Goal: Task Accomplishment & Management: Complete application form

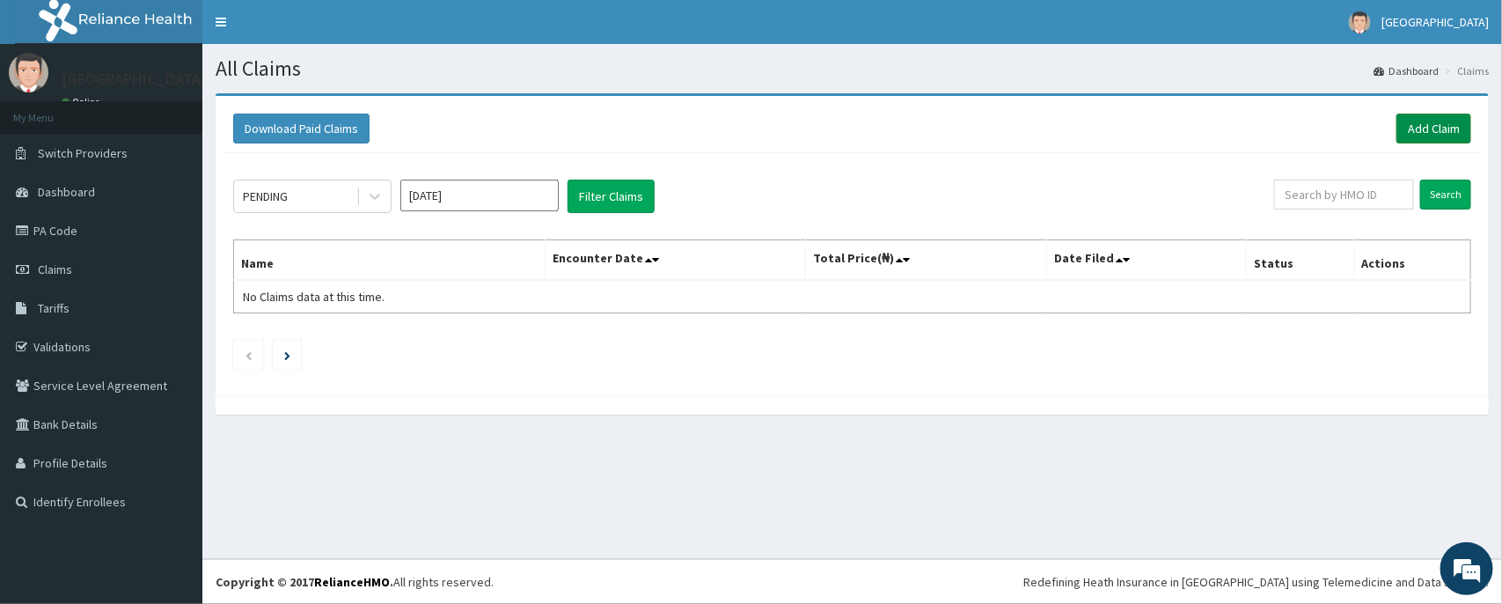
click at [1425, 128] on link "Add Claim" at bounding box center [1433, 129] width 75 height 30
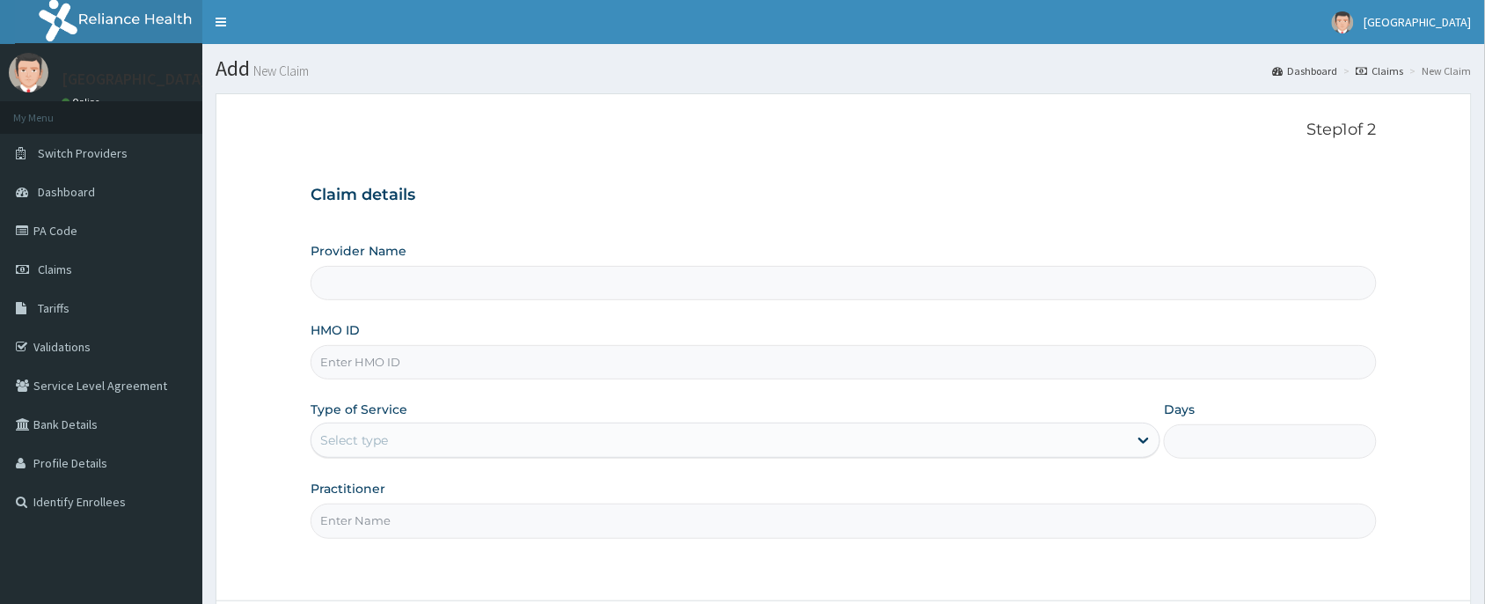
type input "Peter and Grace Medical centre"
click at [444, 367] on input "HMO ID" at bounding box center [844, 362] width 1066 height 34
paste input "SGR/21/2459/B"
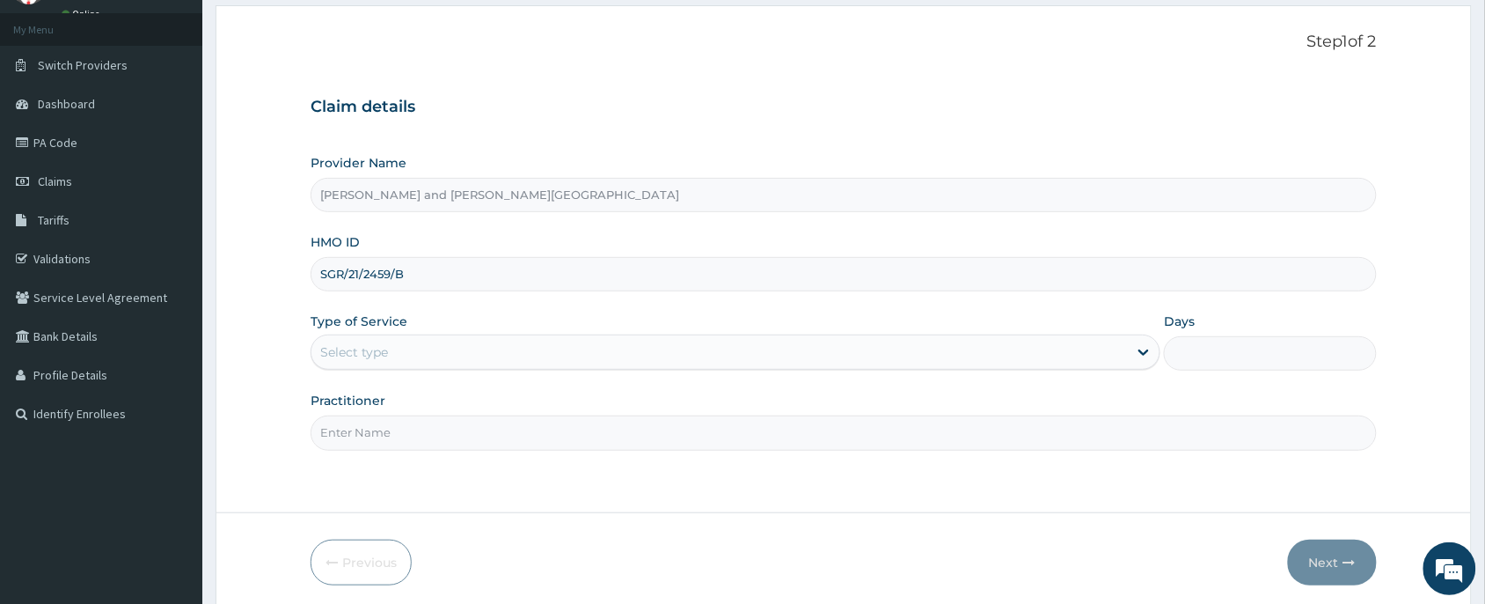
scroll to position [132, 0]
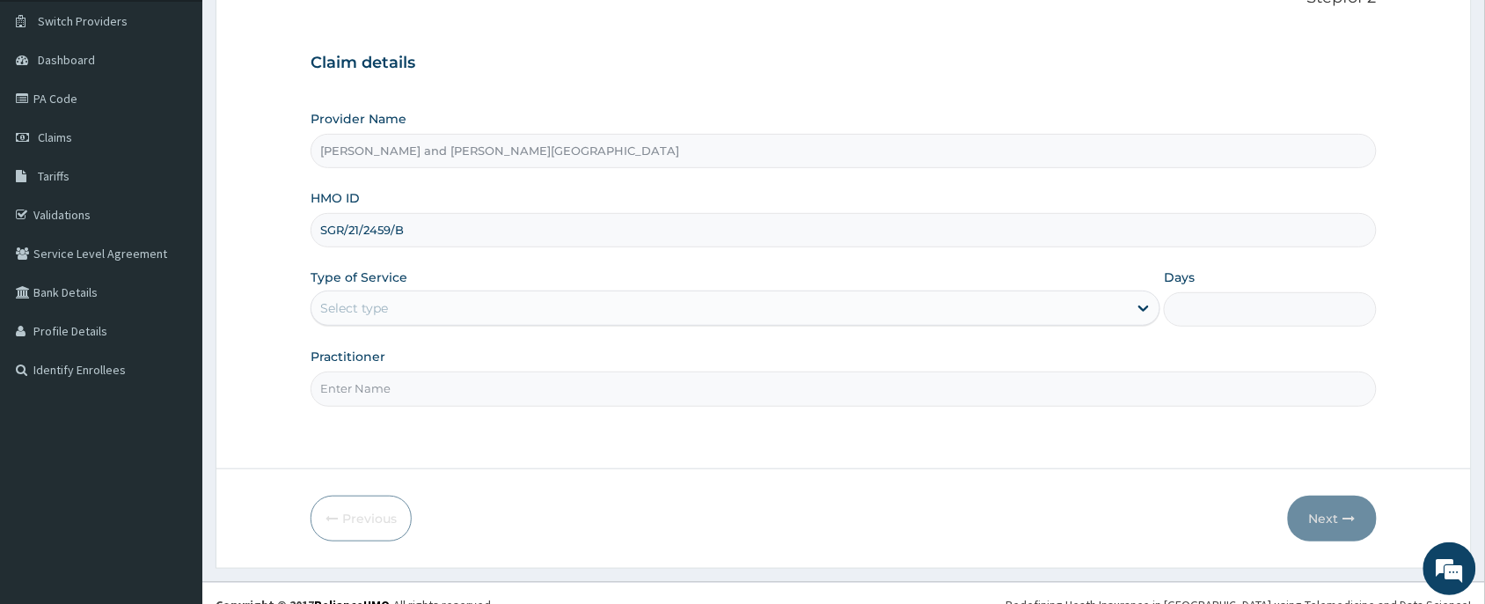
type input "SGR/21/2459/B"
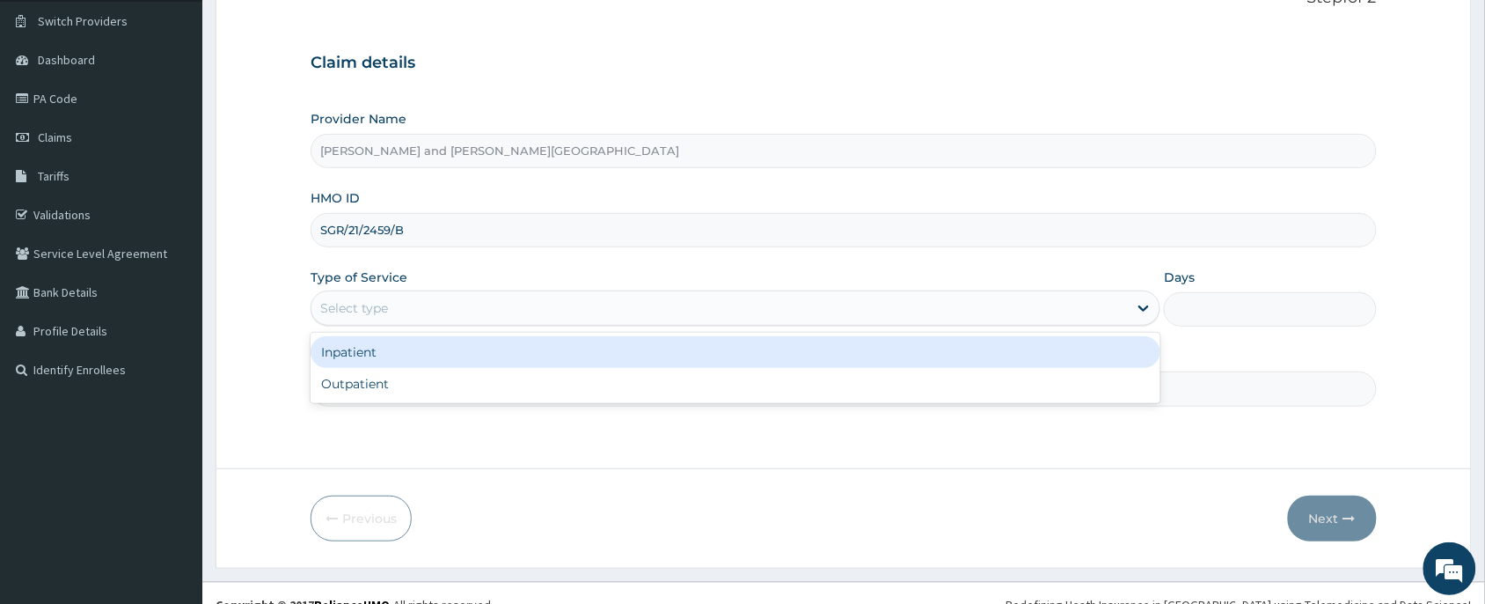
drag, startPoint x: 410, startPoint y: 328, endPoint x: 394, endPoint y: 381, distance: 55.1
click at [411, 326] on div "option Inpatient focused, 1 of 2. 2 results available. Use Up and Down to choos…" at bounding box center [736, 307] width 850 height 35
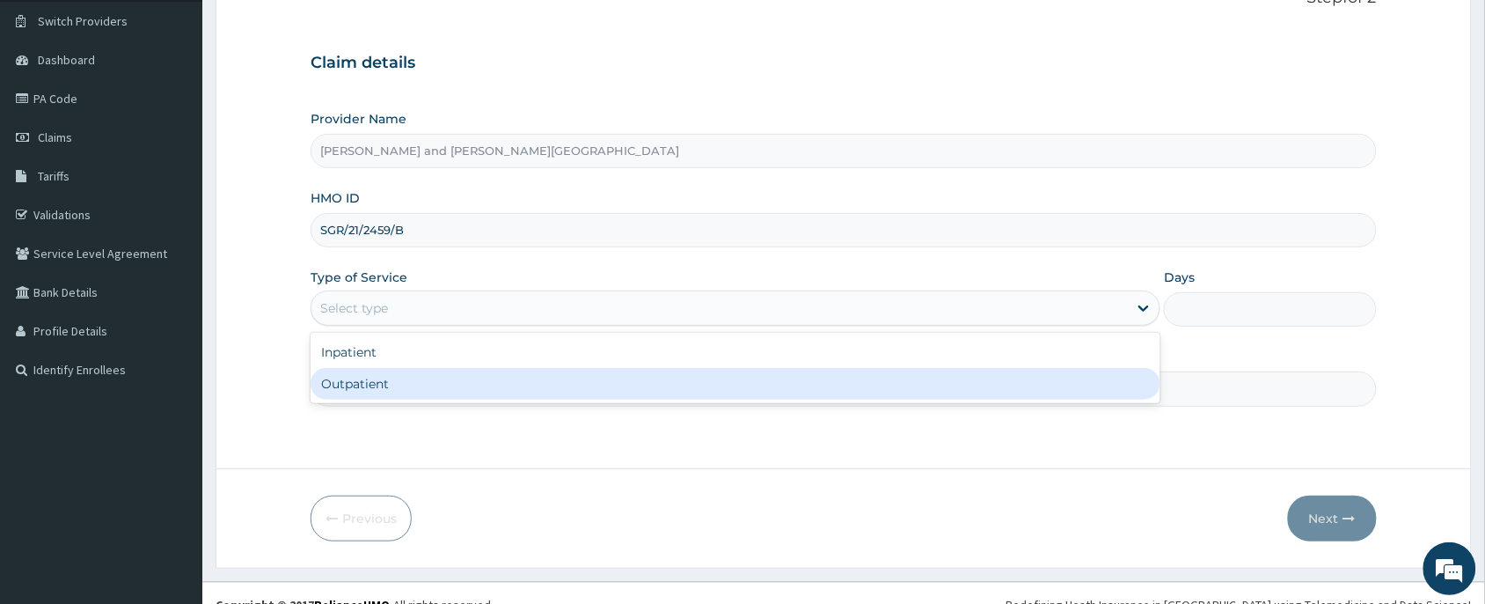
click at [394, 381] on div "Outpatient" at bounding box center [736, 384] width 850 height 32
type input "1"
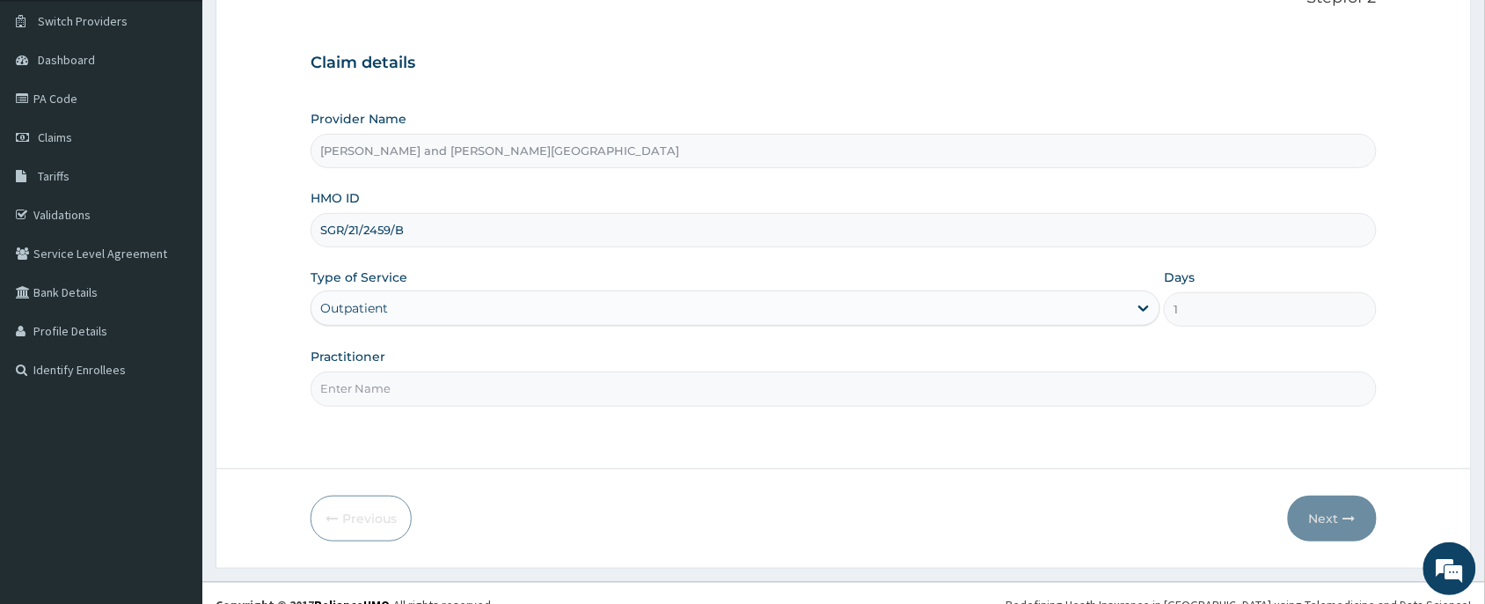
click at [397, 384] on input "Practitioner" at bounding box center [844, 388] width 1066 height 34
type input "DR BABATUNDE TIMILEYIN"
drag, startPoint x: 1349, startPoint y: 517, endPoint x: 1116, endPoint y: 466, distance: 238.5
click at [1347, 516] on icon "button" at bounding box center [1350, 518] width 12 height 12
click at [530, 230] on input "SGR/21/2459/B" at bounding box center [844, 230] width 1066 height 34
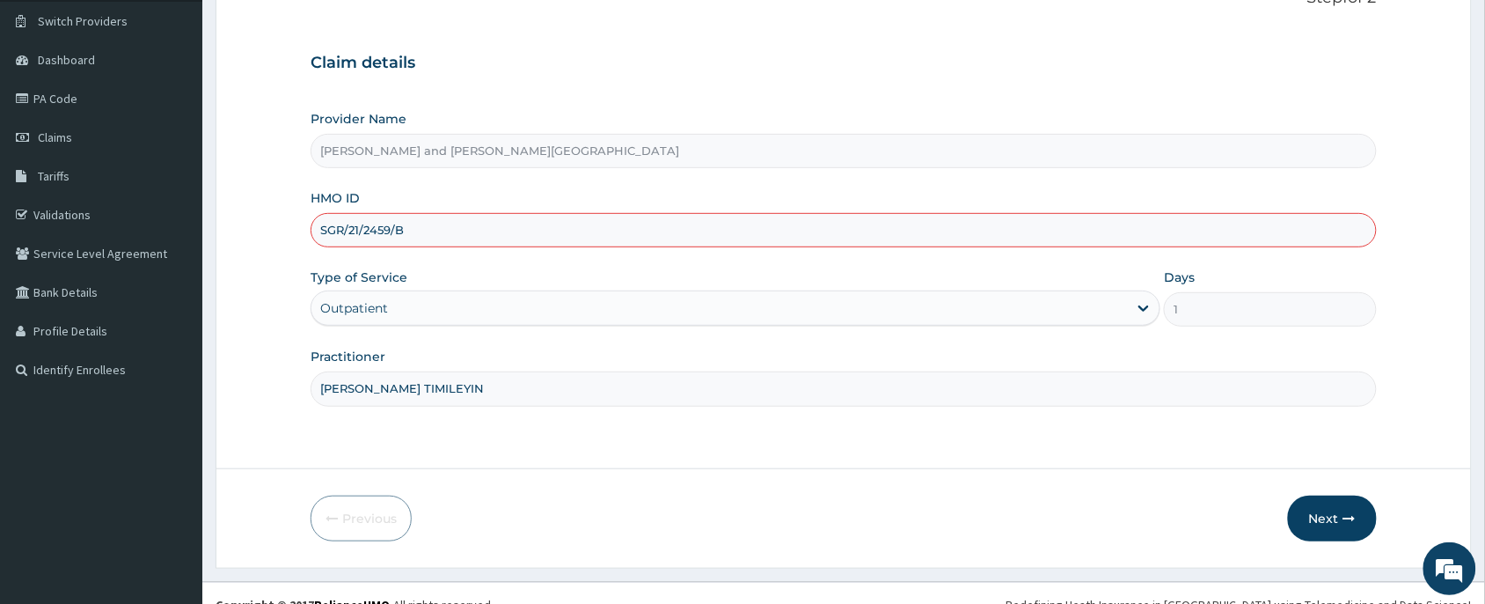
click at [530, 230] on input "SGR/21/2459/B" at bounding box center [844, 230] width 1066 height 34
paste input "GNL/10002/A"
type input "GNL/10002/A"
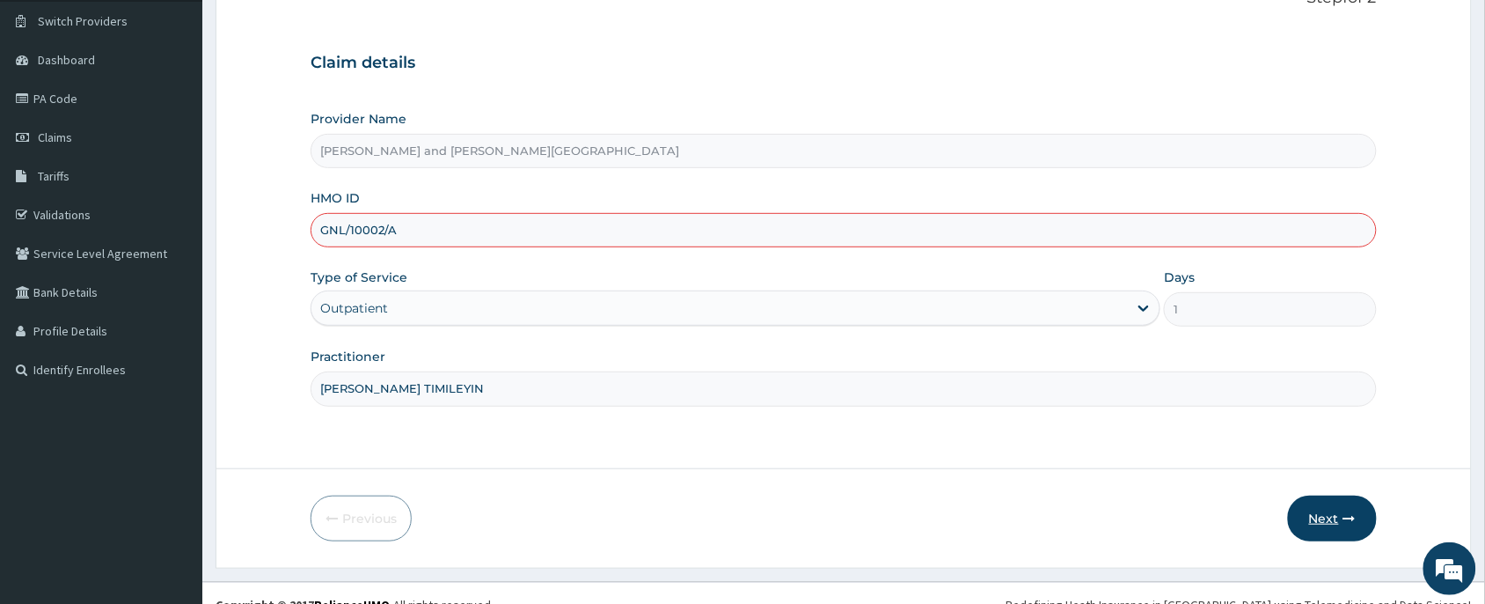
click at [1333, 519] on button "Next" at bounding box center [1332, 518] width 89 height 46
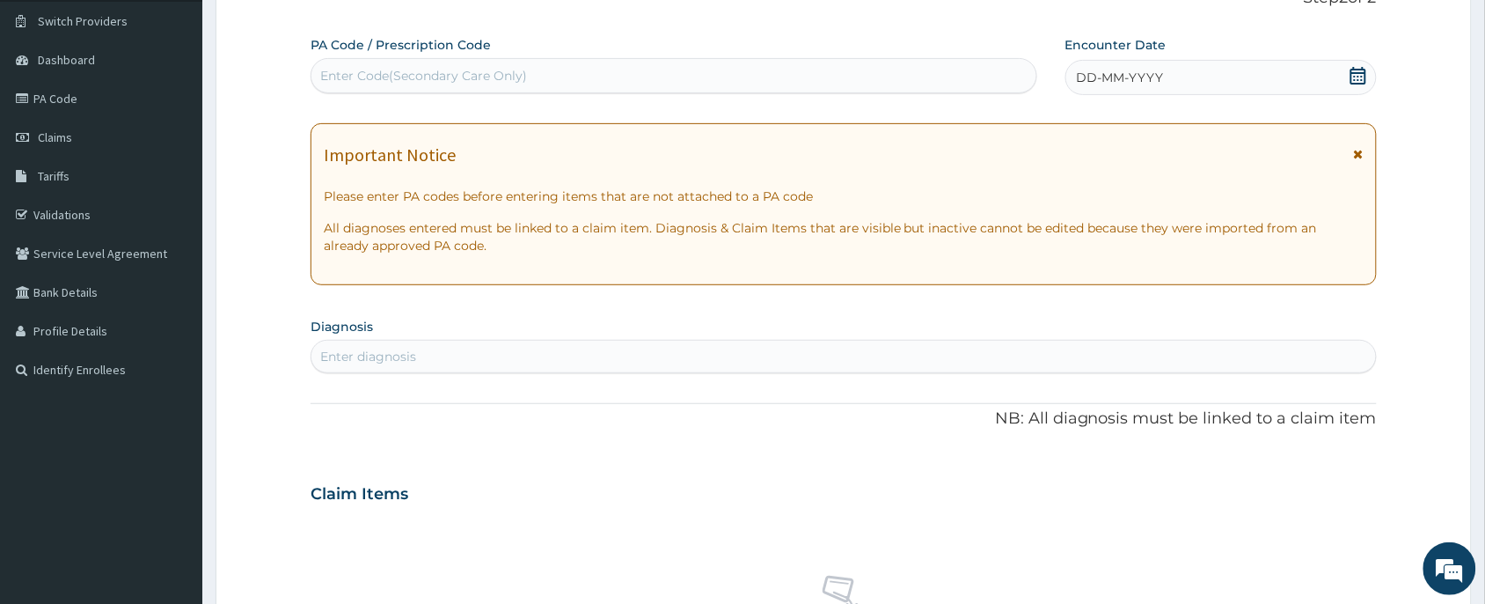
click at [1360, 76] on icon at bounding box center [1359, 76] width 18 height 18
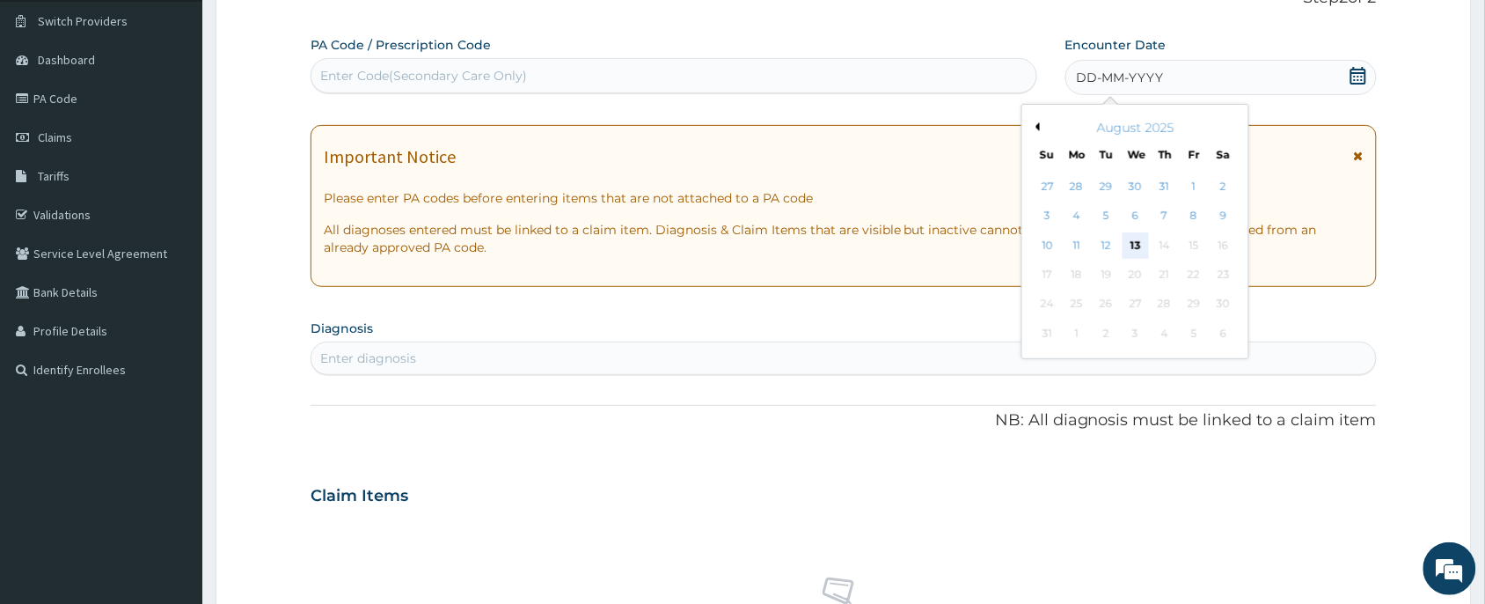
click at [1123, 242] on div "13" at bounding box center [1136, 245] width 26 height 26
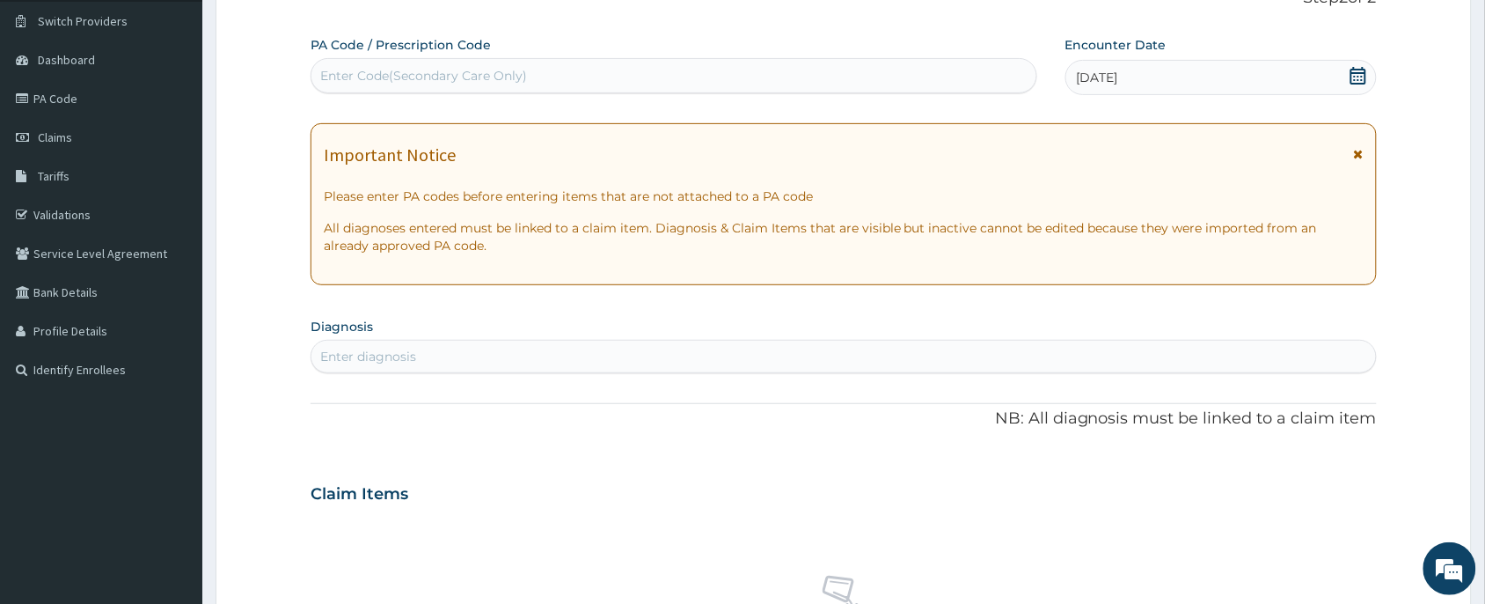
scroll to position [264, 0]
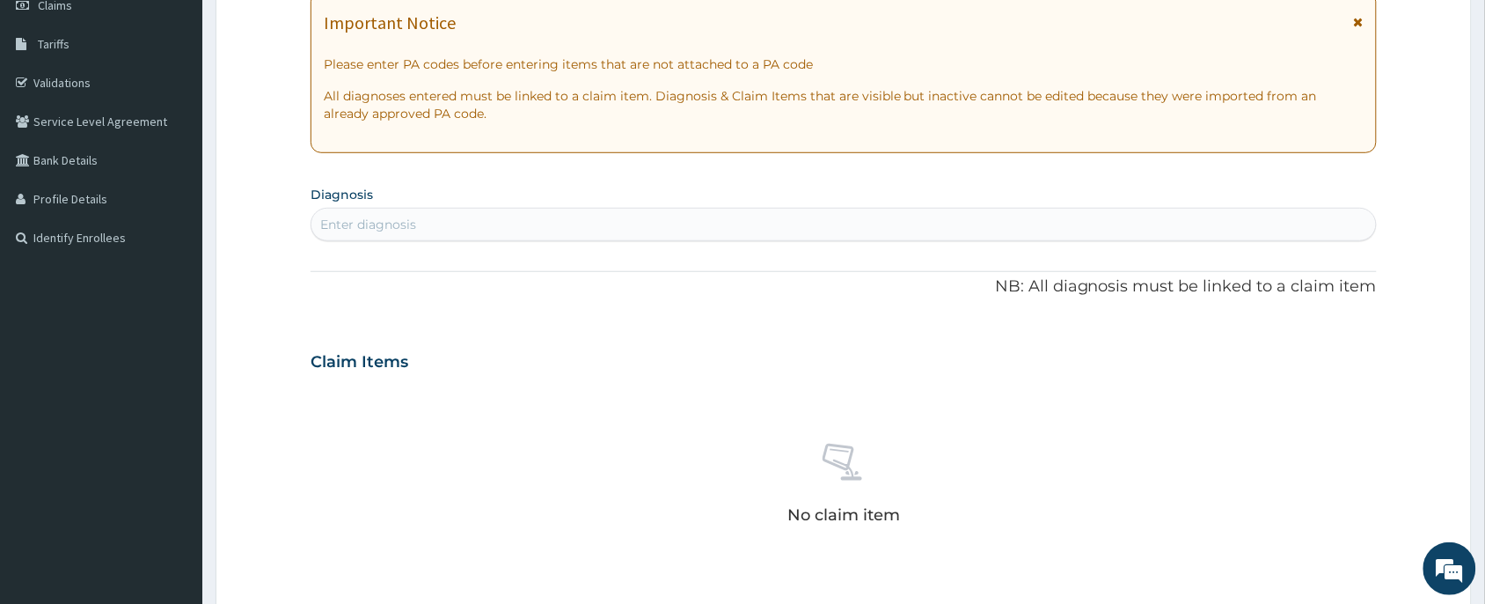
click at [440, 230] on div "Enter diagnosis" at bounding box center [843, 224] width 1065 height 28
type input "CLUSTER"
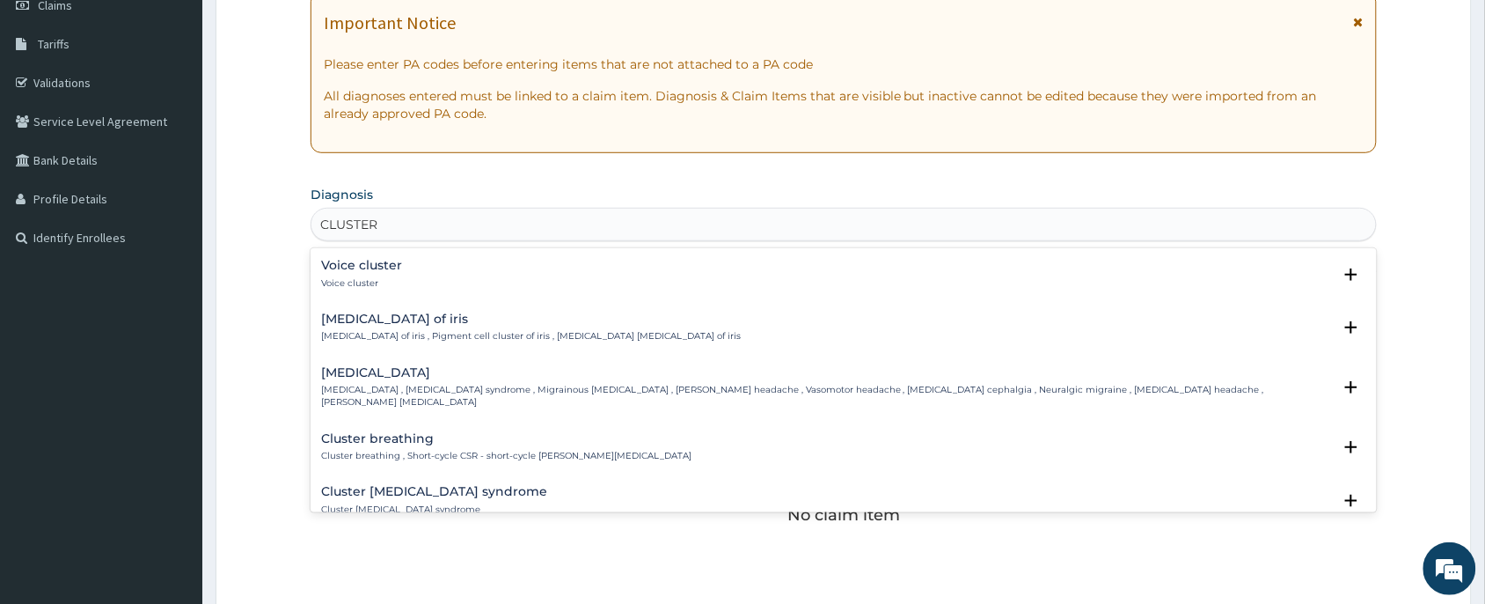
click at [458, 380] on div "Cluster headache Cluster headache , Cluster headache syndrome , Migrainous neur…" at bounding box center [826, 387] width 1011 height 43
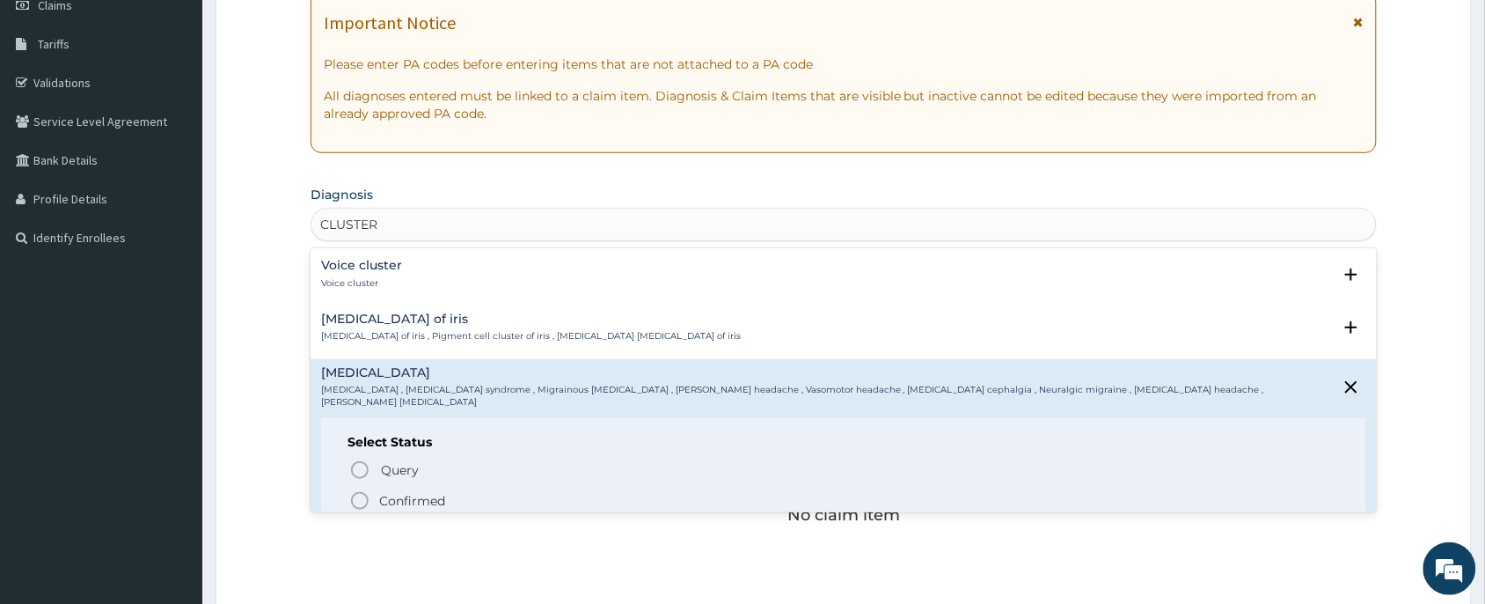
click at [442, 492] on p "Confirmed" at bounding box center [412, 501] width 66 height 18
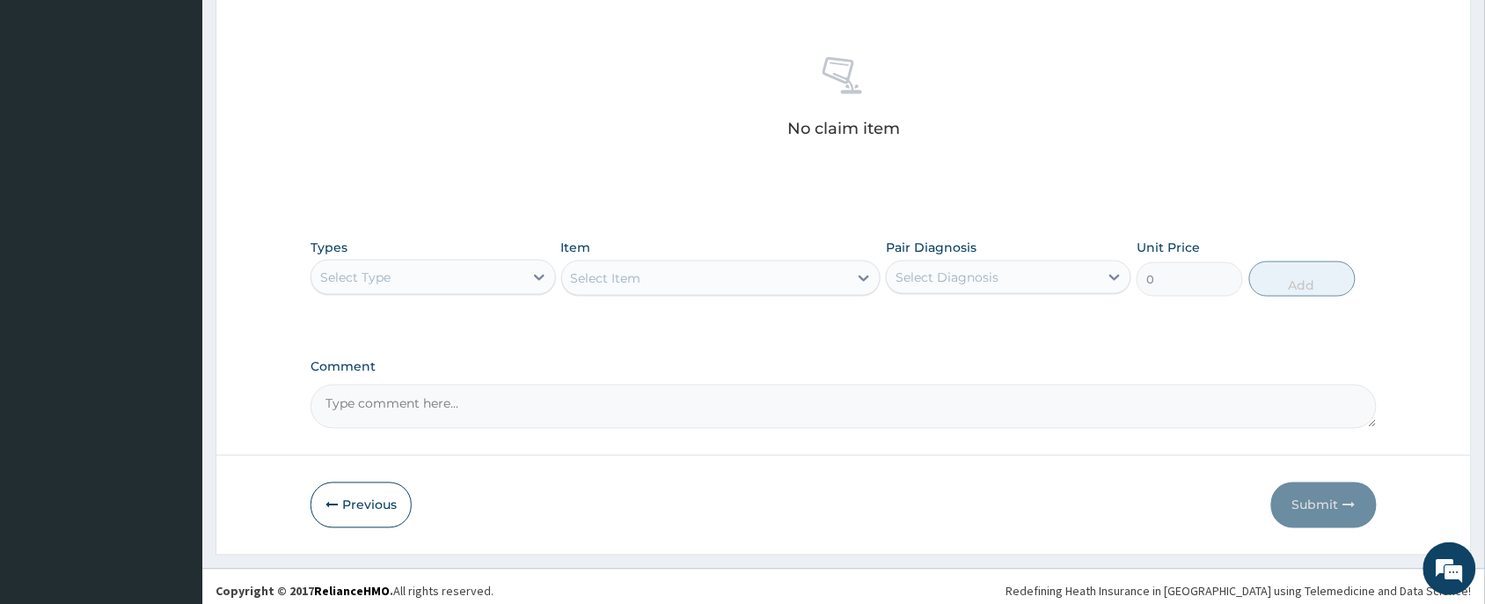
scroll to position [666, 0]
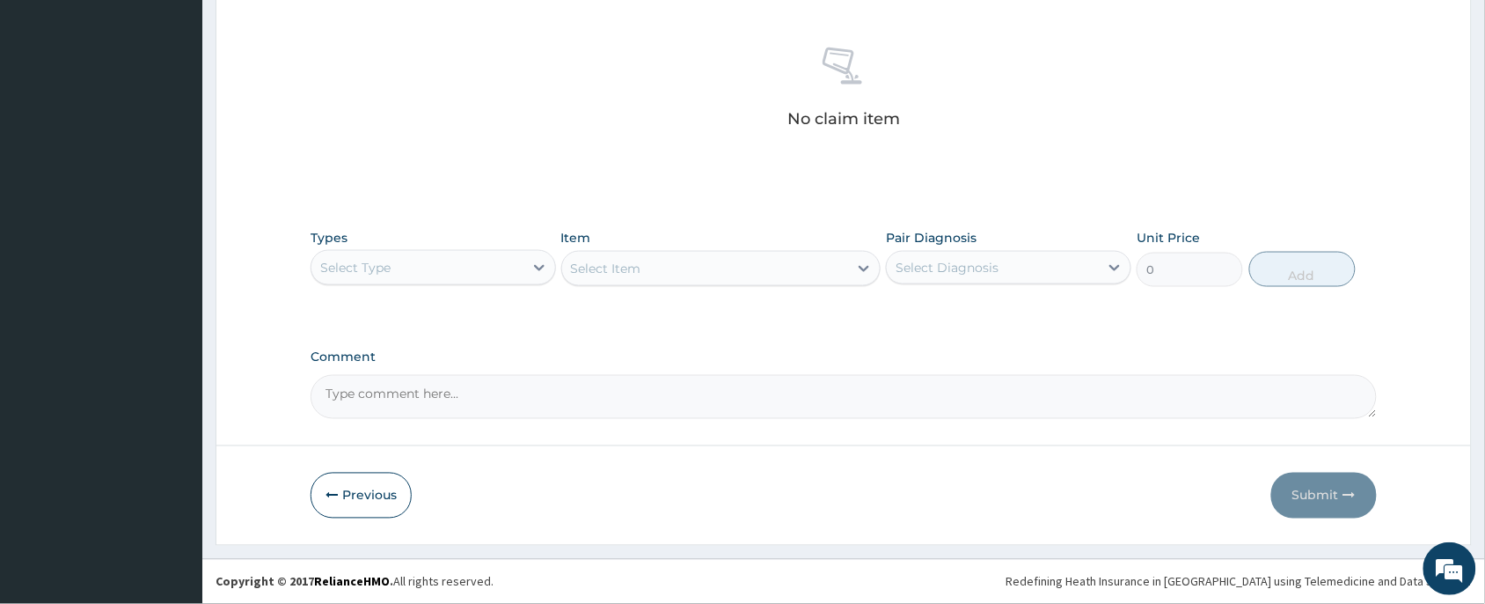
click at [493, 260] on div "Select Type" at bounding box center [417, 267] width 212 height 28
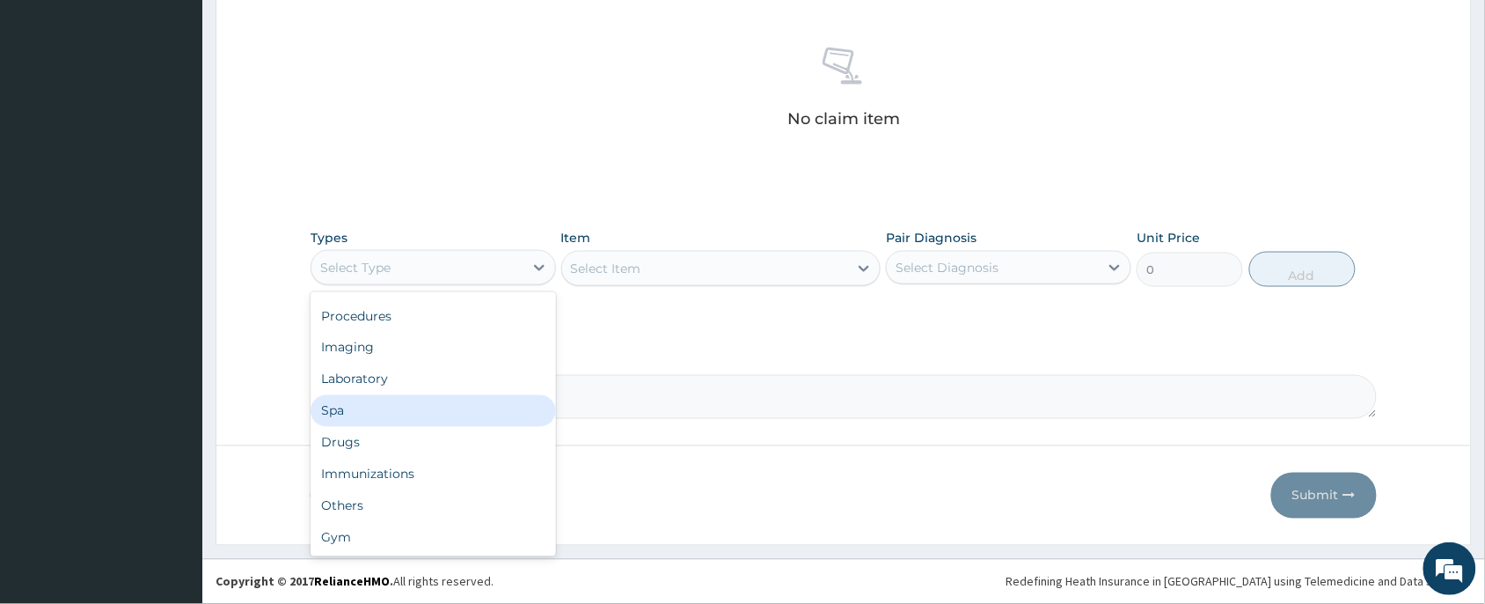
scroll to position [0, 0]
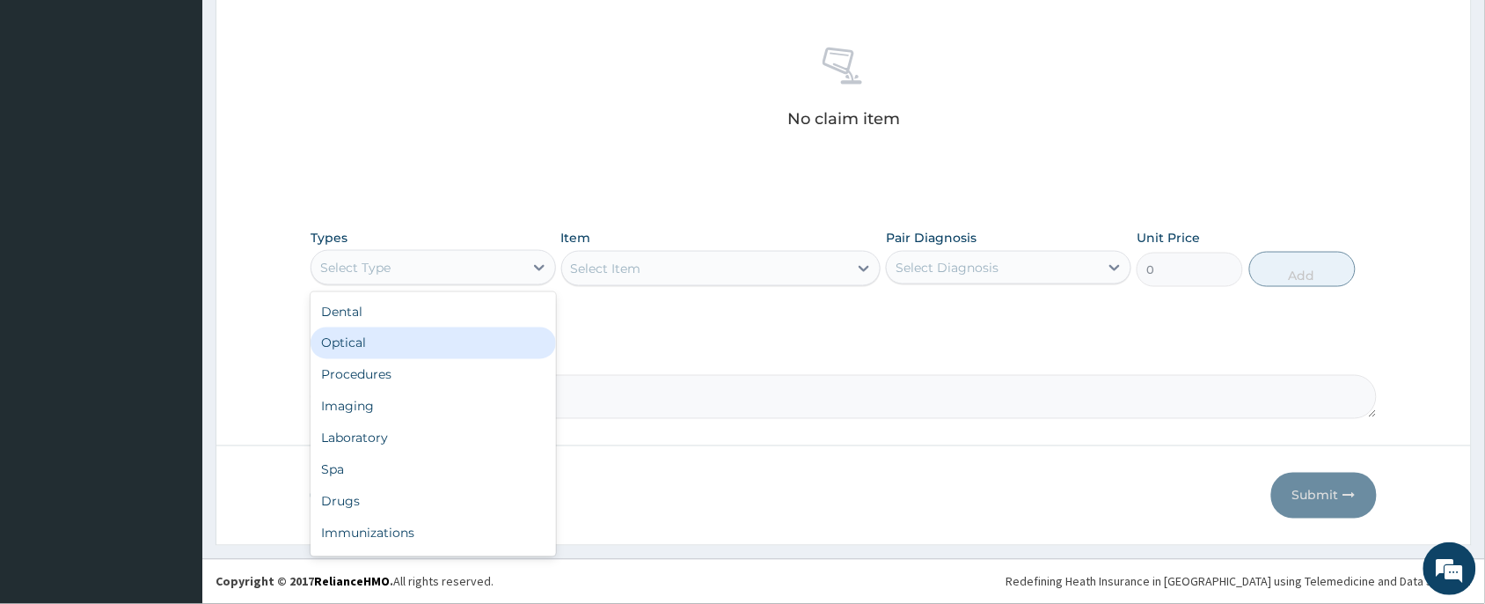
click at [403, 348] on div "Optical" at bounding box center [434, 343] width 246 height 32
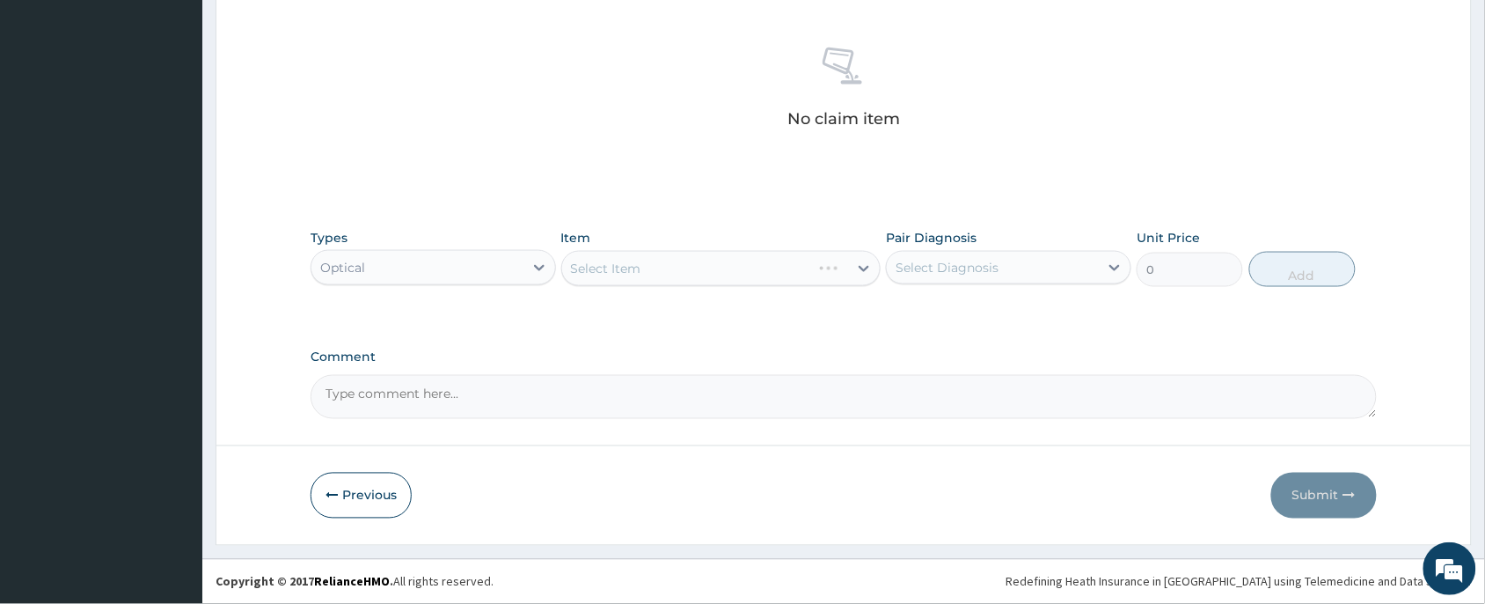
click at [418, 275] on div "Optical" at bounding box center [417, 267] width 212 height 28
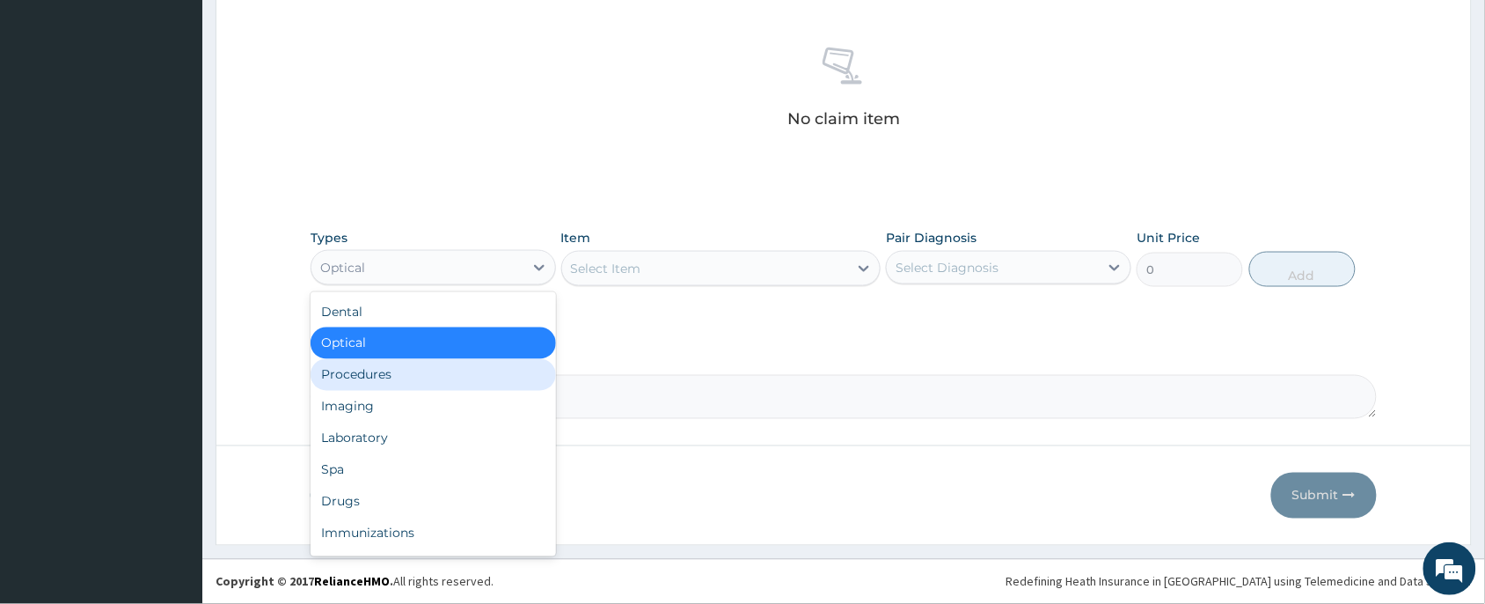
click at [422, 377] on div "Procedures" at bounding box center [434, 375] width 246 height 32
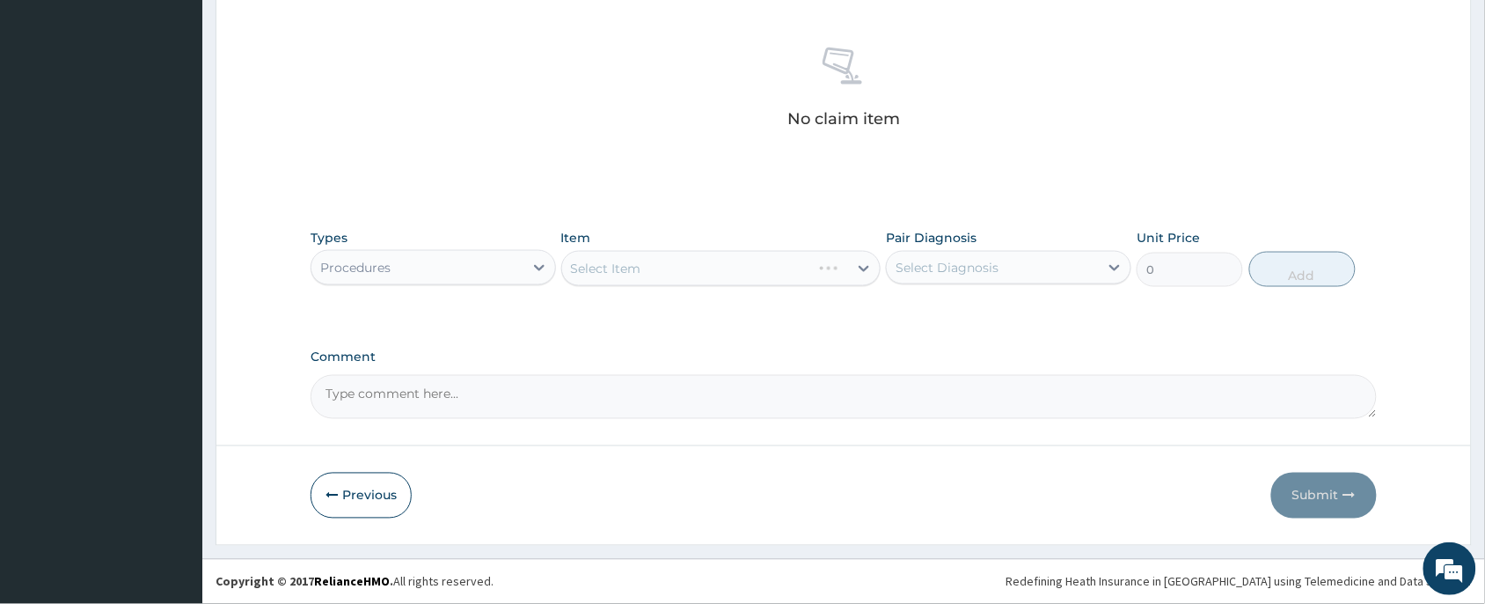
click at [695, 280] on div "Select Item" at bounding box center [721, 268] width 320 height 35
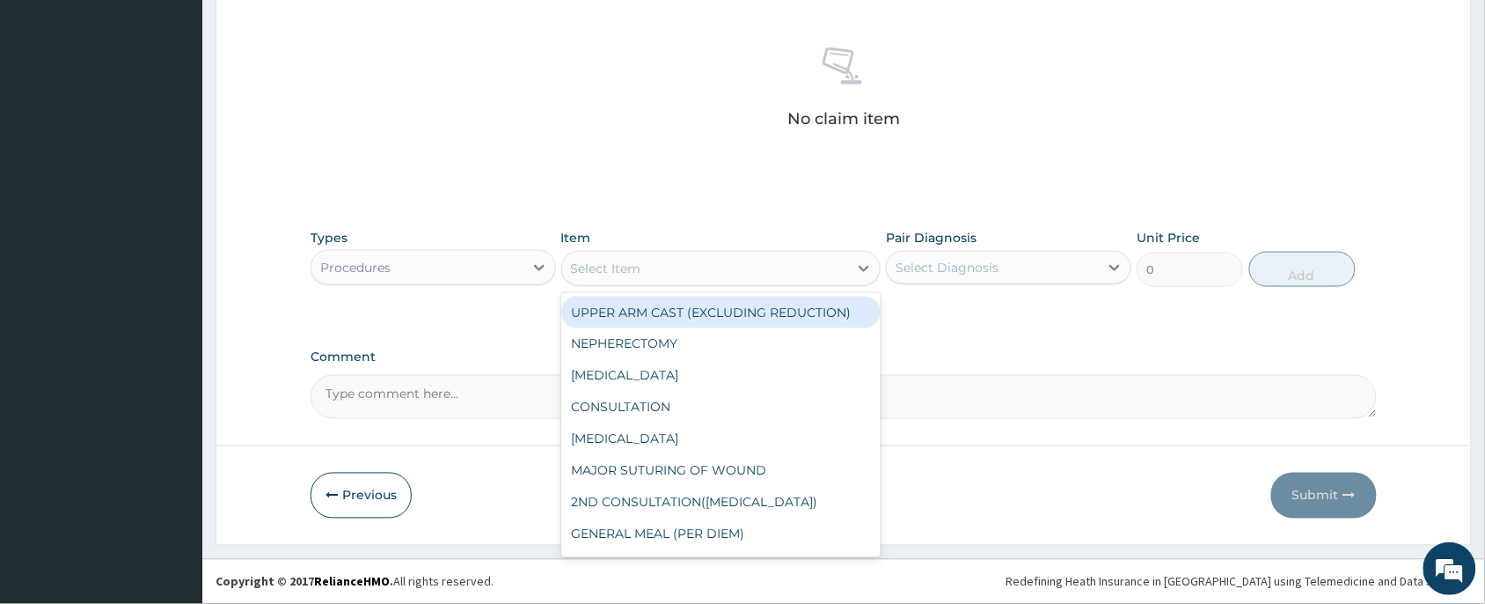
click at [675, 266] on div "Select Item" at bounding box center [705, 268] width 287 height 28
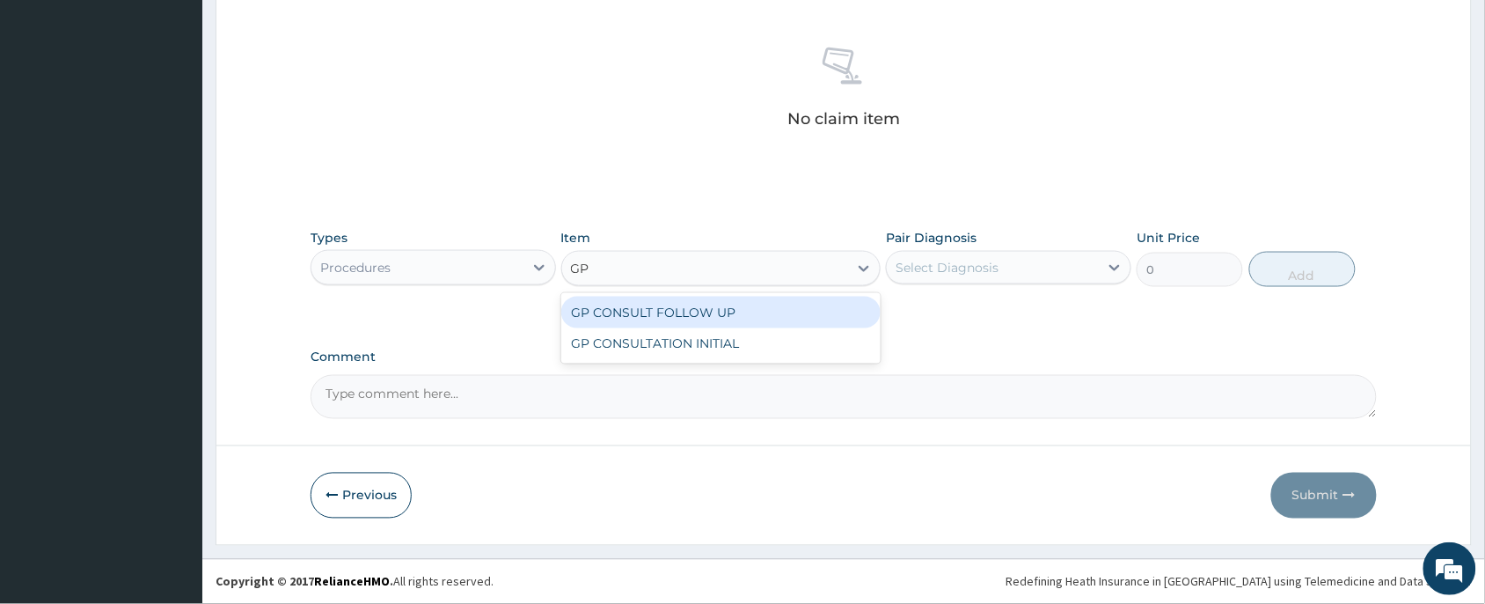
type input "GP"
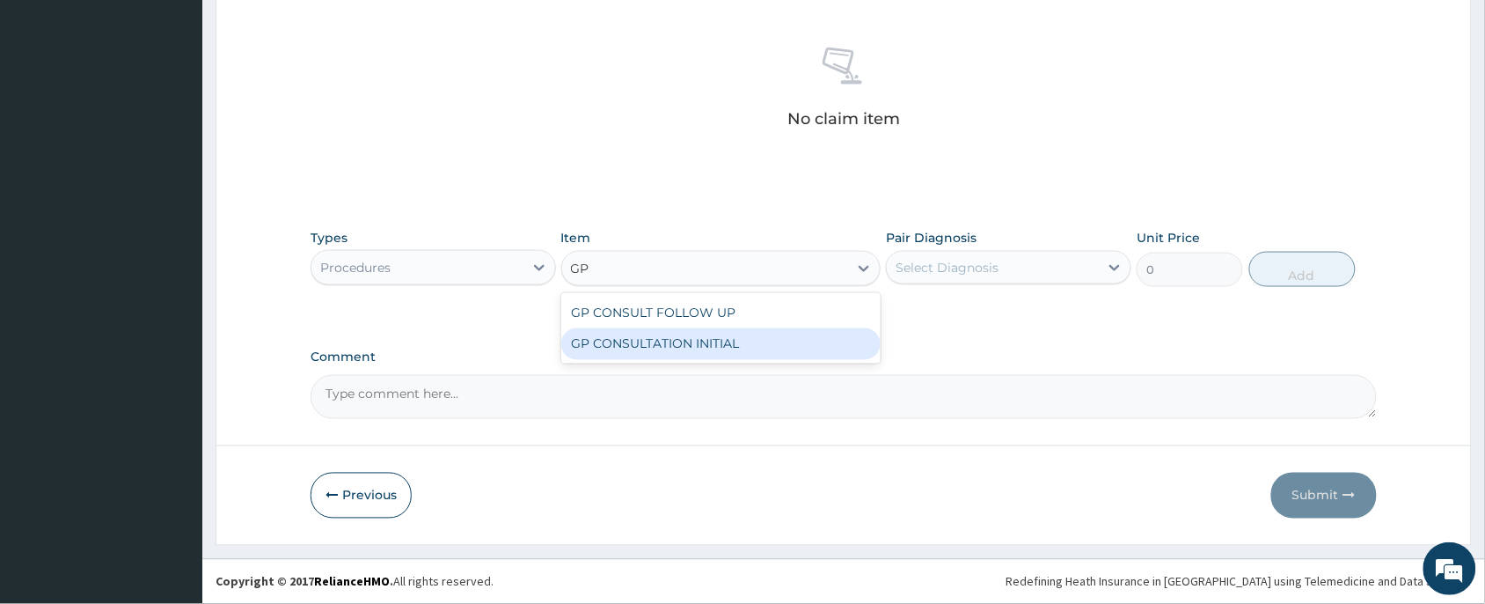
drag, startPoint x: 706, startPoint y: 335, endPoint x: 1097, endPoint y: 311, distance: 392.3
click at [714, 336] on div "GP CONSULTATION INITIAL" at bounding box center [721, 344] width 320 height 32
type input "2000"
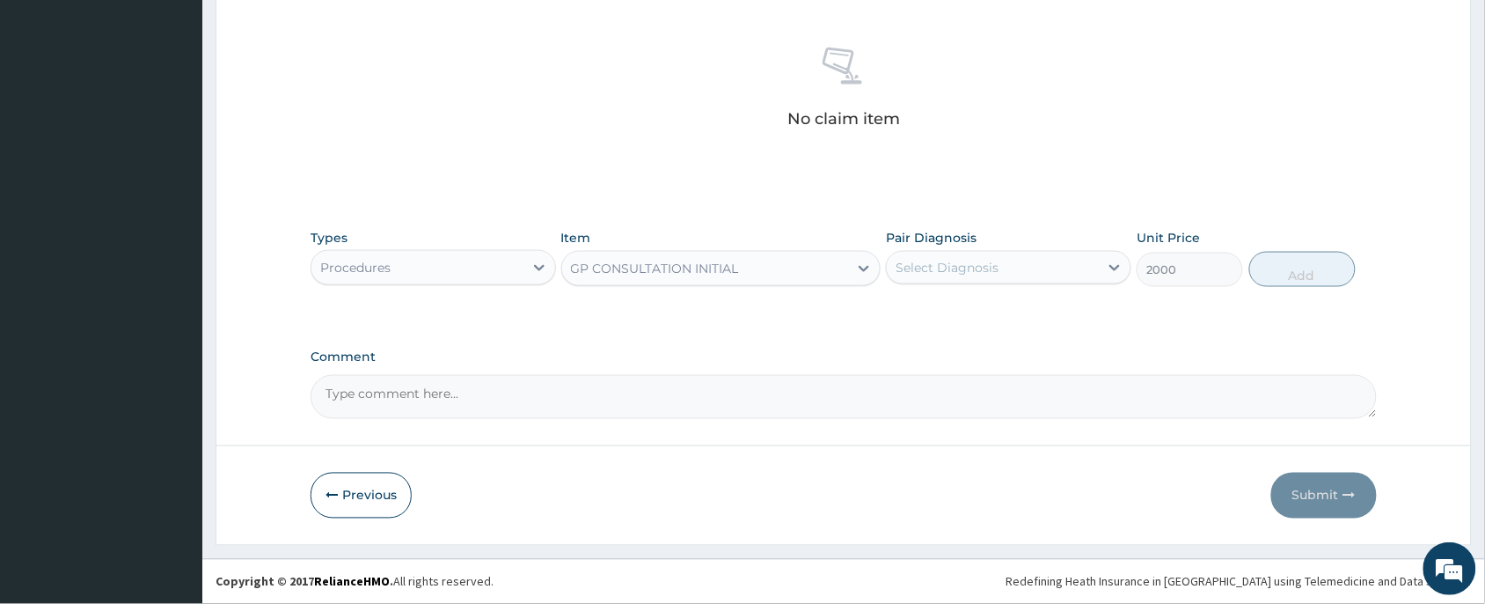
click at [1091, 266] on div "Select Diagnosis" at bounding box center [993, 267] width 212 height 28
click at [1088, 315] on div "Cluster headache" at bounding box center [1009, 313] width 246 height 36
checkbox input "true"
click at [1300, 273] on button "Add" at bounding box center [1303, 269] width 106 height 35
type input "0"
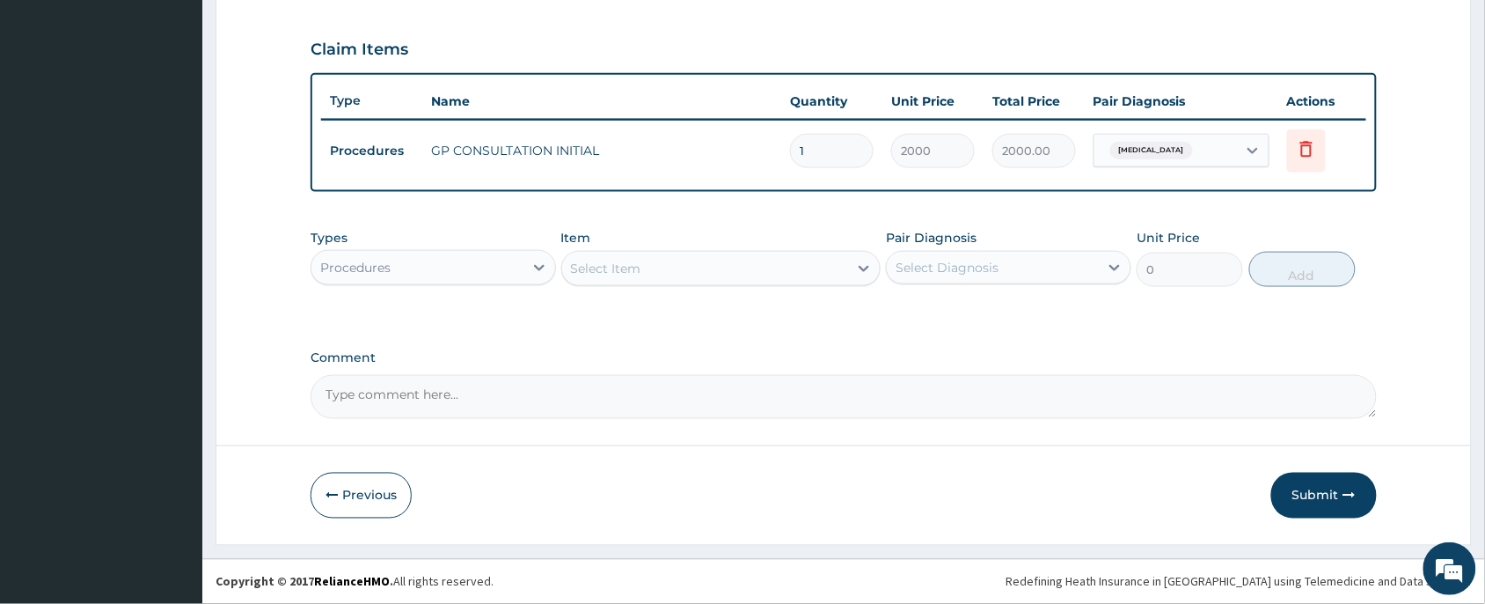
scroll to position [581, 0]
click at [1334, 495] on button "Submit" at bounding box center [1324, 496] width 106 height 46
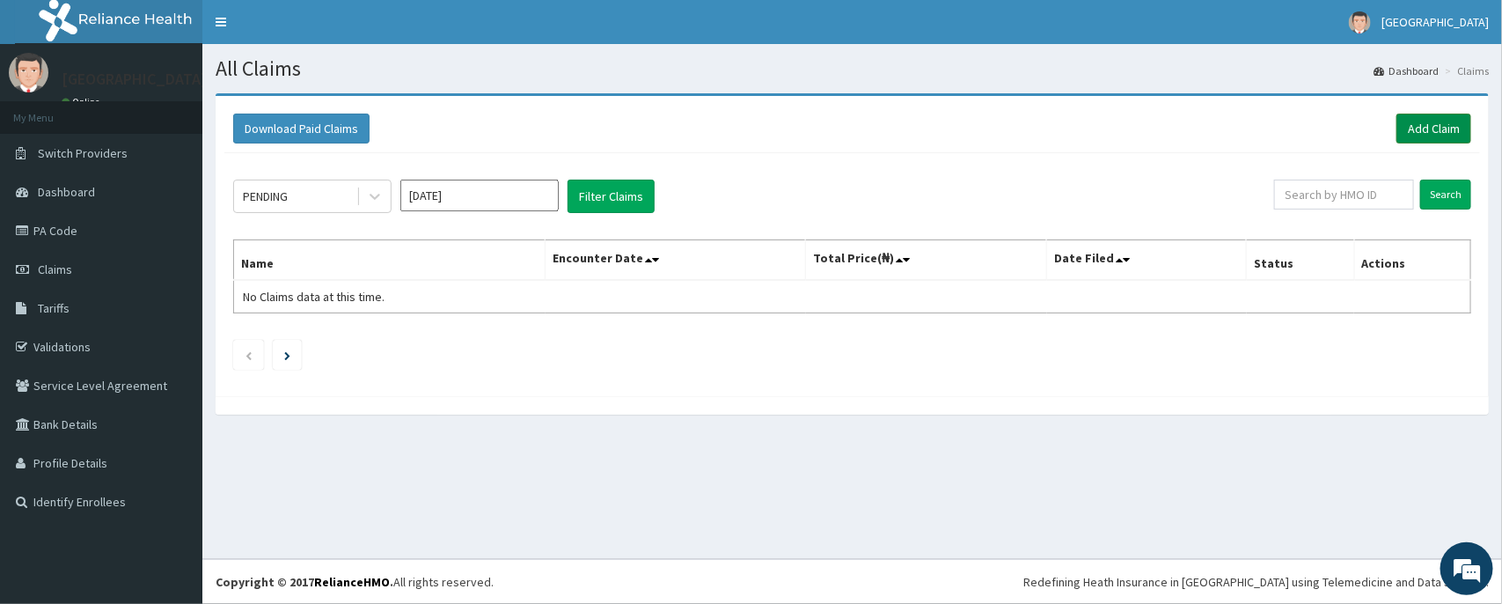
click at [1459, 134] on link "Add Claim" at bounding box center [1433, 129] width 75 height 30
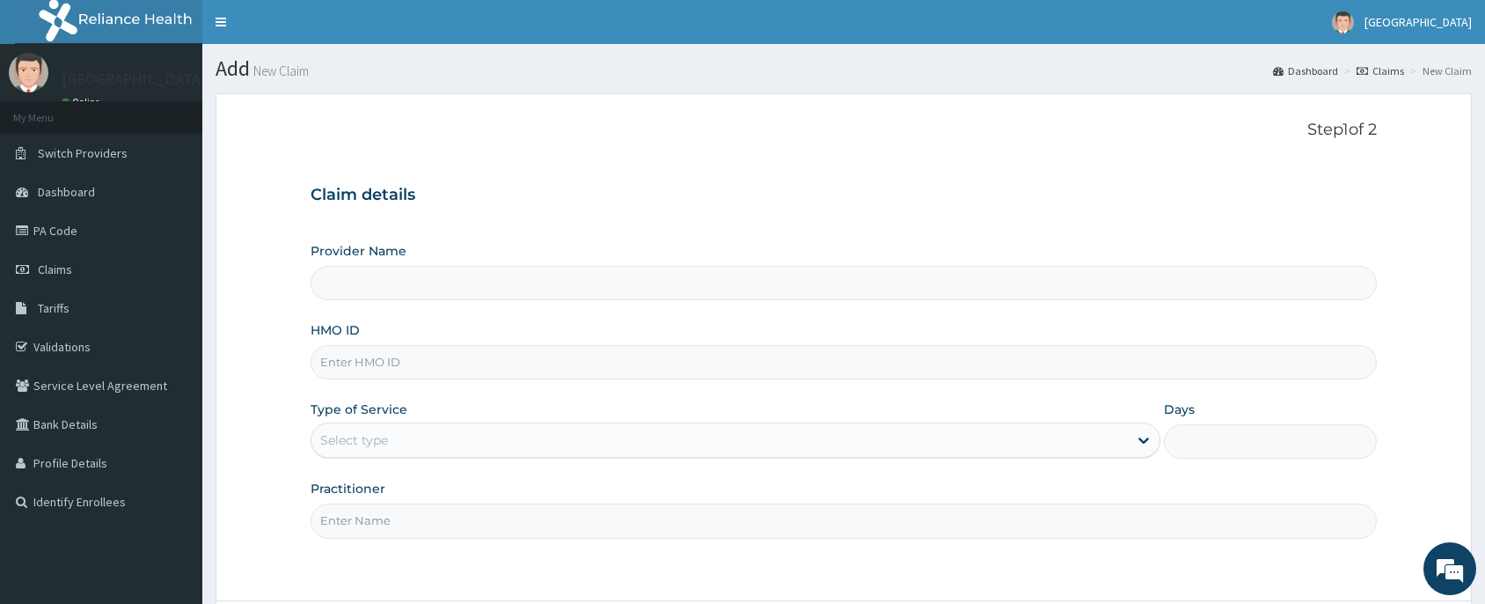
type input "[PERSON_NAME] and [PERSON_NAME][GEOGRAPHIC_DATA]"
click at [506, 370] on input "HMO ID" at bounding box center [844, 362] width 1066 height 34
paste input "GMT/10249/D"
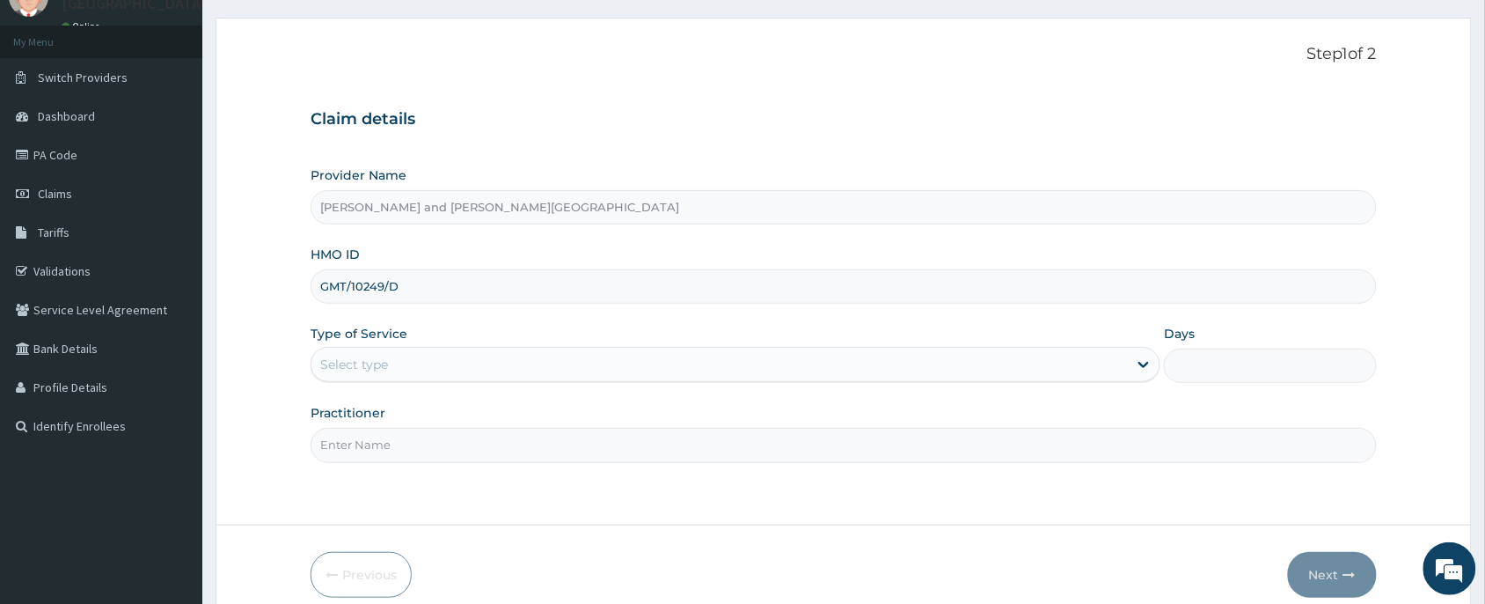
scroll to position [155, 0]
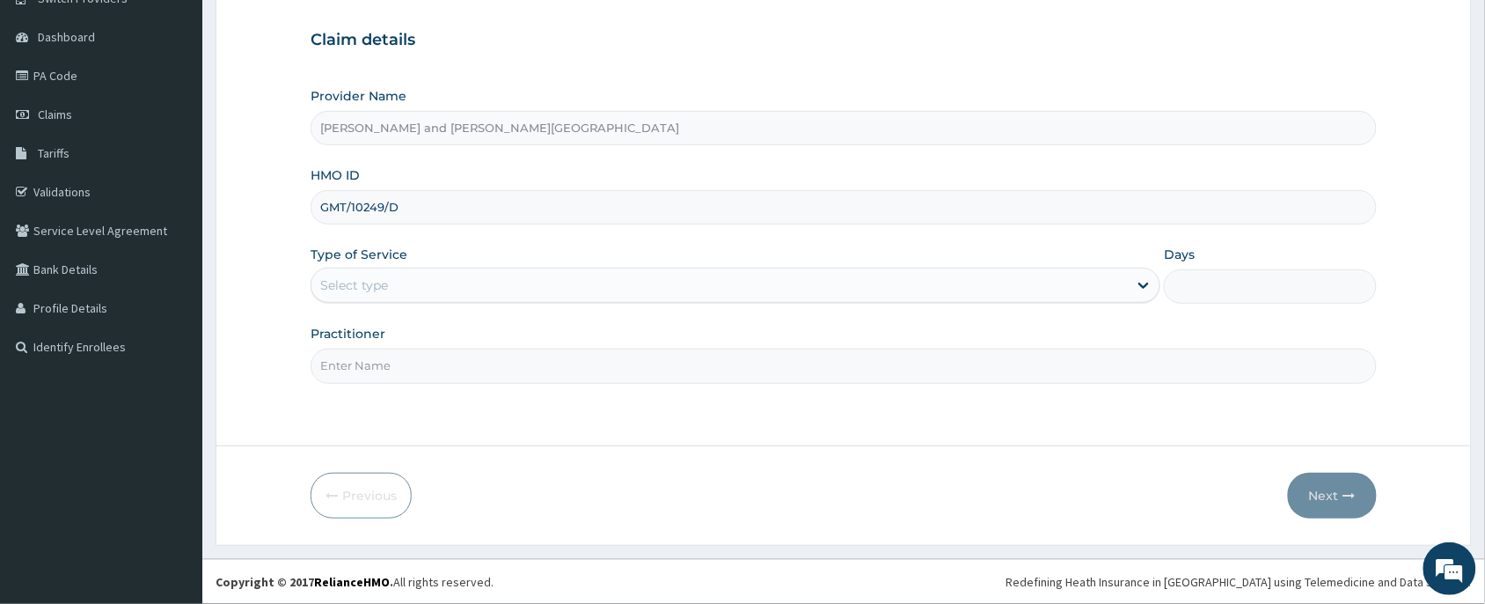
type input "GMT/10249/D"
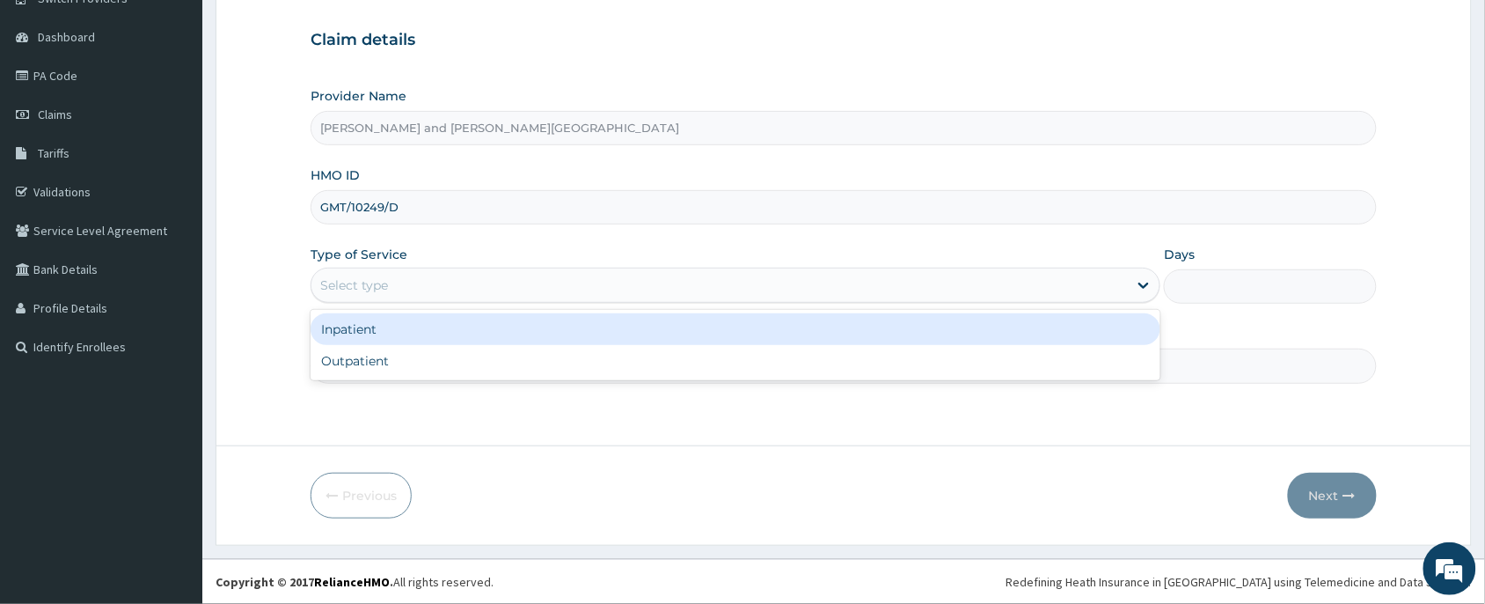
click at [471, 283] on div "Select type" at bounding box center [719, 285] width 817 height 28
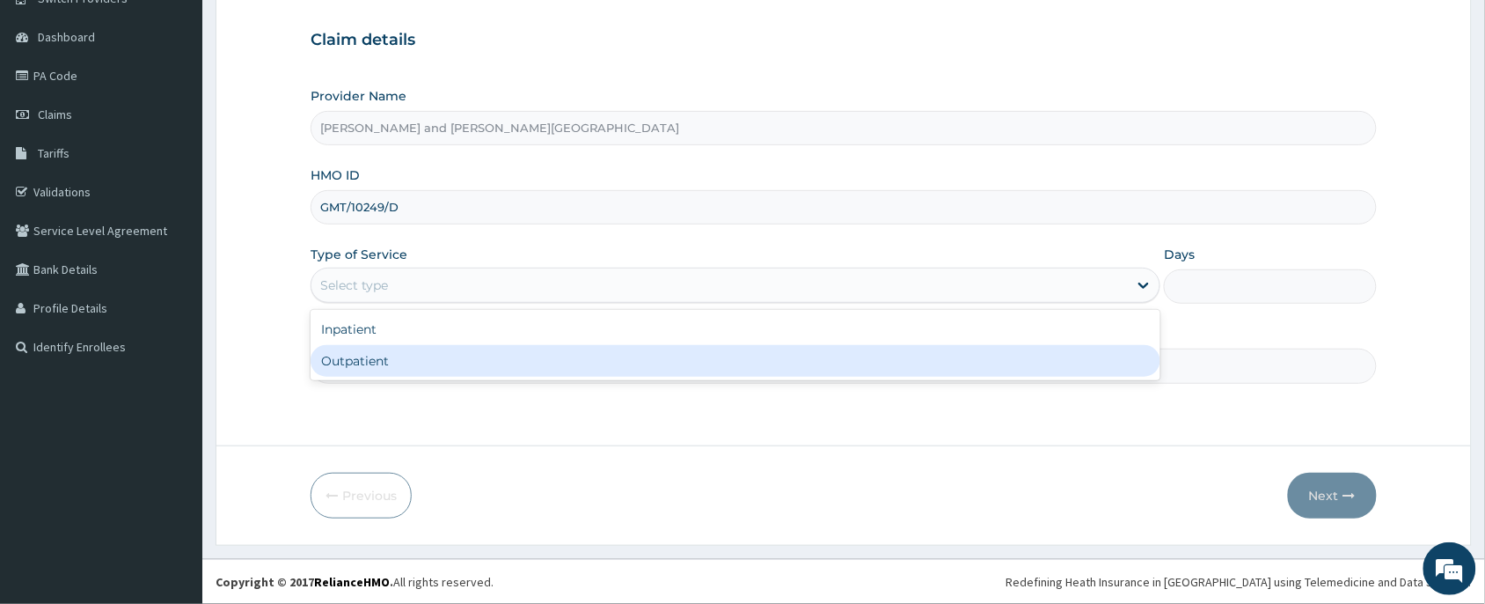
click at [425, 380] on div "Inpatient Outpatient" at bounding box center [736, 345] width 850 height 70
click at [414, 366] on div "Outpatient" at bounding box center [736, 361] width 850 height 32
type input "1"
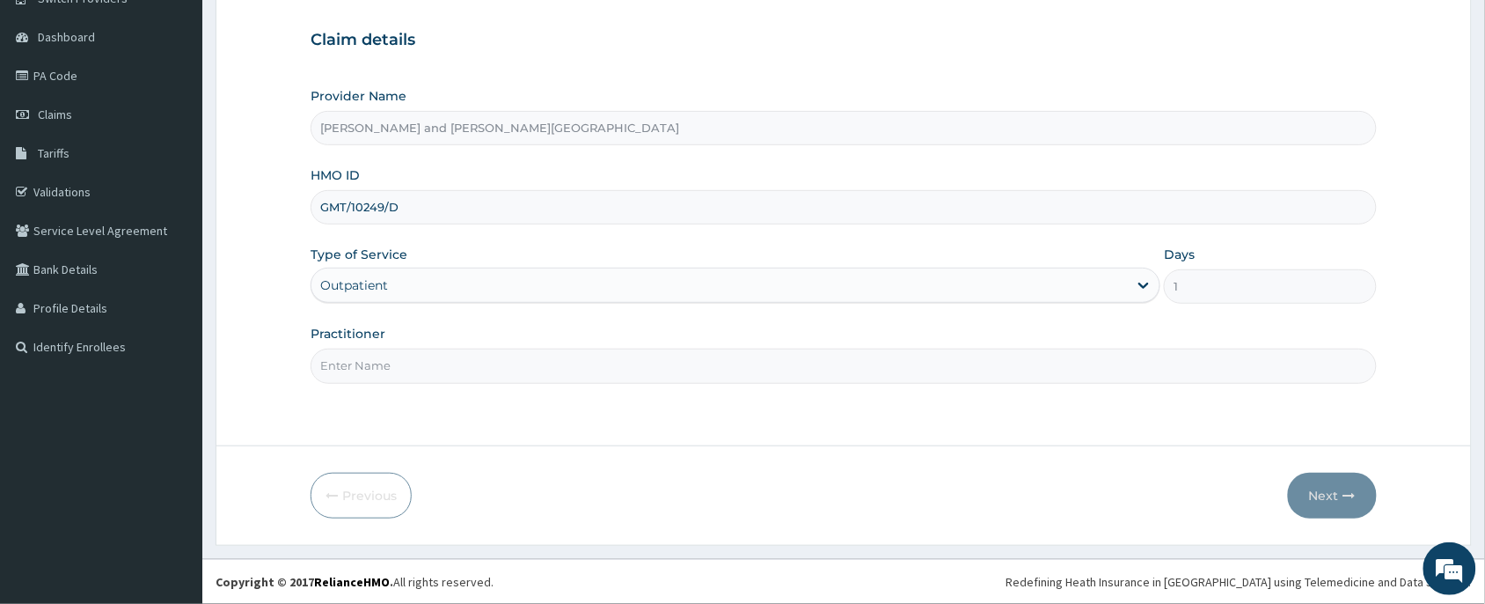
click at [414, 370] on input "Practitioner" at bounding box center [844, 365] width 1066 height 34
type input "DR [PERSON_NAME]"
click at [494, 375] on input "DR [PERSON_NAME]" at bounding box center [844, 365] width 1066 height 34
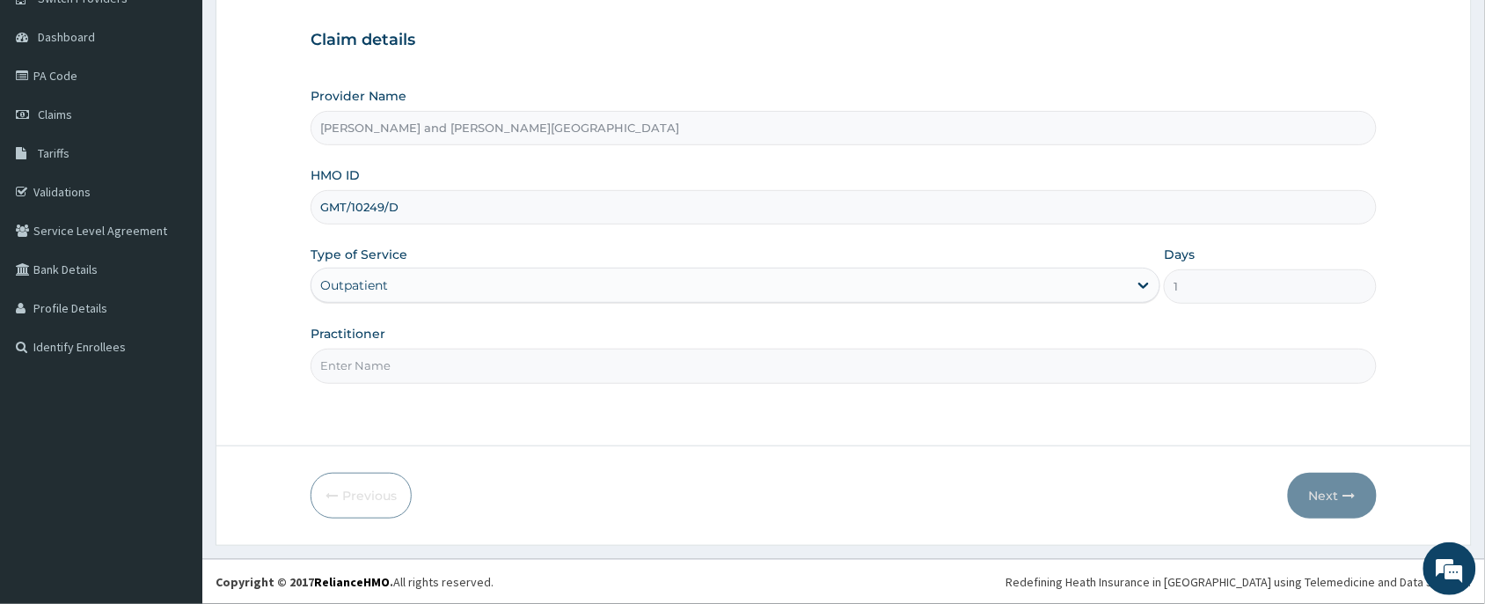
click at [494, 375] on input "Practitioner" at bounding box center [844, 365] width 1066 height 34
type input "[PERSON_NAME] TIMILEYIN"
click at [1317, 510] on button "Next" at bounding box center [1332, 496] width 89 height 46
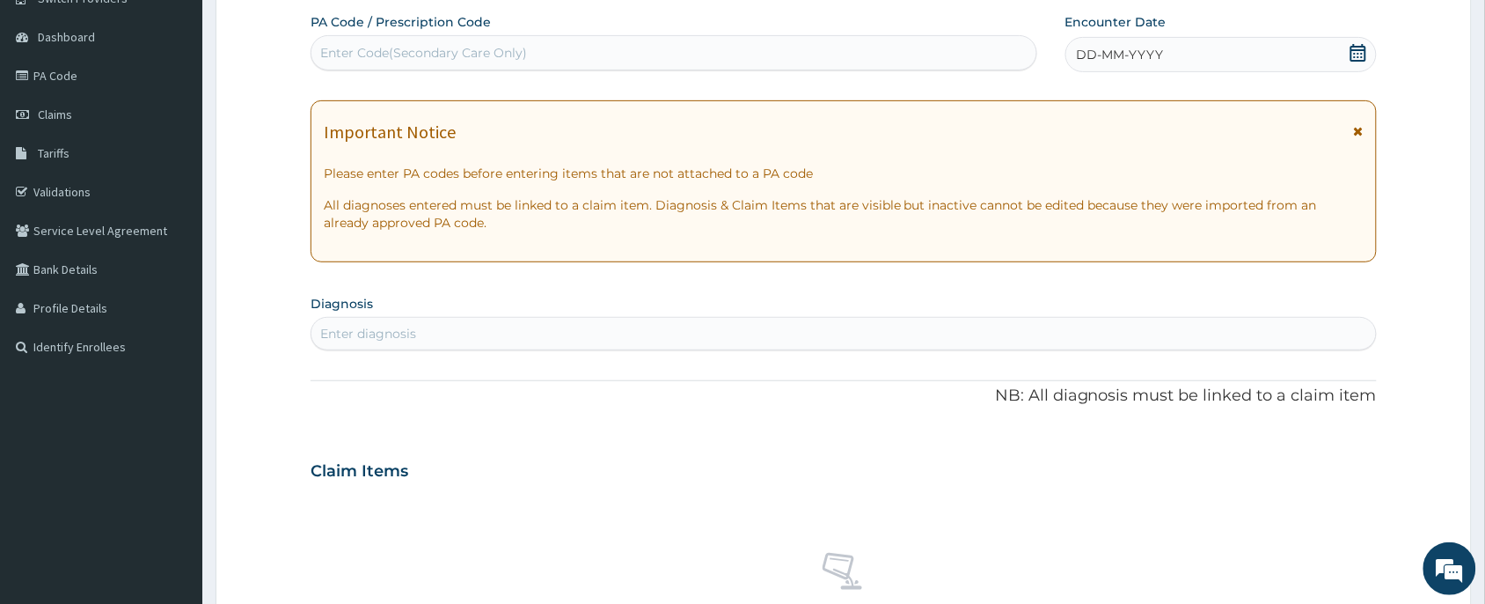
click at [1348, 42] on div "DD-MM-YYYY" at bounding box center [1221, 54] width 311 height 35
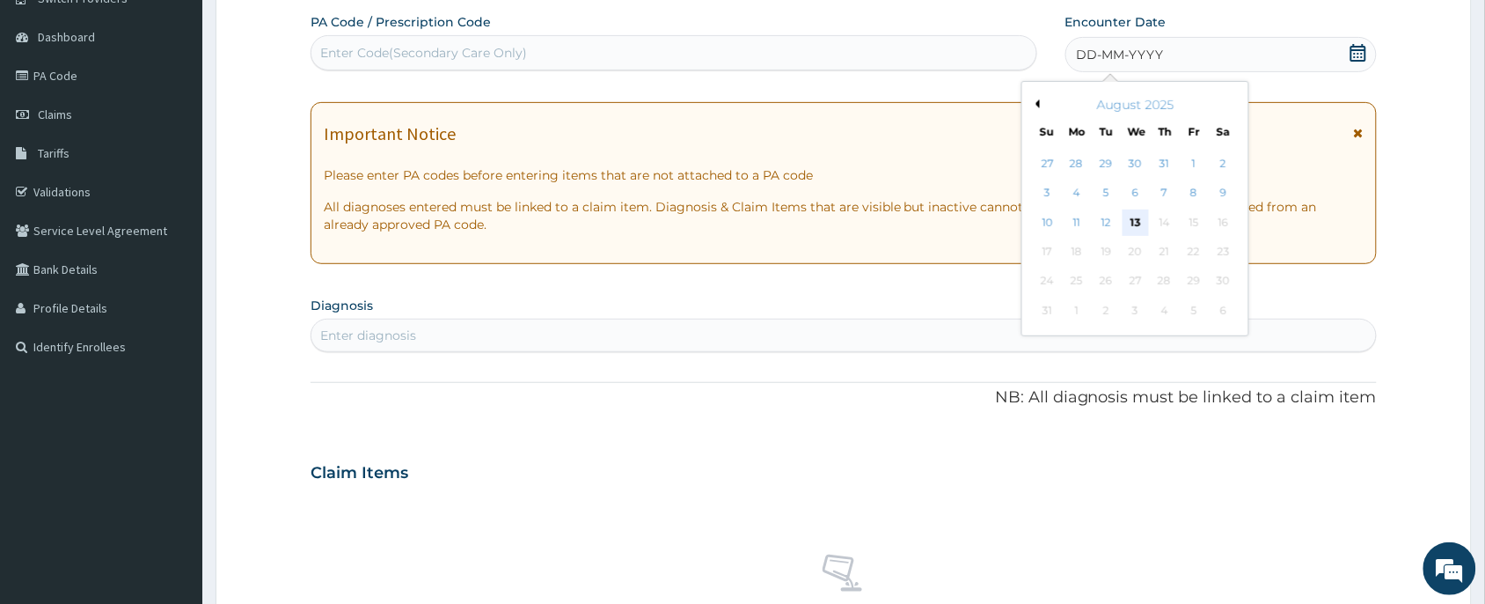
click at [1133, 221] on div "13" at bounding box center [1136, 222] width 26 height 26
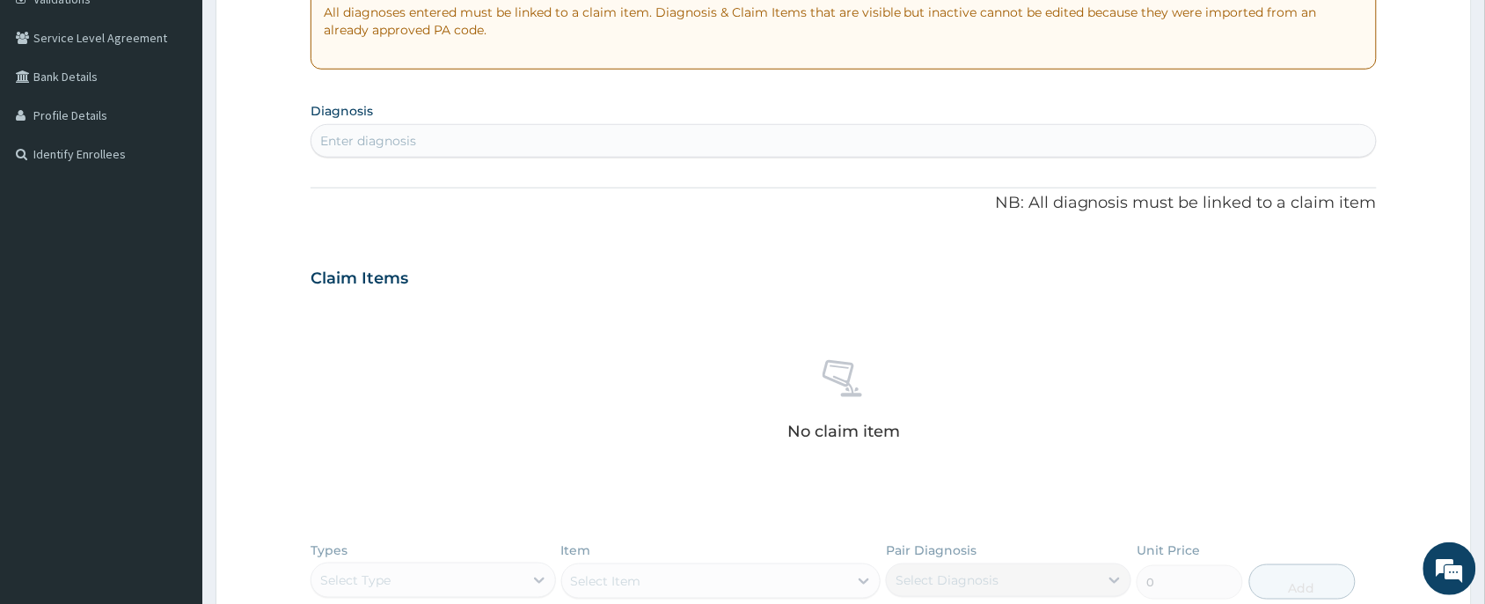
scroll to position [287, 0]
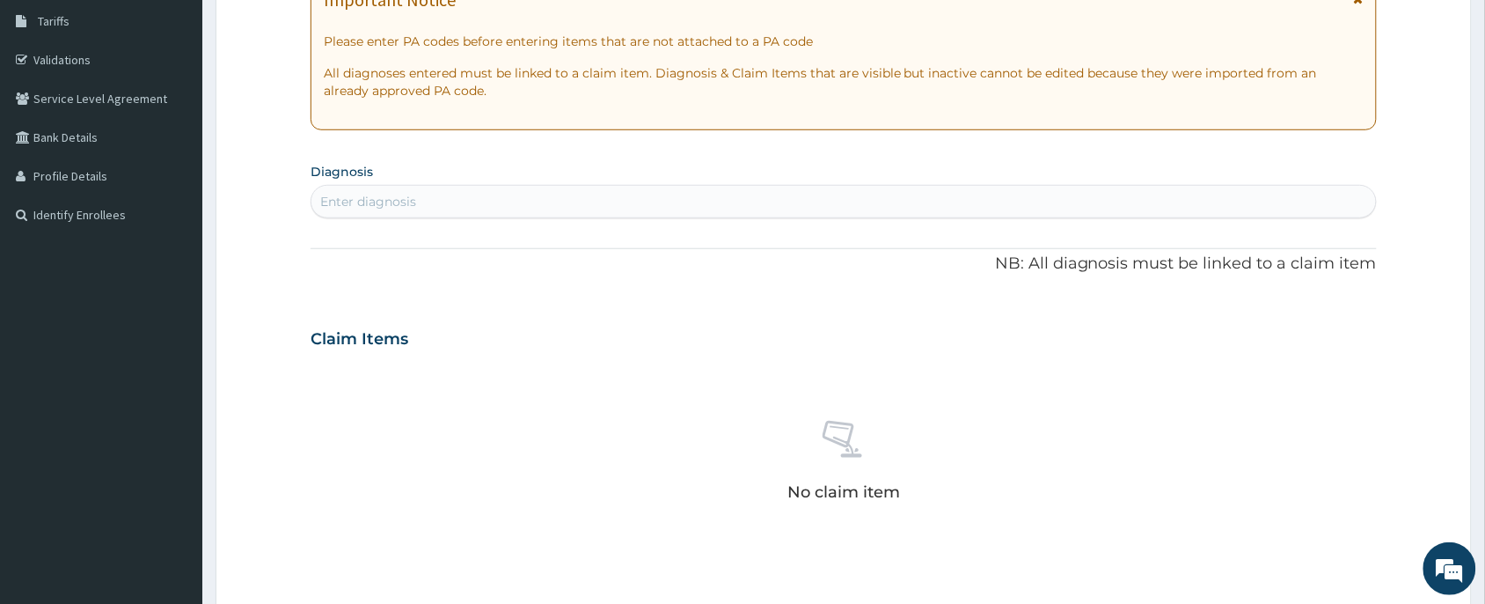
click at [445, 202] on div "Enter diagnosis" at bounding box center [843, 201] width 1065 height 28
type input "MALAR"
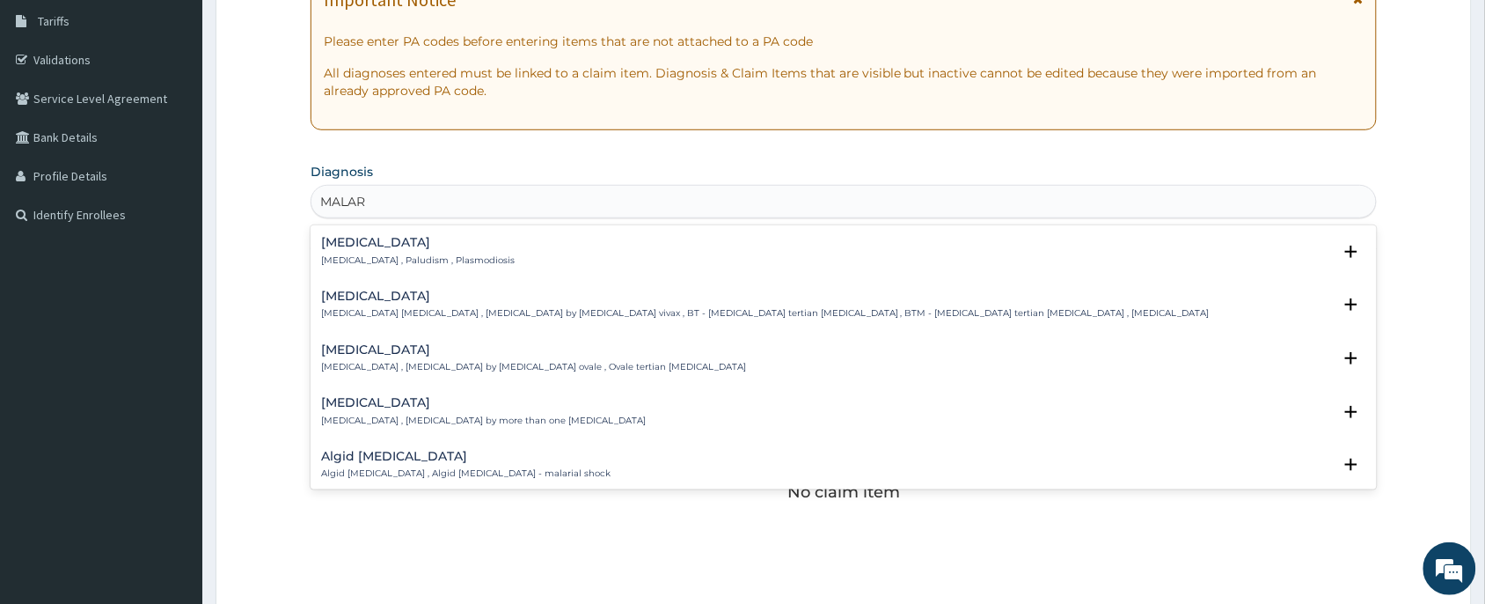
click at [438, 258] on p "[MEDICAL_DATA] , Paludism , Plasmodiosis" at bounding box center [418, 260] width 194 height 12
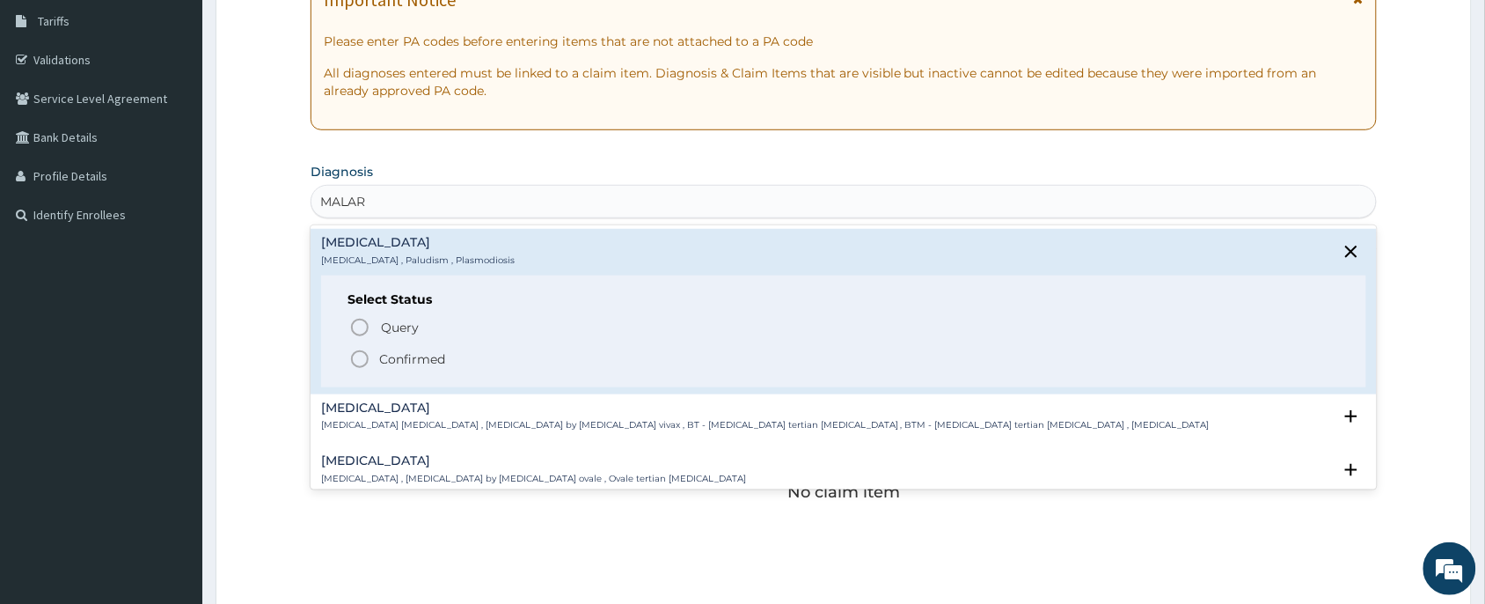
click at [389, 357] on p "Confirmed" at bounding box center [412, 359] width 66 height 18
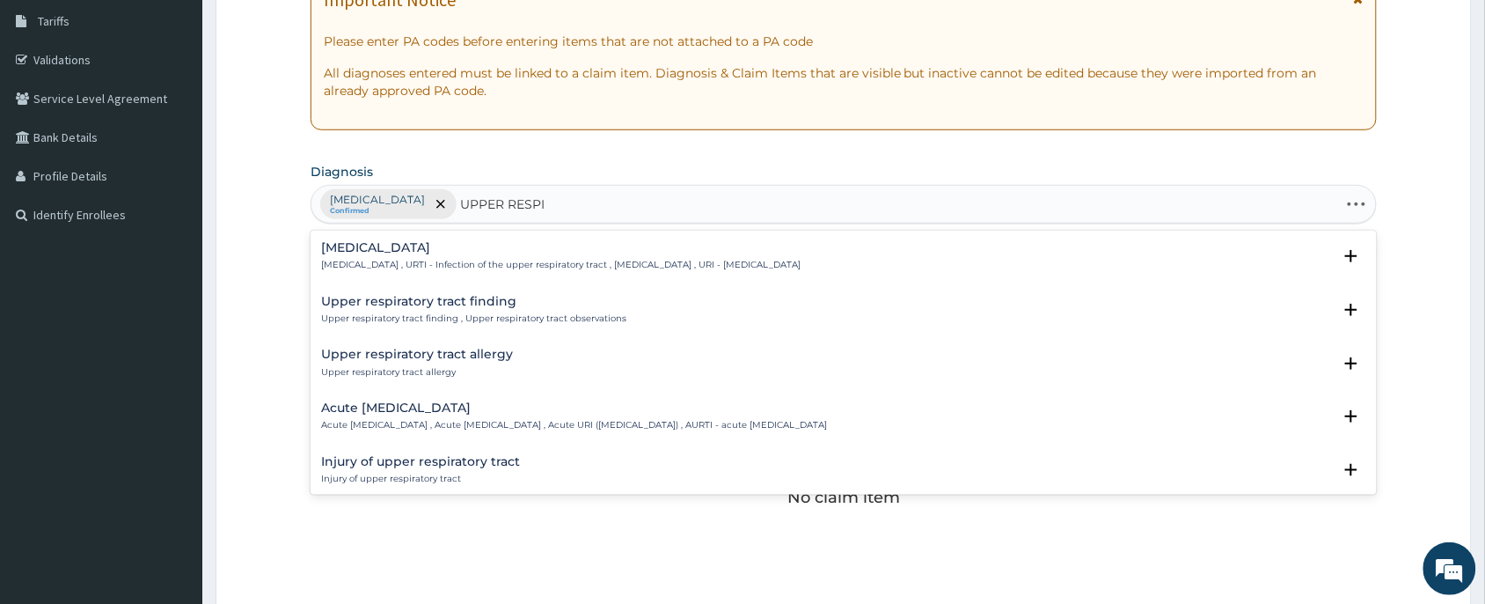
type input "UPPER RESPIR"
click at [424, 254] on h4 "[MEDICAL_DATA]" at bounding box center [561, 247] width 480 height 13
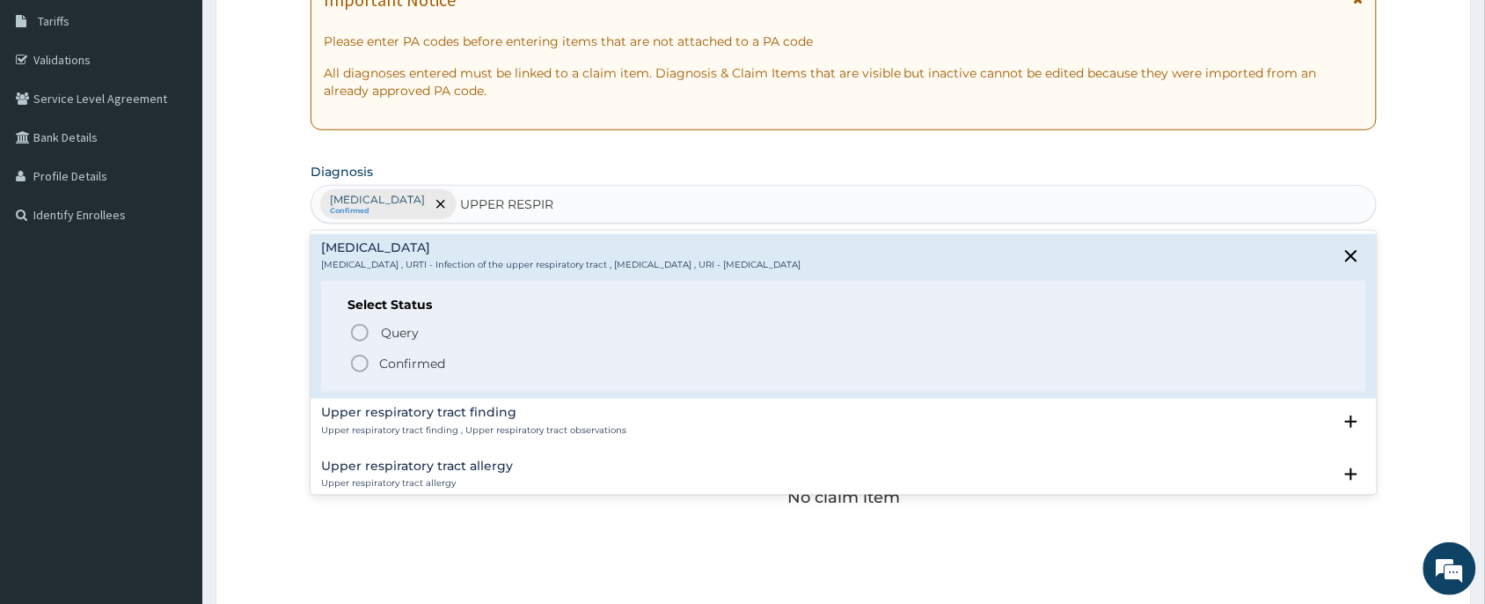
click at [402, 372] on p "Confirmed" at bounding box center [412, 364] width 66 height 18
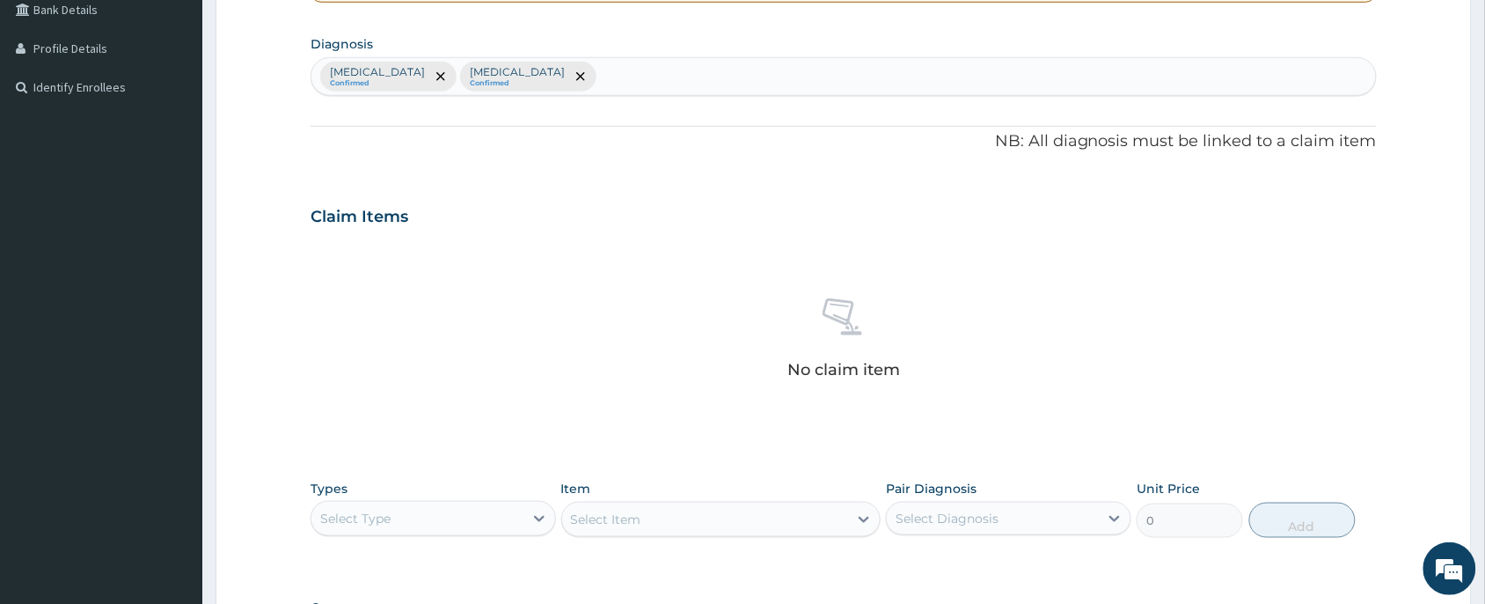
scroll to position [666, 0]
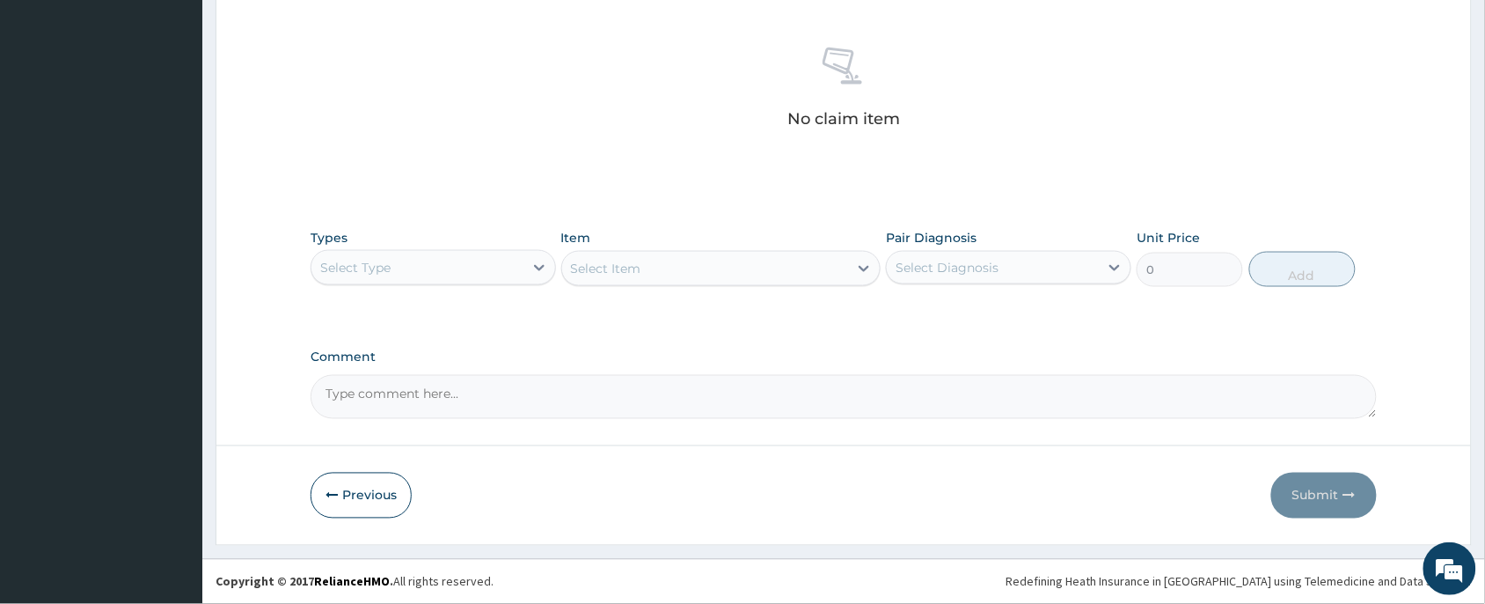
click at [493, 279] on div "Select Type" at bounding box center [417, 267] width 212 height 28
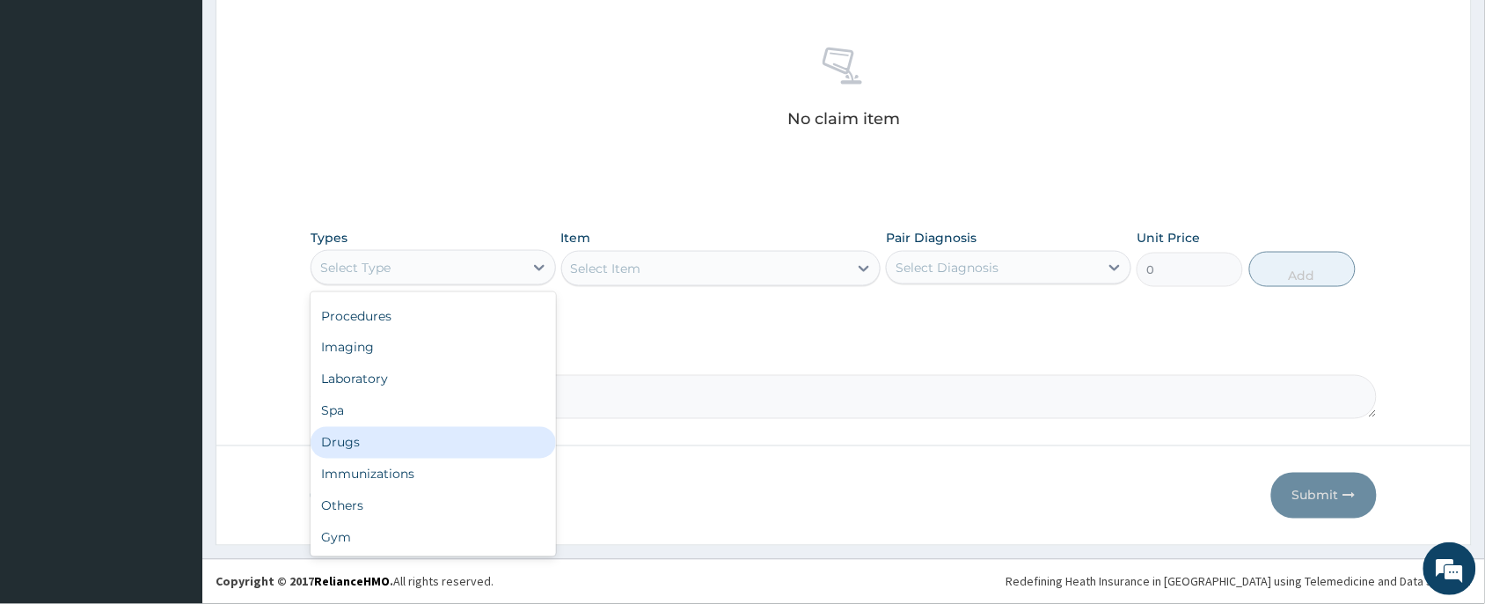
scroll to position [0, 0]
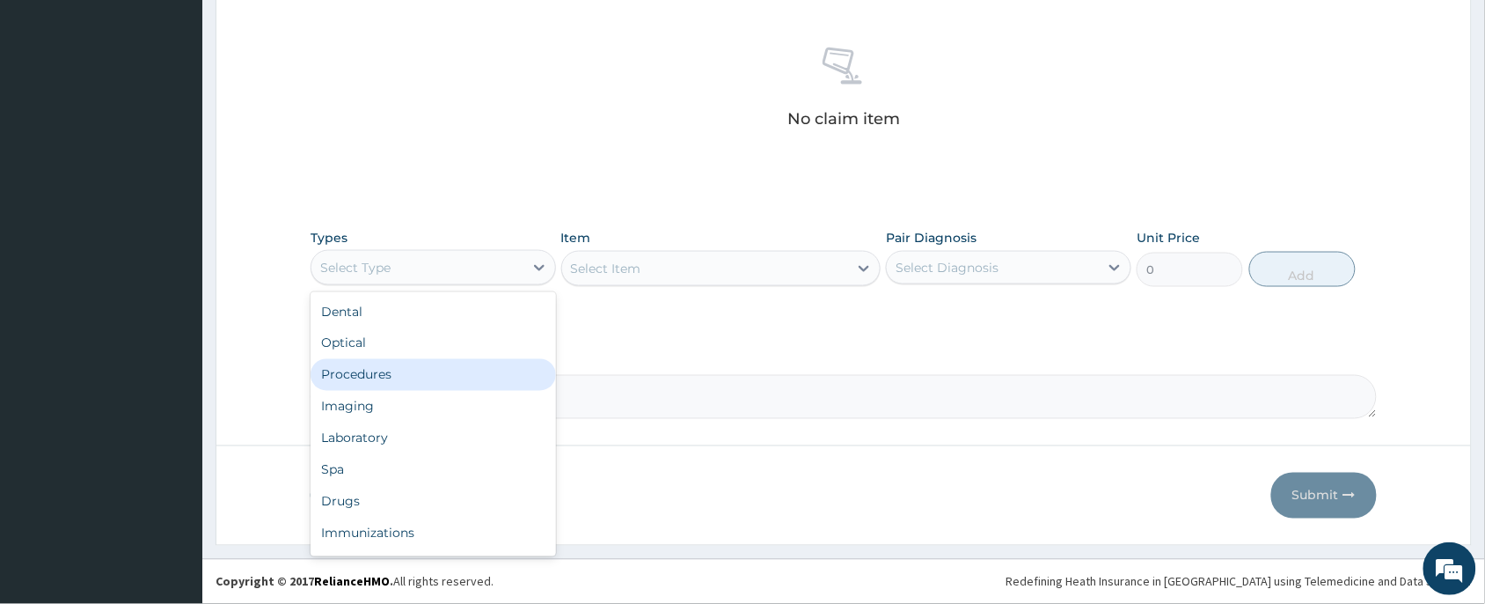
click at [414, 381] on div "Procedures" at bounding box center [434, 375] width 246 height 32
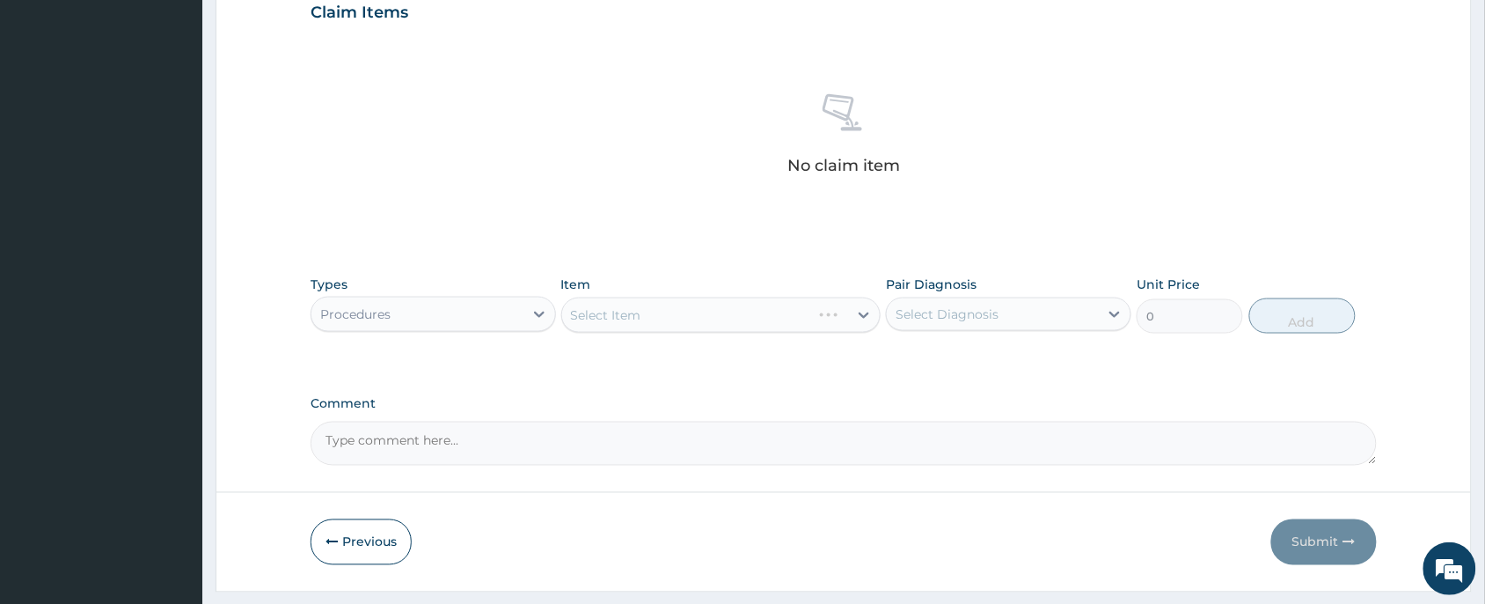
scroll to position [666, 0]
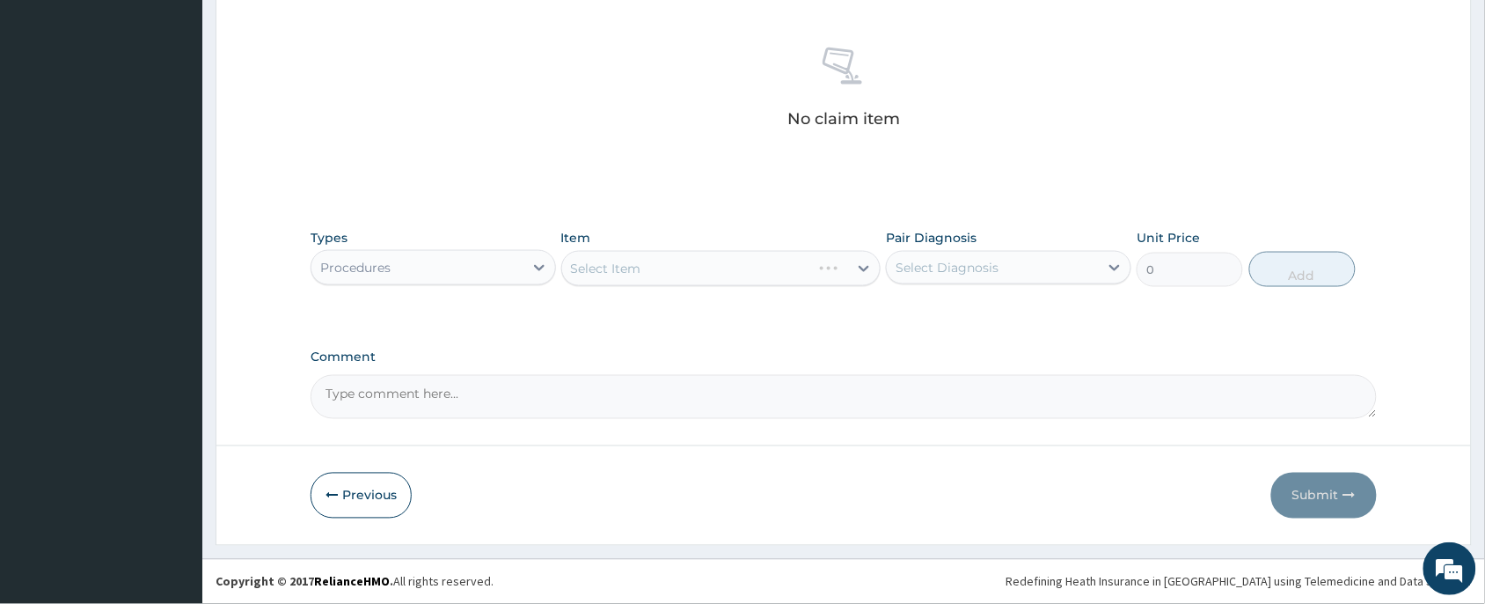
click at [717, 269] on div "Select Item" at bounding box center [721, 268] width 320 height 35
click at [733, 251] on div "Select Item" at bounding box center [721, 268] width 320 height 35
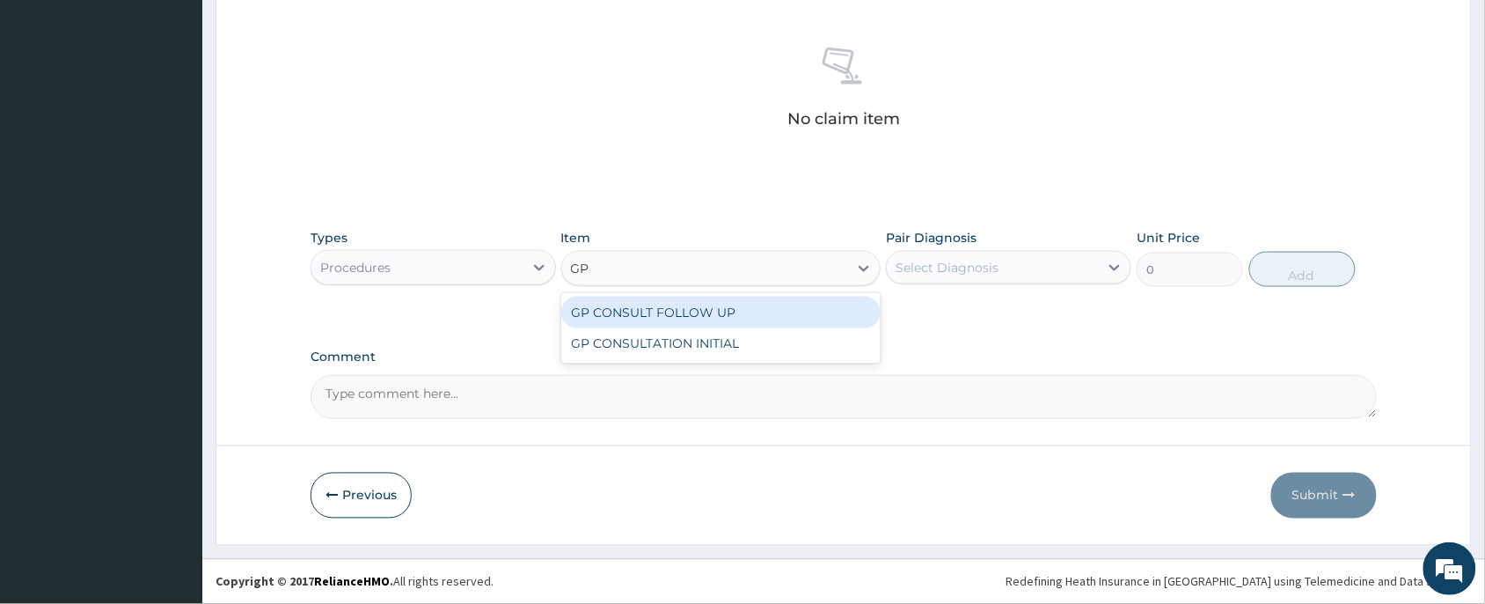
type input "GP"
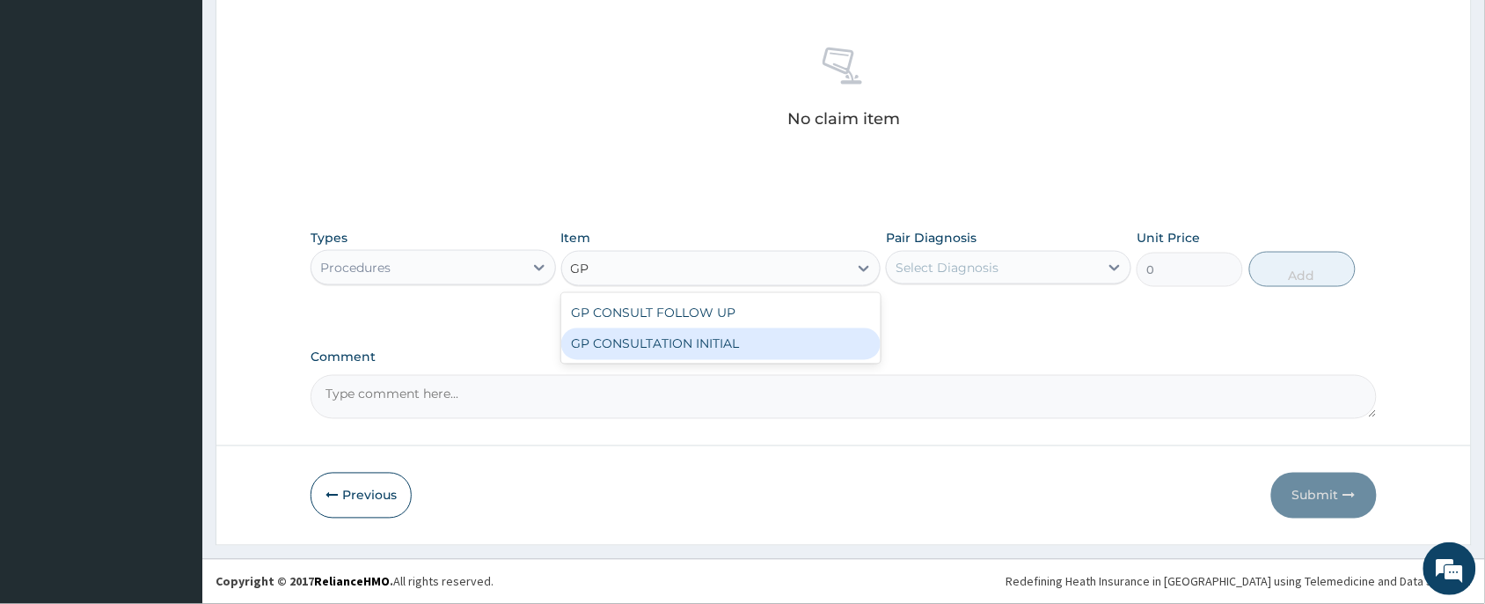
click at [742, 341] on div "GP CONSULTATION INITIAL" at bounding box center [721, 344] width 320 height 32
type input "2000"
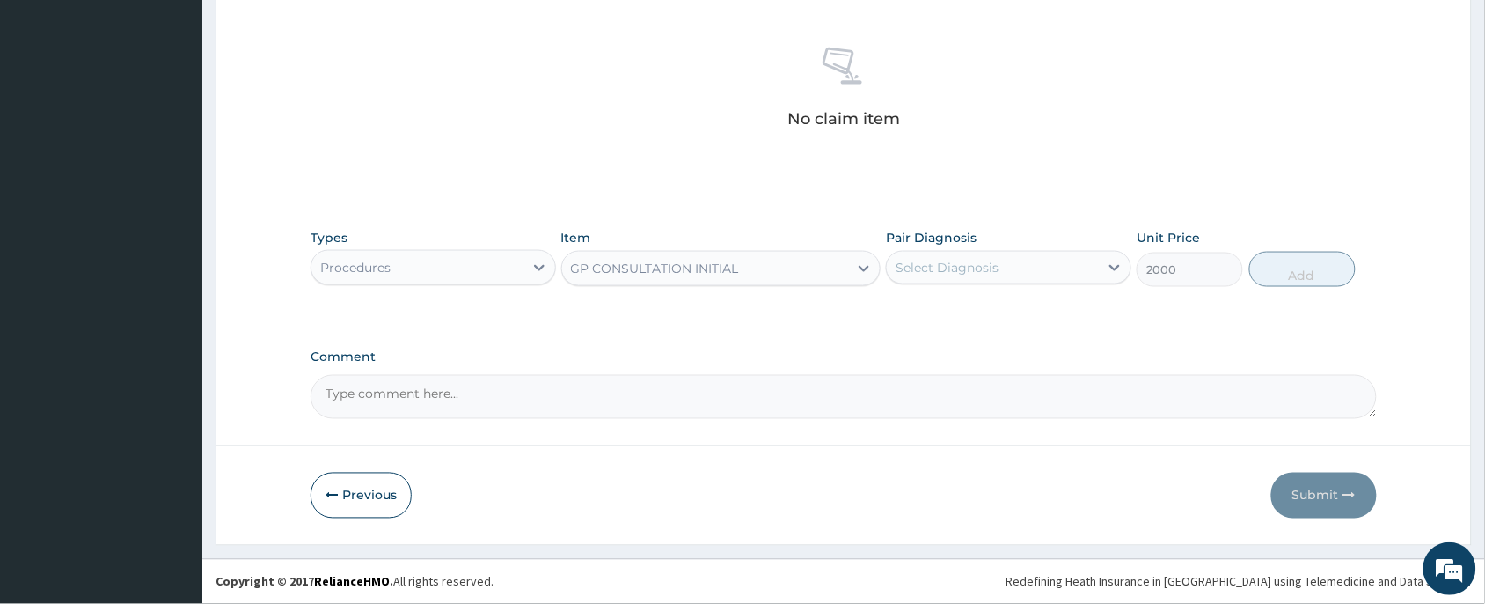
click at [970, 248] on div "Pair Diagnosis Select Diagnosis" at bounding box center [1009, 258] width 246 height 58
drag, startPoint x: 971, startPoint y: 260, endPoint x: 977, endPoint y: 275, distance: 15.4
click at [972, 264] on div "Select Diagnosis" at bounding box center [947, 268] width 103 height 18
click at [982, 313] on div "[MEDICAL_DATA]" at bounding box center [1009, 313] width 246 height 36
checkbox input "true"
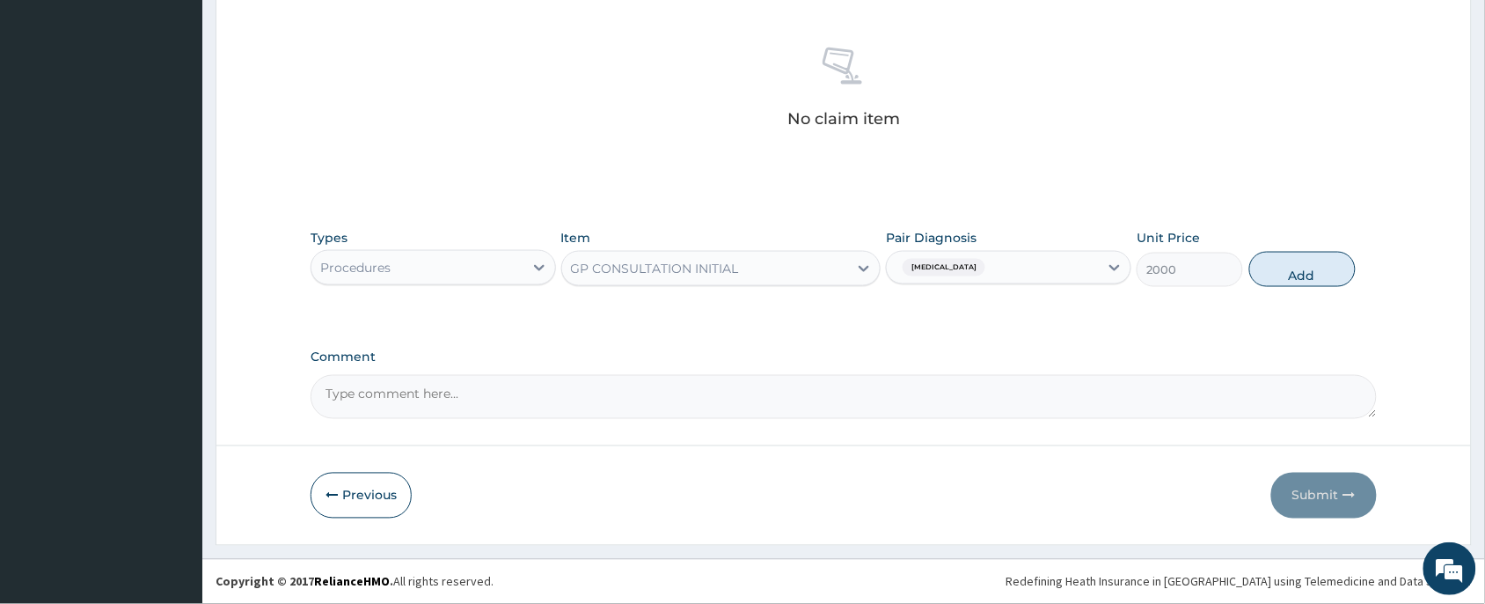
drag, startPoint x: 995, startPoint y: 271, endPoint x: 1003, endPoint y: 378, distance: 107.6
click at [1000, 296] on div "Types Procedures Item GP CONSULTATION INITIAL Pair Diagnosis option [MEDICAL_DA…" at bounding box center [844, 271] width 1066 height 102
click at [1005, 277] on div "[MEDICAL_DATA]" at bounding box center [993, 268] width 212 height 30
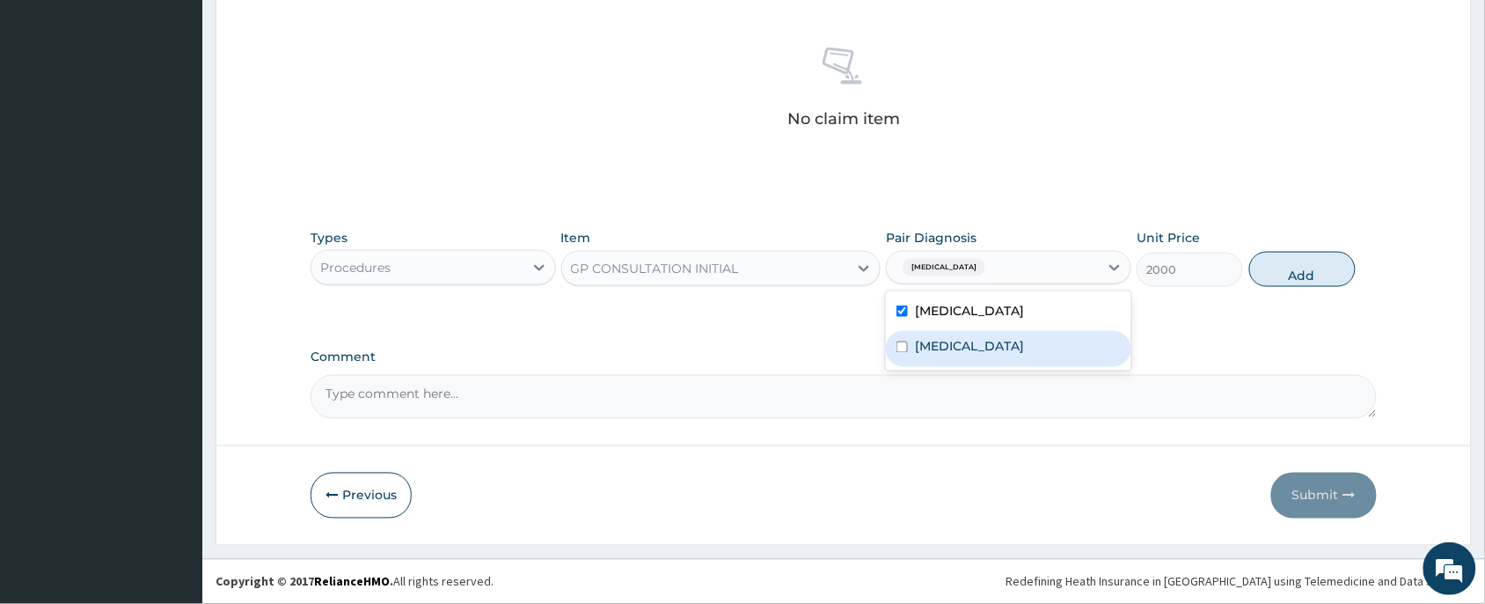
drag, startPoint x: 1003, startPoint y: 350, endPoint x: 1276, endPoint y: 313, distance: 275.3
click at [1003, 348] on label "[MEDICAL_DATA]" at bounding box center [969, 347] width 109 height 18
checkbox input "true"
click at [1334, 274] on button "Add" at bounding box center [1303, 269] width 106 height 35
type input "0"
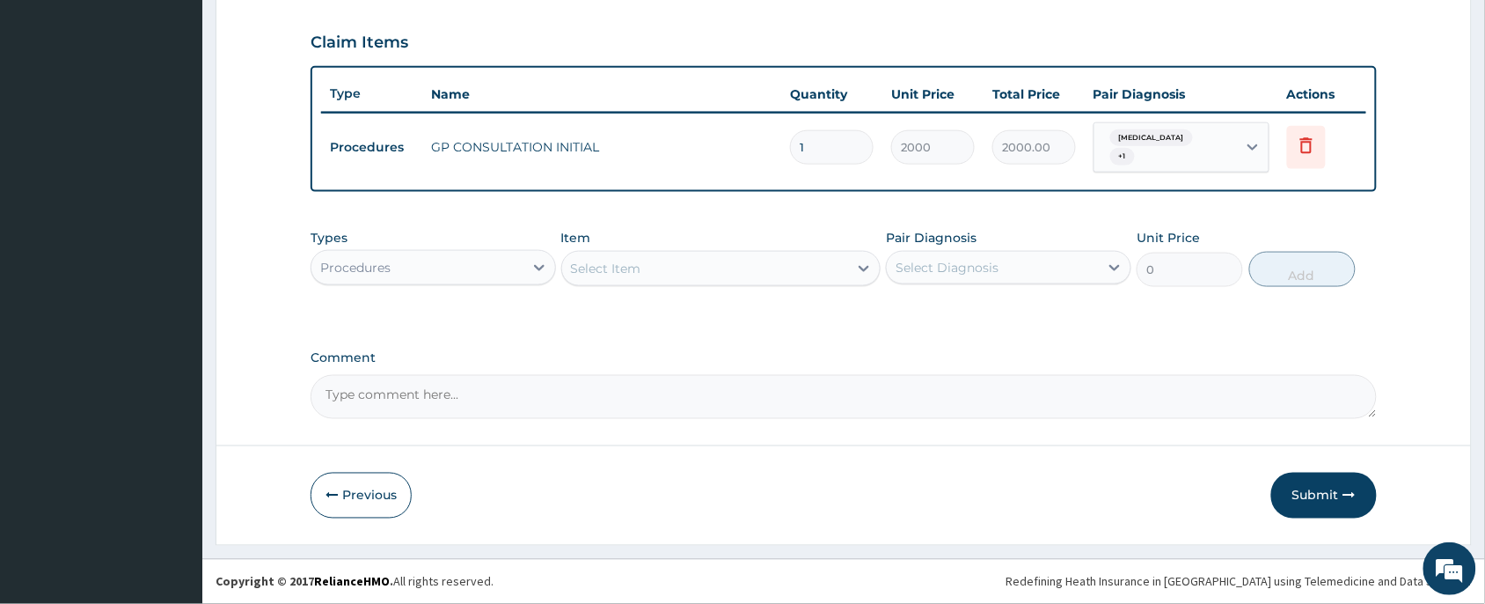
scroll to position [581, 0]
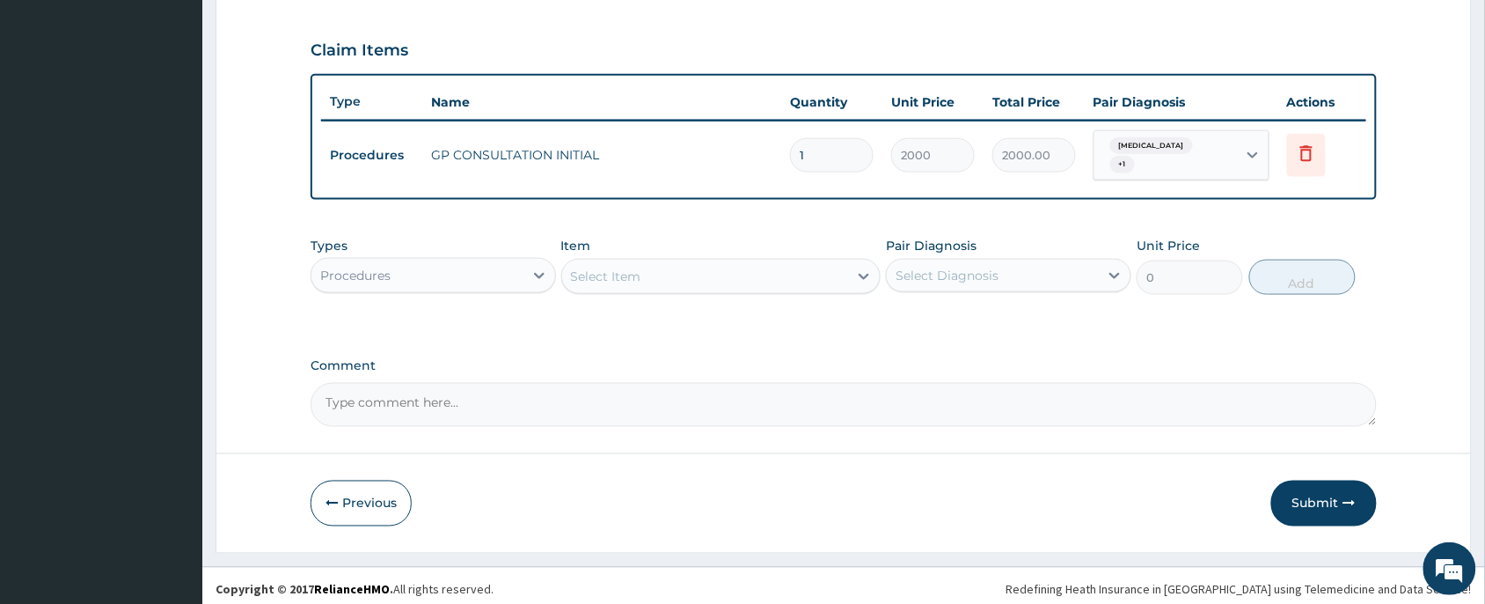
drag, startPoint x: 438, startPoint y: 260, endPoint x: 438, endPoint y: 284, distance: 24.6
click at [438, 284] on div "Procedures" at bounding box center [434, 275] width 246 height 35
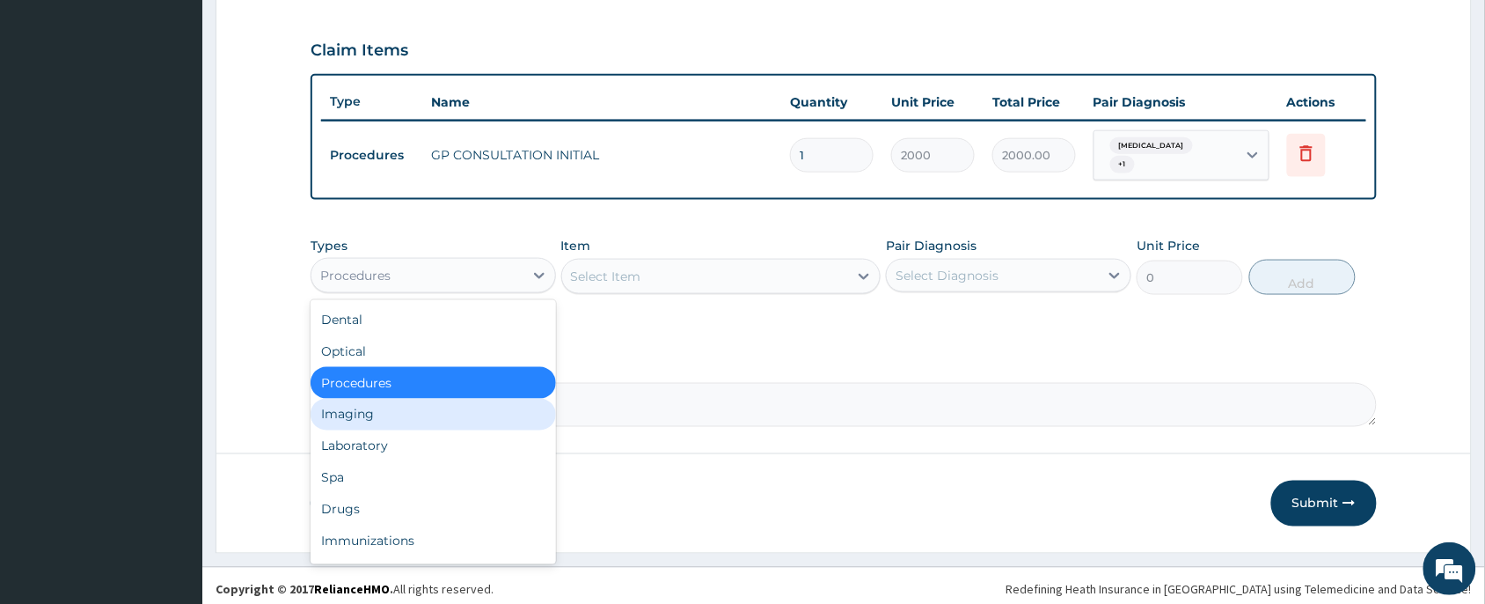
scroll to position [59, 0]
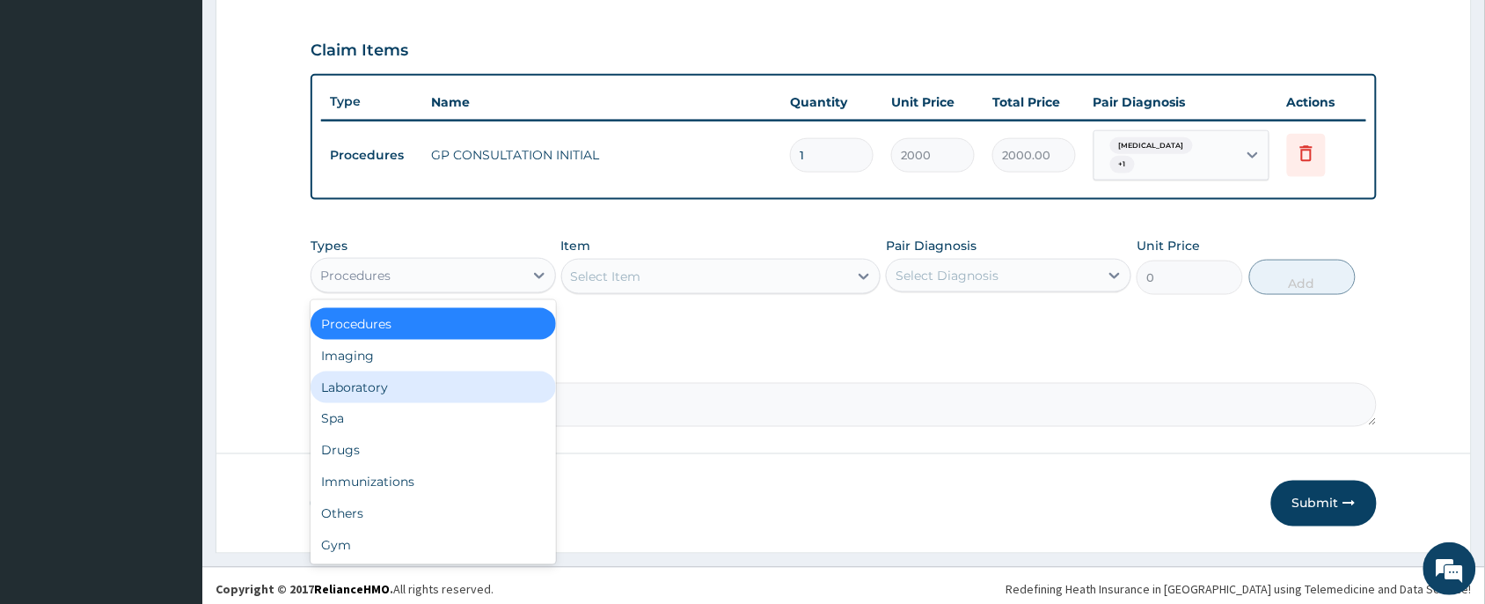
click at [389, 378] on div "Laboratory" at bounding box center [434, 387] width 246 height 32
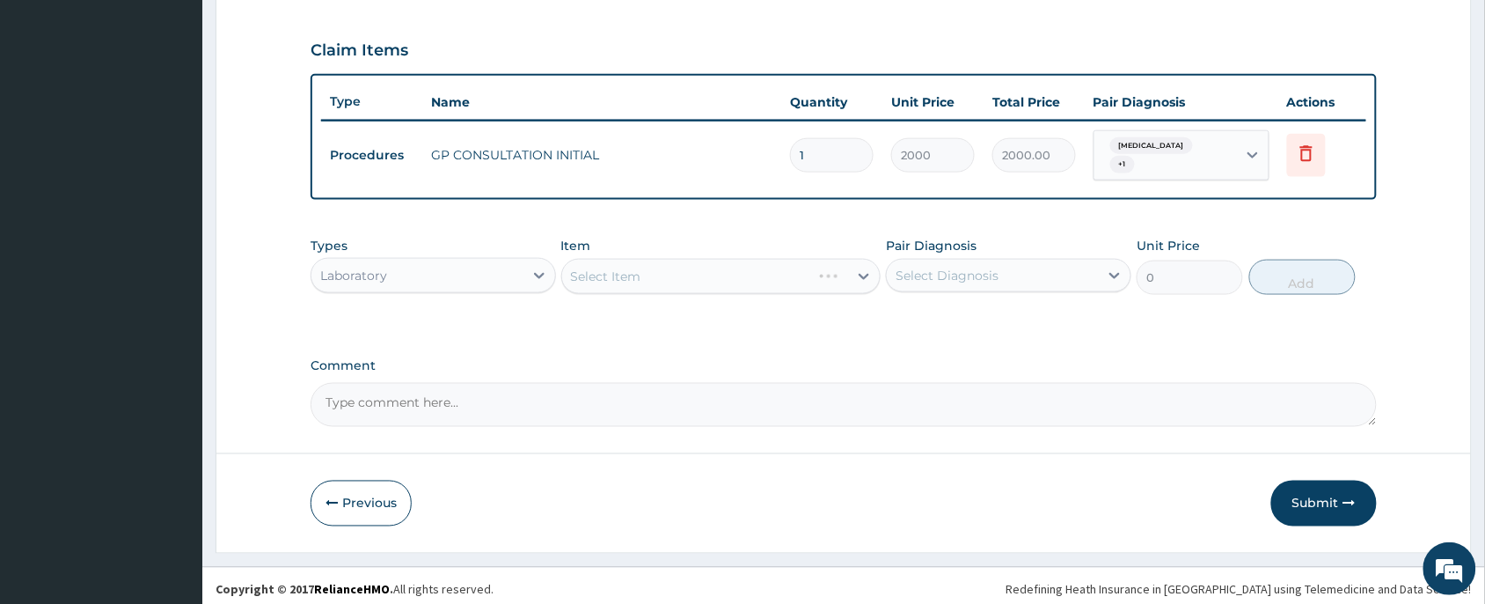
click at [710, 277] on div "Select Item" at bounding box center [721, 276] width 320 height 35
click at [706, 275] on div "Select Item" at bounding box center [721, 276] width 320 height 35
click at [706, 275] on div "Select Item" at bounding box center [705, 276] width 287 height 28
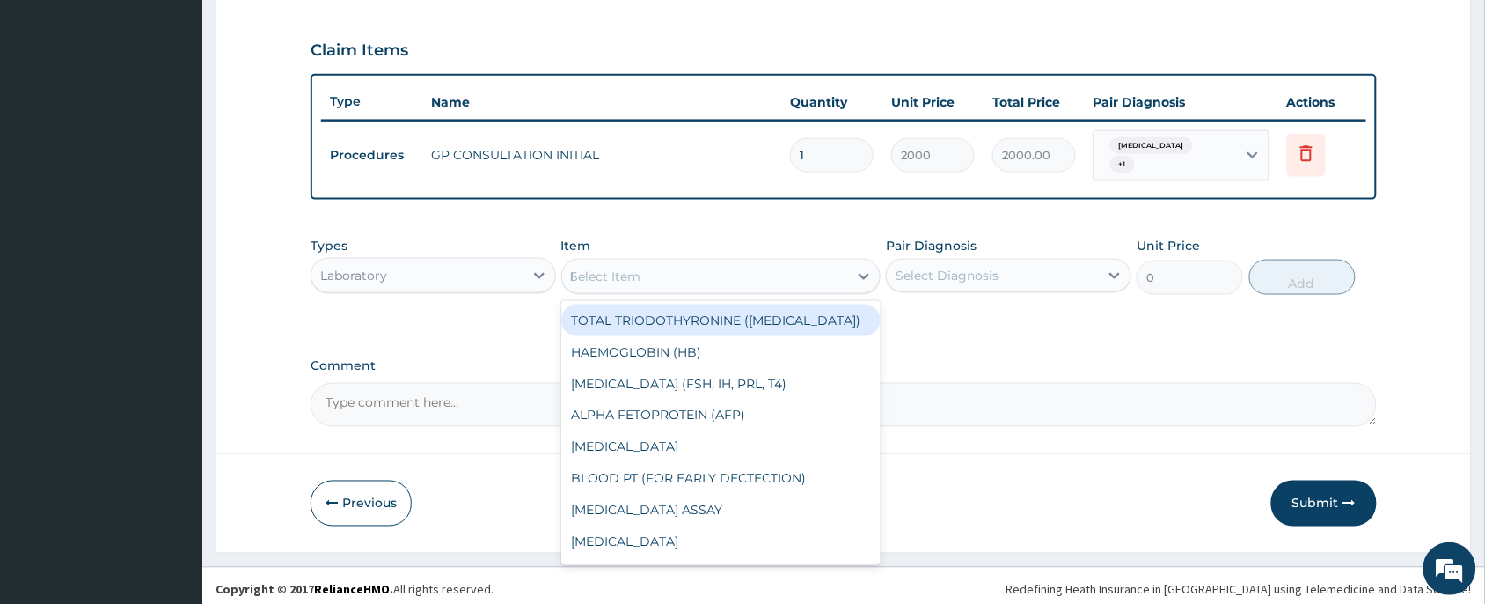
type input "MP"
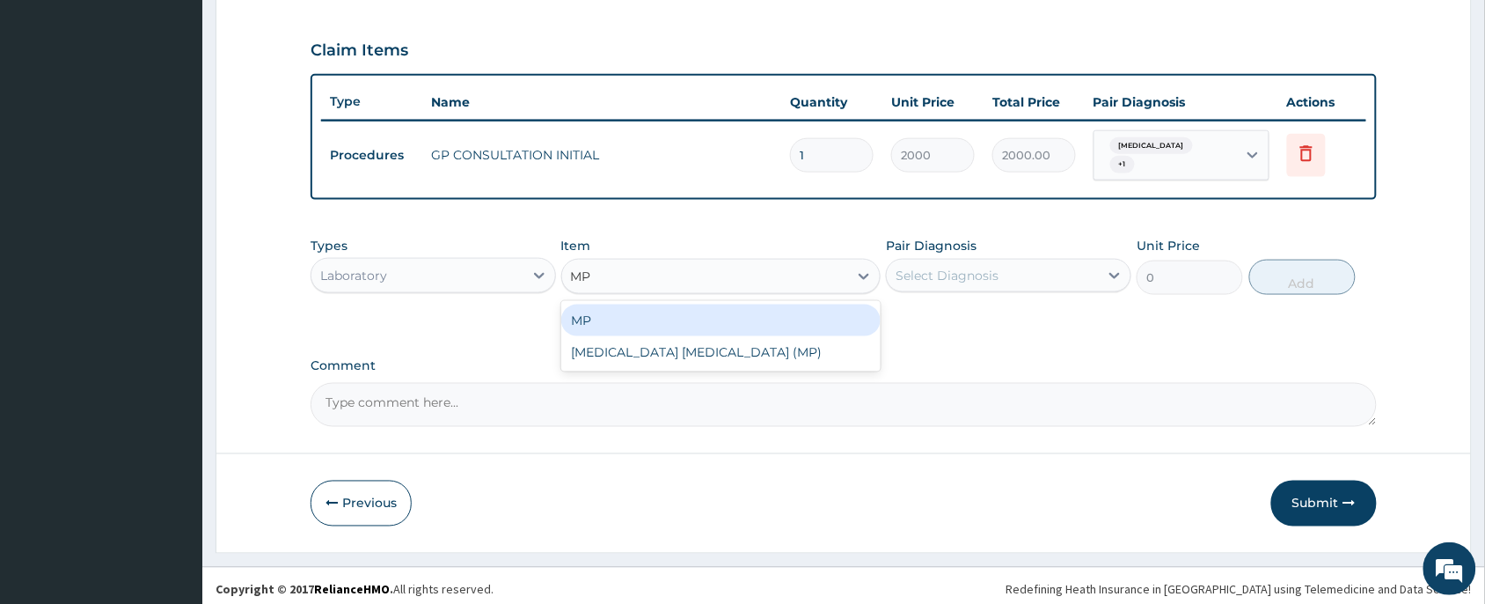
drag, startPoint x: 708, startPoint y: 305, endPoint x: 984, endPoint y: 264, distance: 278.5
click at [714, 306] on div "MP" at bounding box center [721, 320] width 320 height 32
type input "1000"
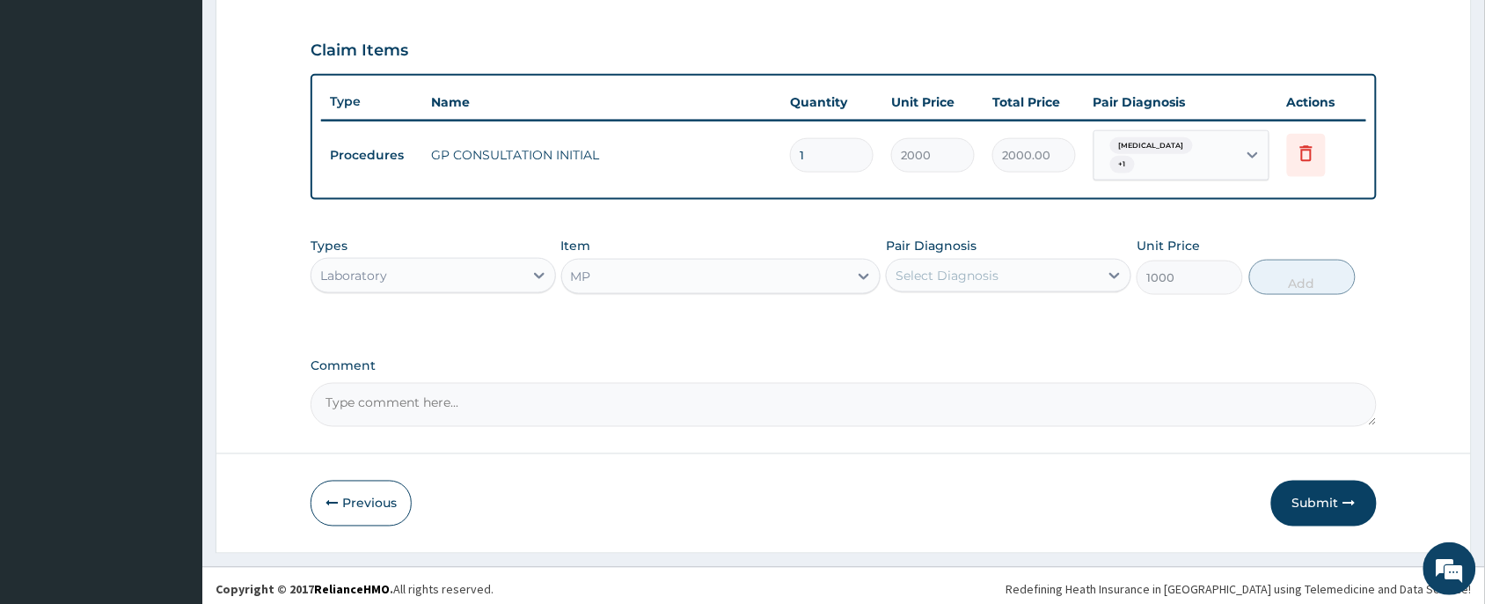
click at [984, 267] on div "Select Diagnosis" at bounding box center [947, 276] width 103 height 18
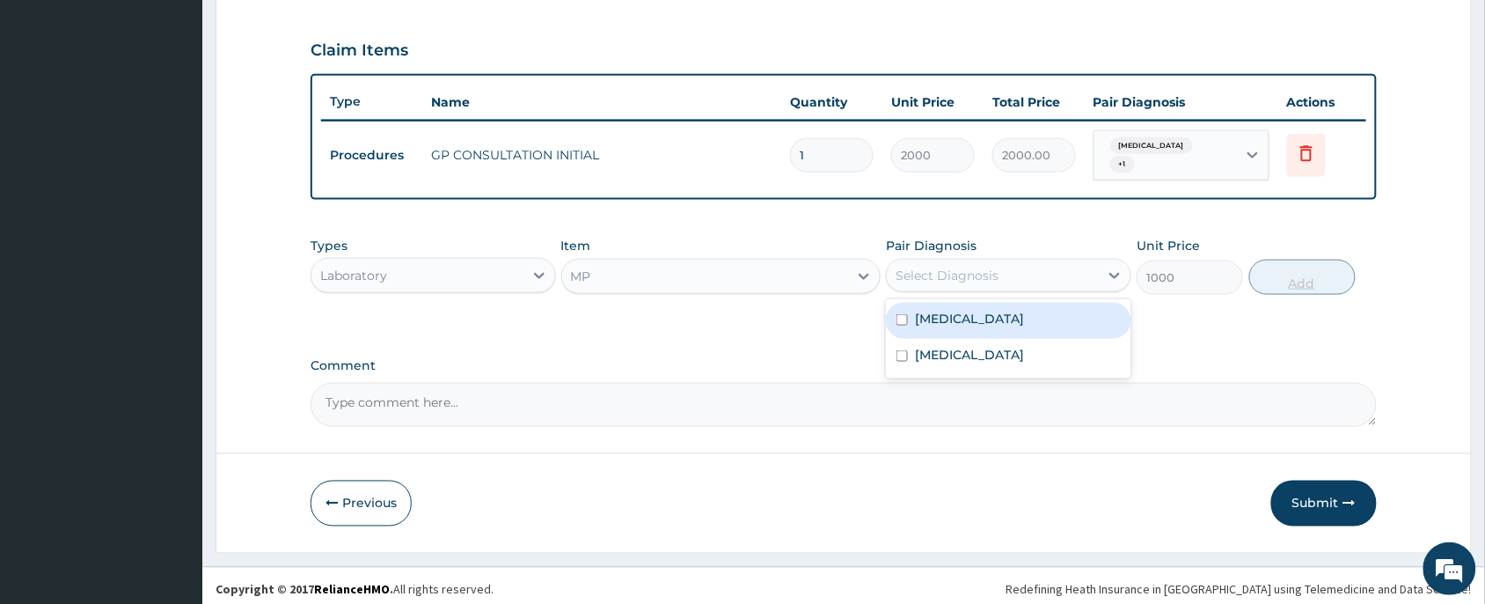
drag, startPoint x: 975, startPoint y: 297, endPoint x: 1285, endPoint y: 282, distance: 310.1
click at [1003, 313] on div "[MEDICAL_DATA]" at bounding box center [1009, 321] width 246 height 36
checkbox input "true"
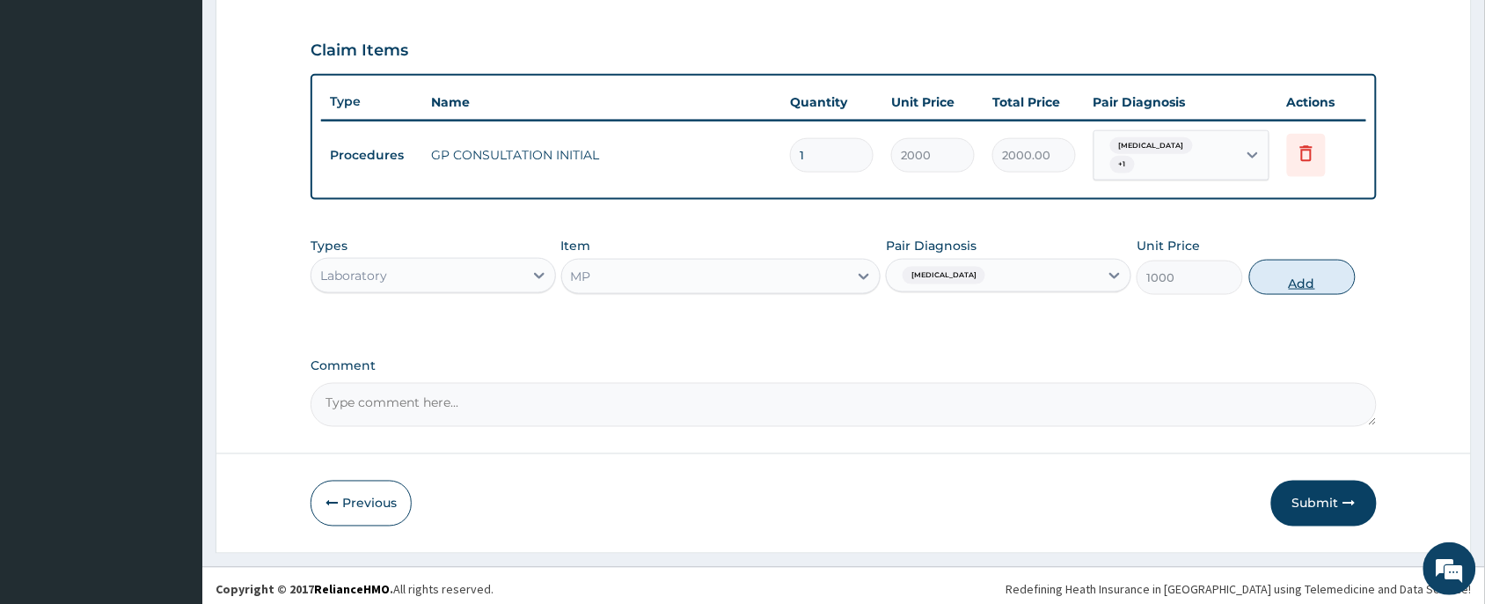
click at [1335, 260] on button "Add" at bounding box center [1303, 277] width 106 height 35
type input "0"
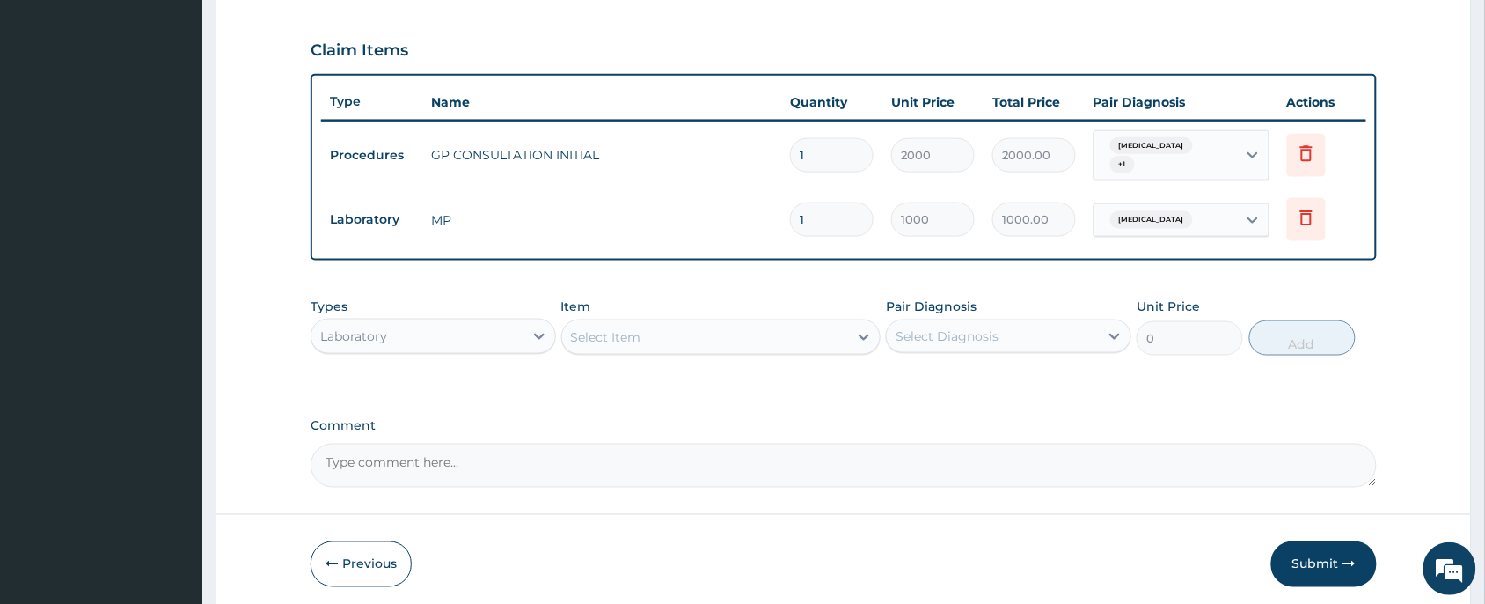
click at [654, 345] on div "Select Item" at bounding box center [721, 336] width 320 height 35
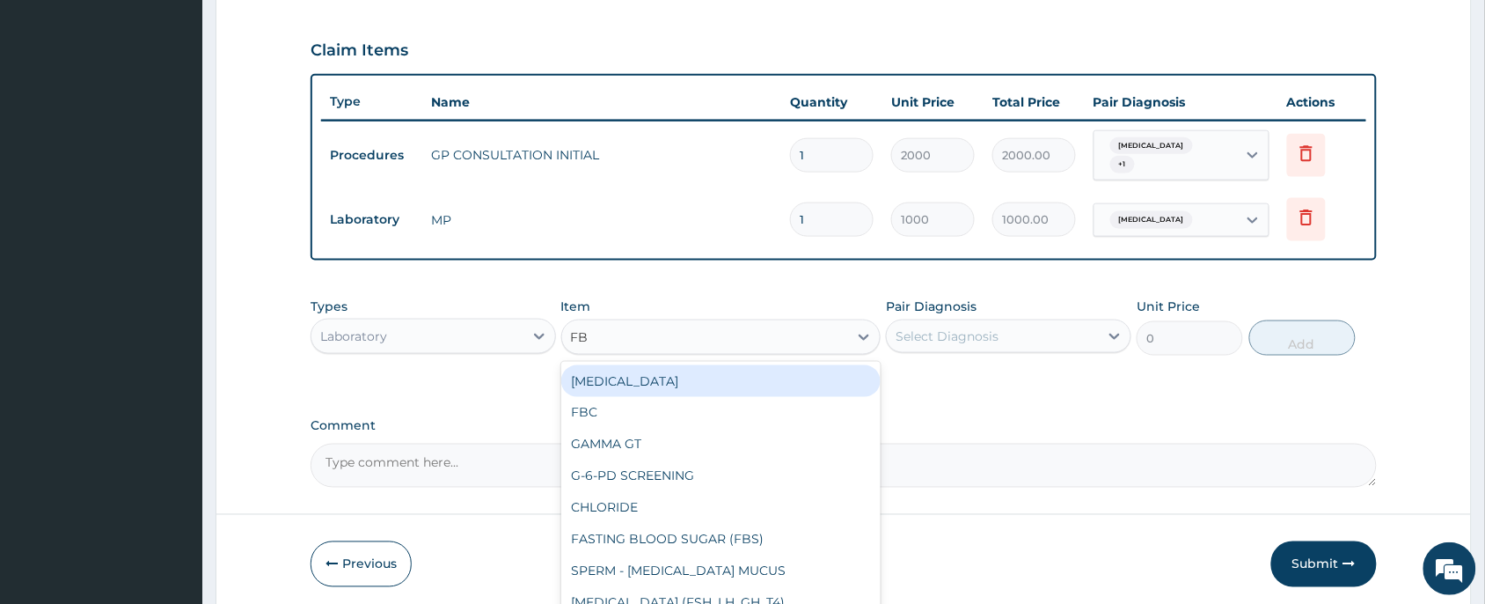
type input "FBC"
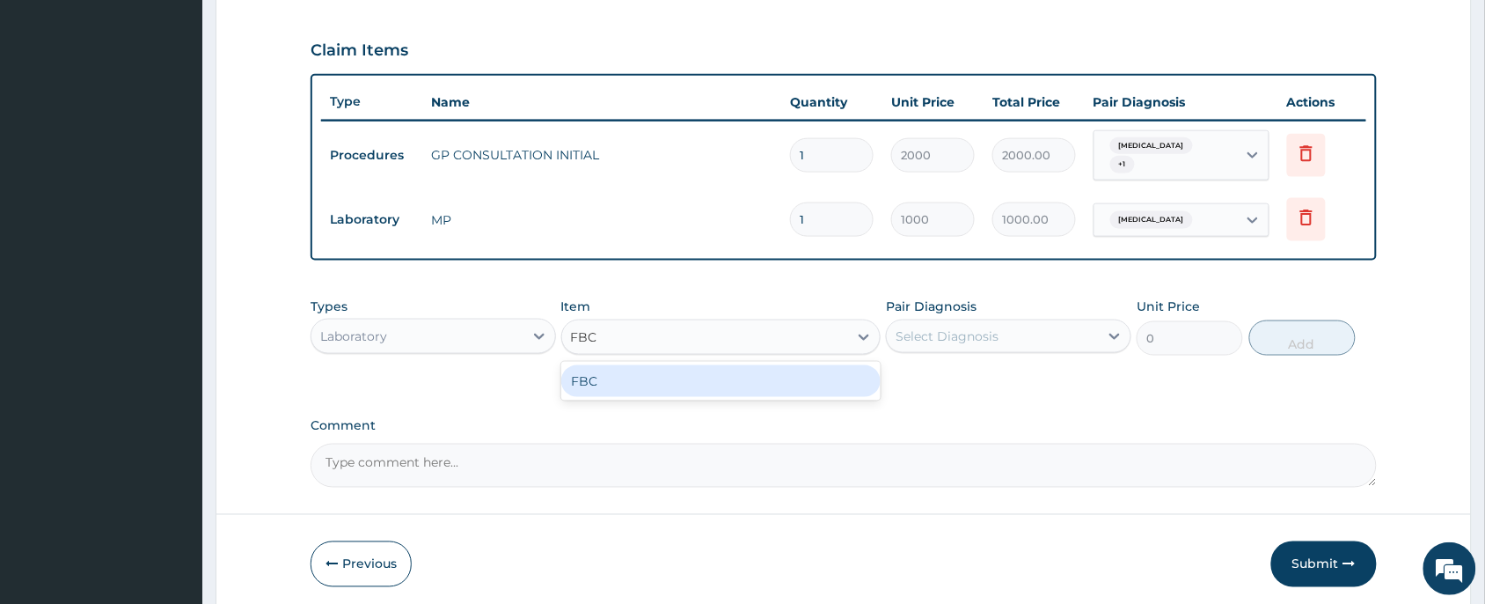
drag, startPoint x: 680, startPoint y: 378, endPoint x: 692, endPoint y: 372, distance: 13.0
click at [683, 377] on div "FBC" at bounding box center [721, 381] width 320 height 32
type input "2000"
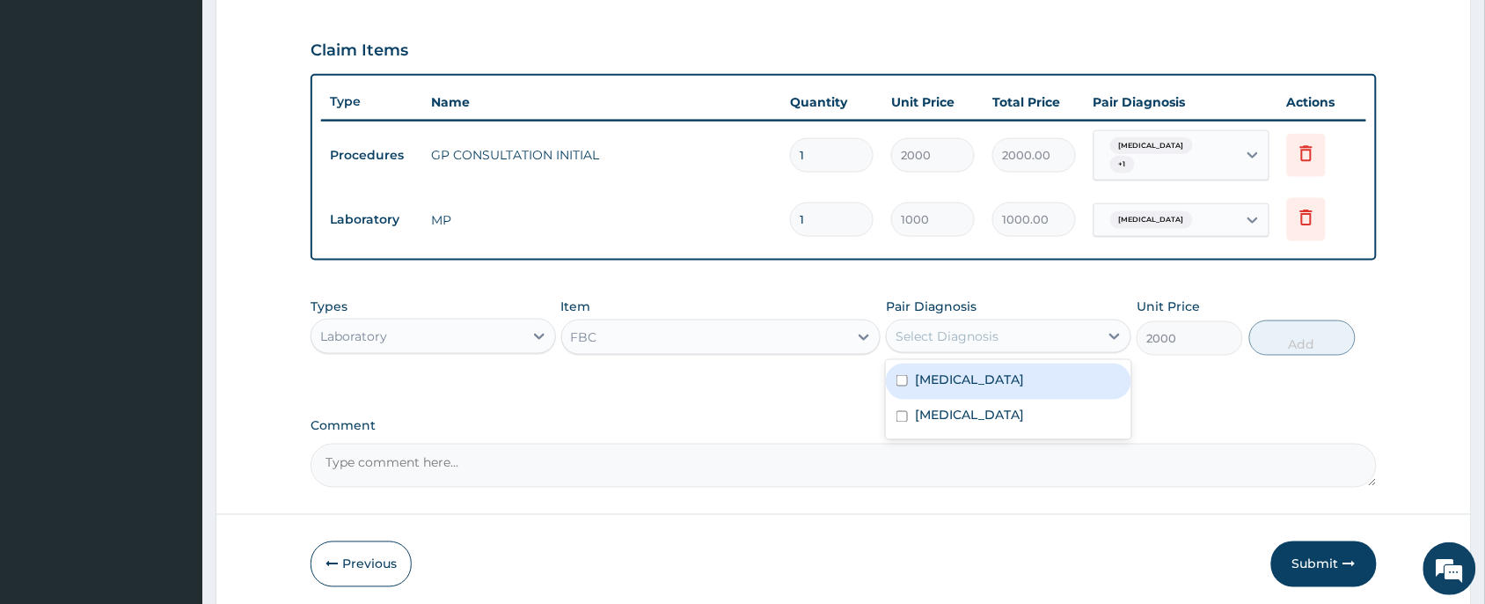
click at [1049, 334] on div "Select Diagnosis" at bounding box center [993, 336] width 212 height 28
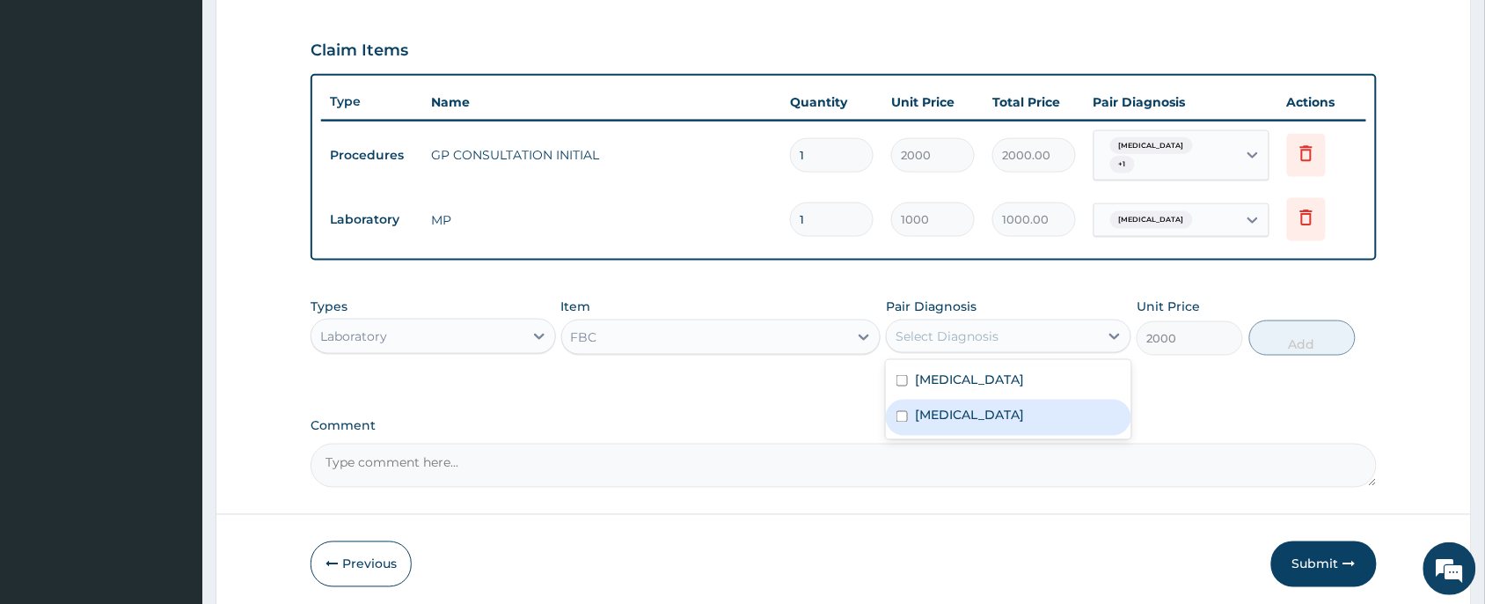
click at [1018, 411] on label "[MEDICAL_DATA]" at bounding box center [969, 416] width 109 height 18
checkbox input "true"
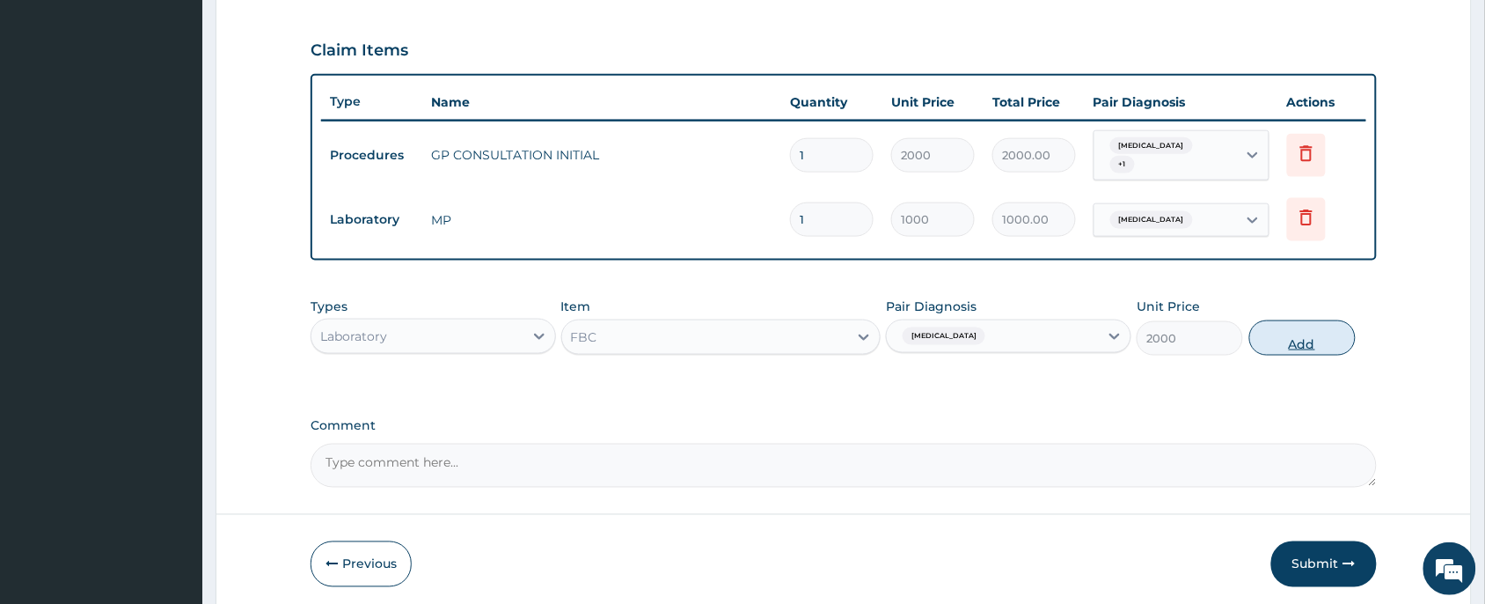
click at [1271, 332] on button "Add" at bounding box center [1303, 337] width 106 height 35
type input "0"
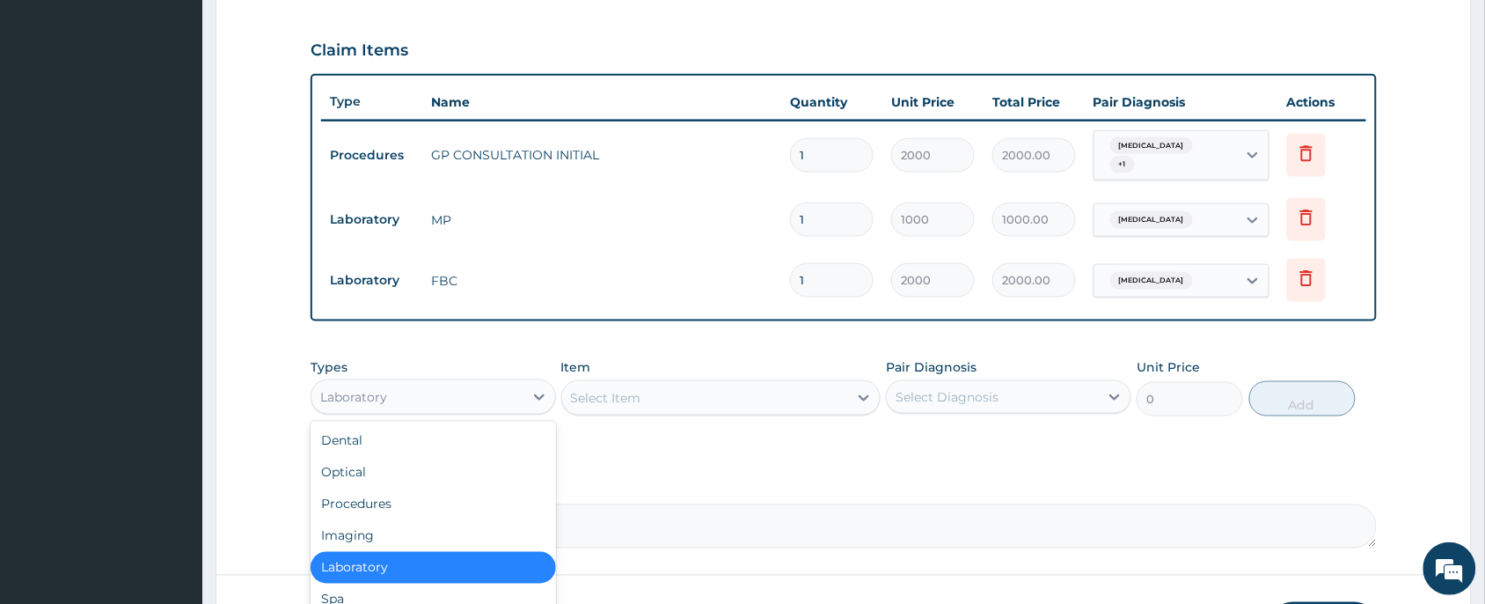
drag, startPoint x: 399, startPoint y: 387, endPoint x: 379, endPoint y: 451, distance: 67.1
click at [401, 392] on div "Laboratory" at bounding box center [417, 397] width 212 height 28
click at [374, 465] on div "Optical" at bounding box center [434, 473] width 246 height 32
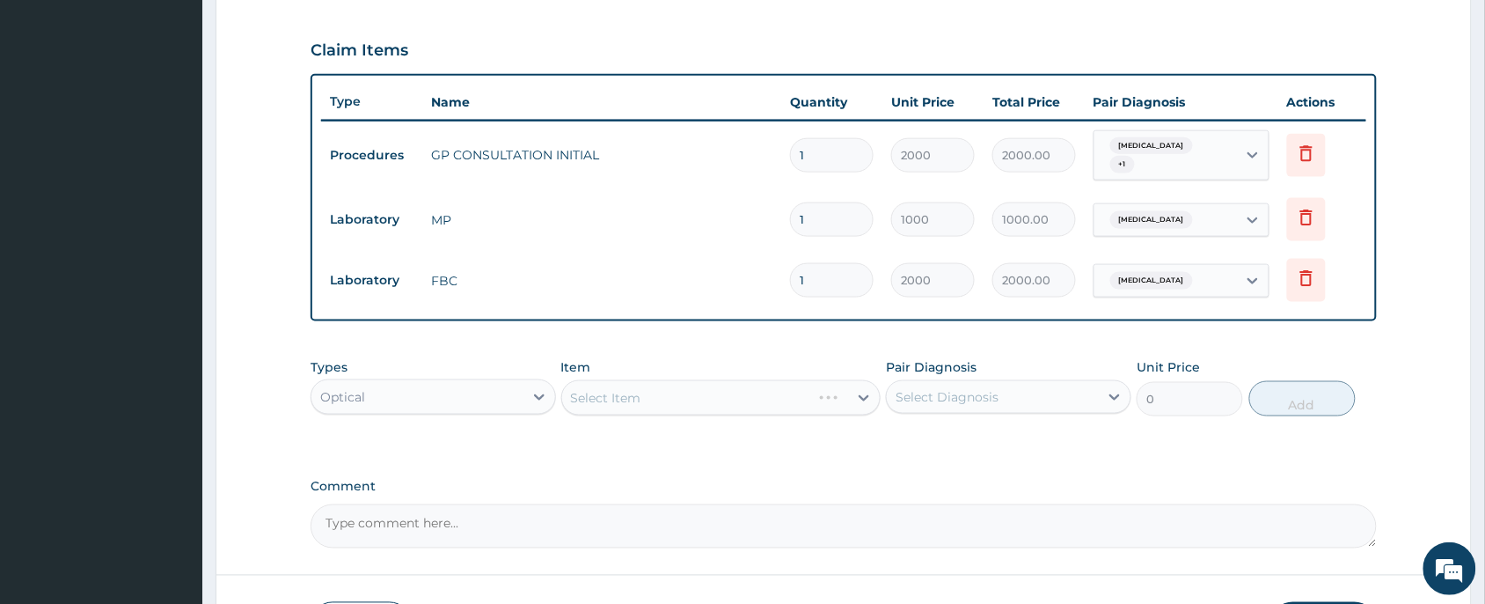
click at [407, 392] on div "Optical" at bounding box center [417, 397] width 212 height 28
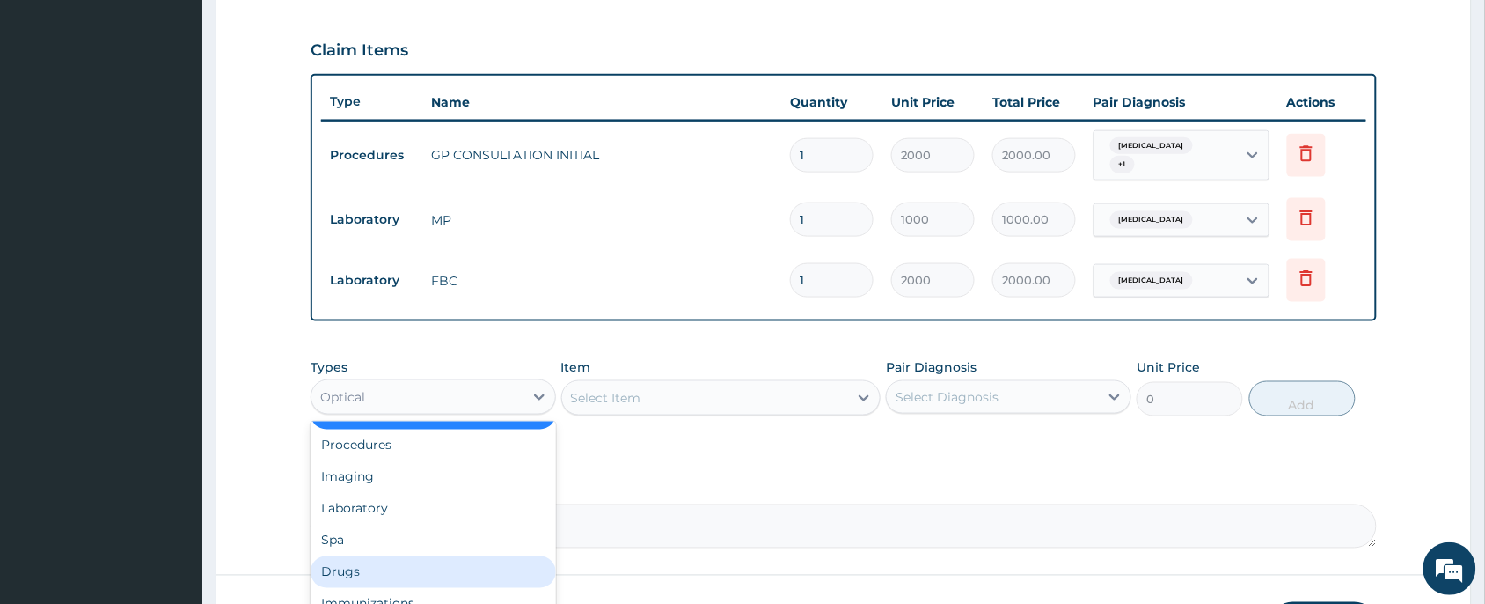
click at [399, 557] on div "Drugs" at bounding box center [434, 572] width 246 height 32
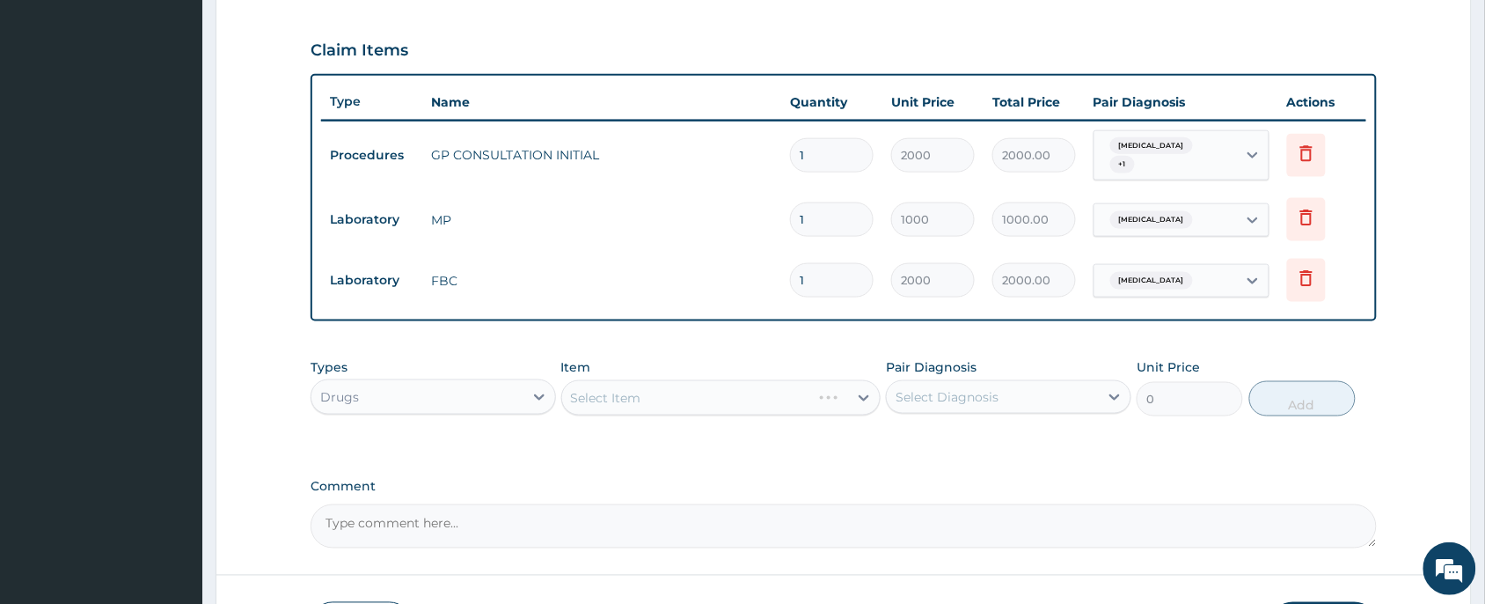
scroll to position [702, 0]
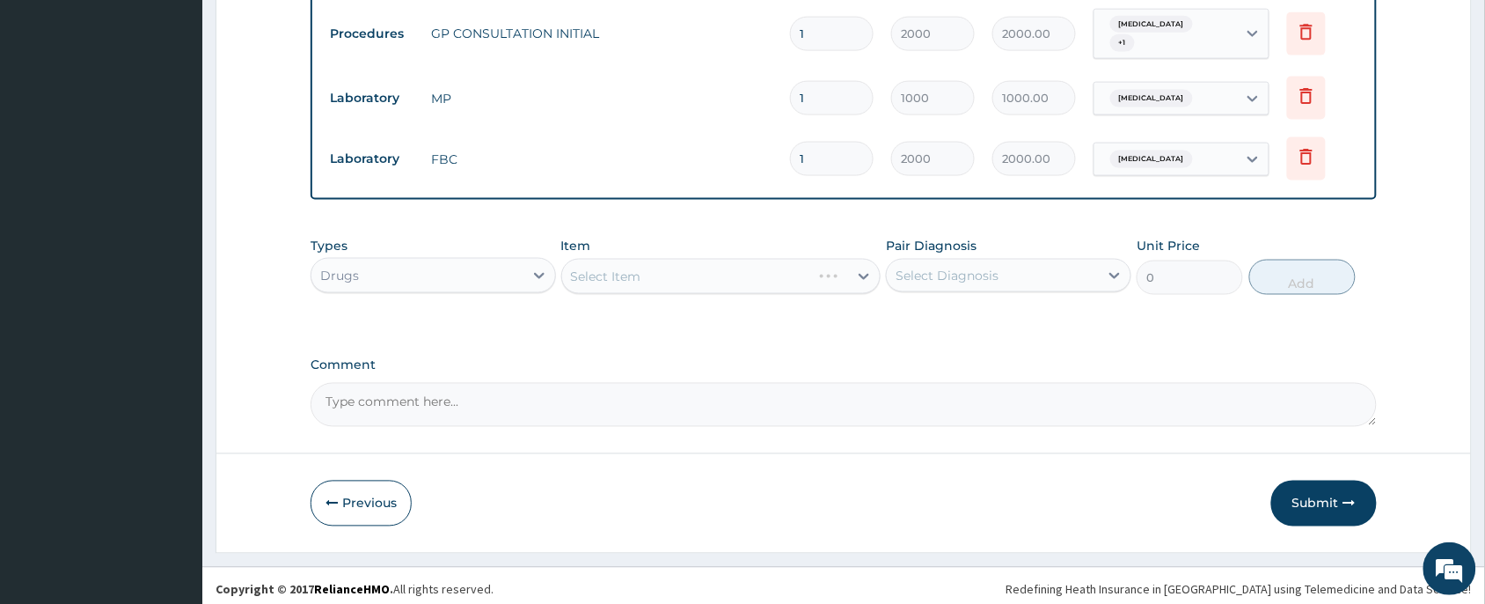
click at [675, 268] on div "Select Item" at bounding box center [721, 276] width 320 height 35
click at [674, 262] on div "Select Item" at bounding box center [705, 276] width 287 height 28
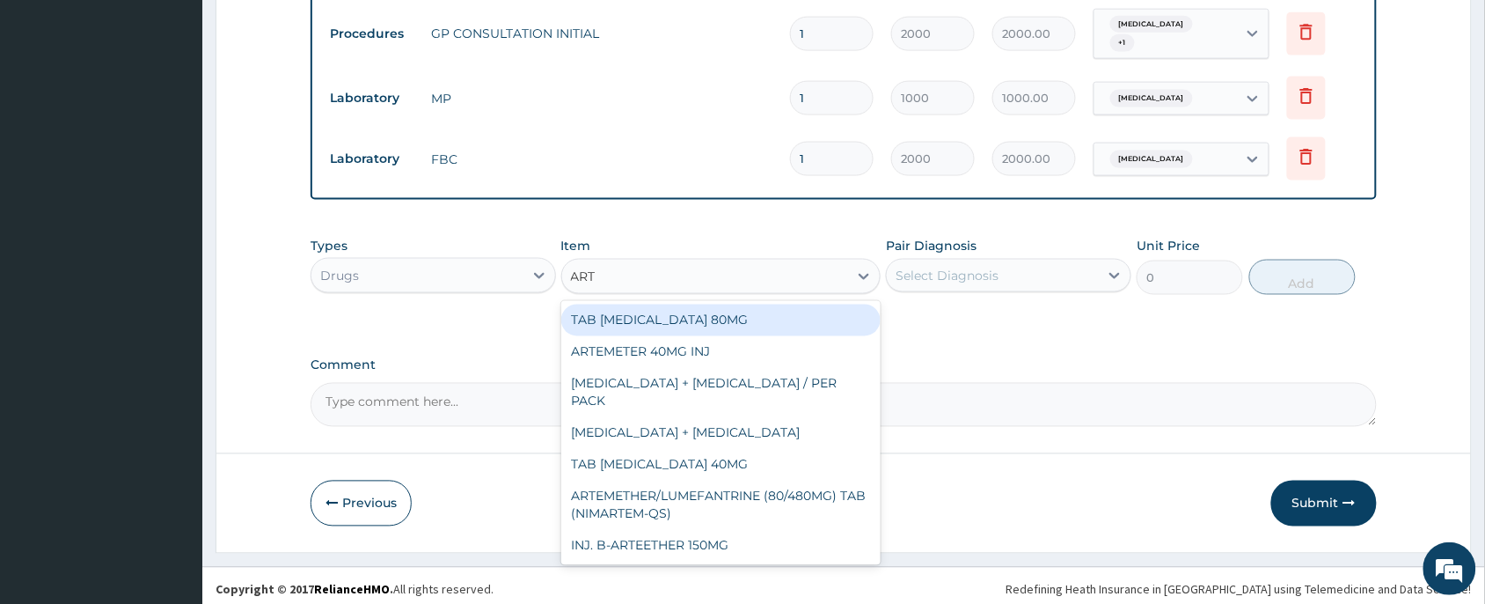
type input "ARTE"
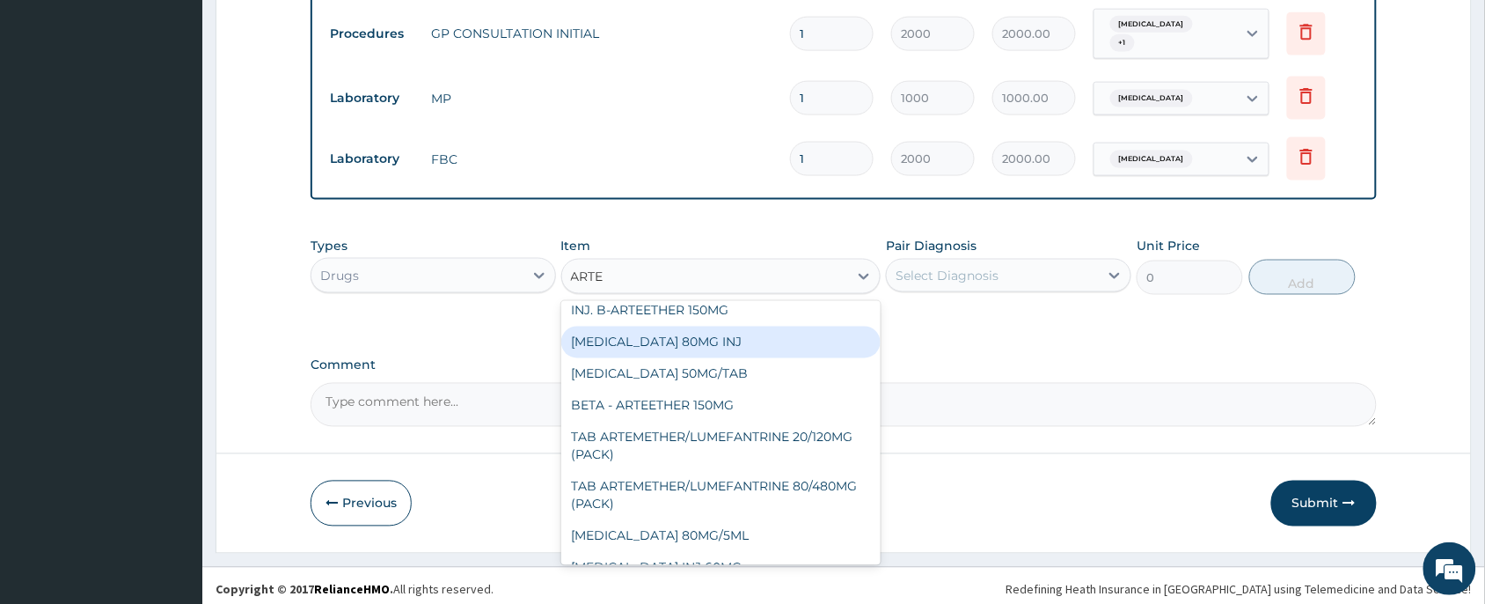
scroll to position [270, 0]
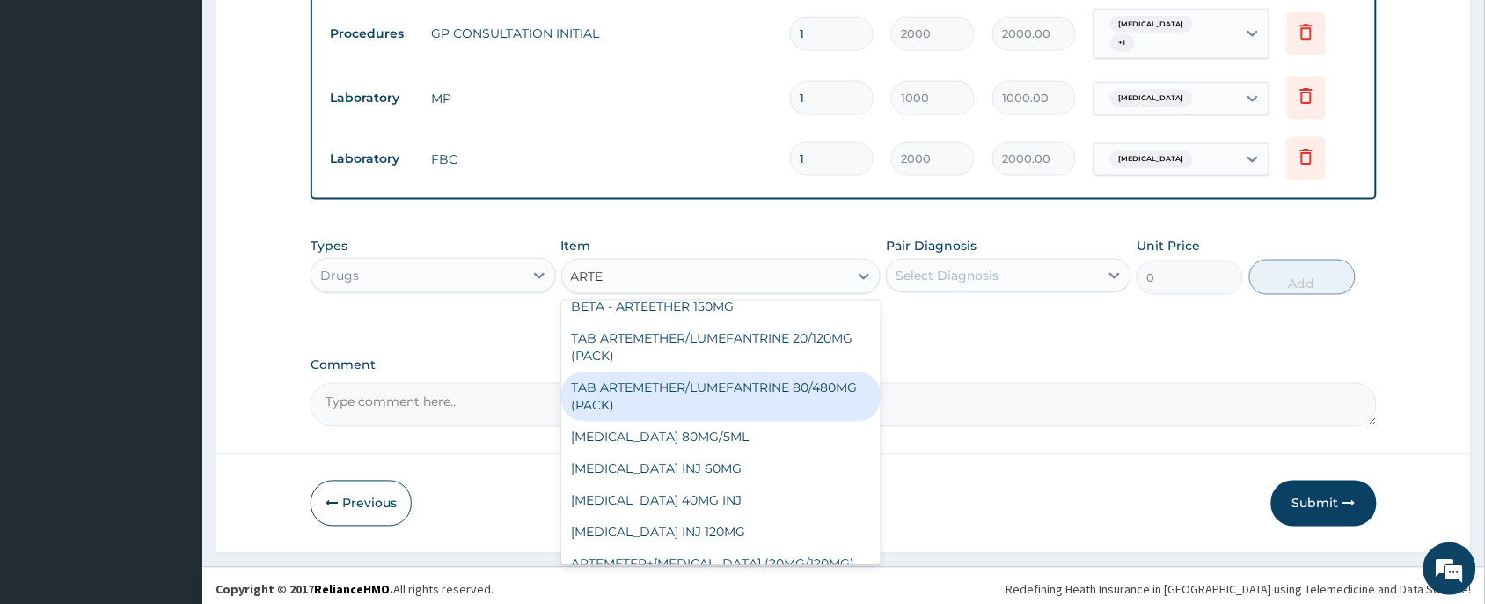
click at [729, 375] on div "TAB ARTEMETHER/LUMEFANTRINE 80/480MG (PACK)" at bounding box center [721, 396] width 320 height 49
type input "1600"
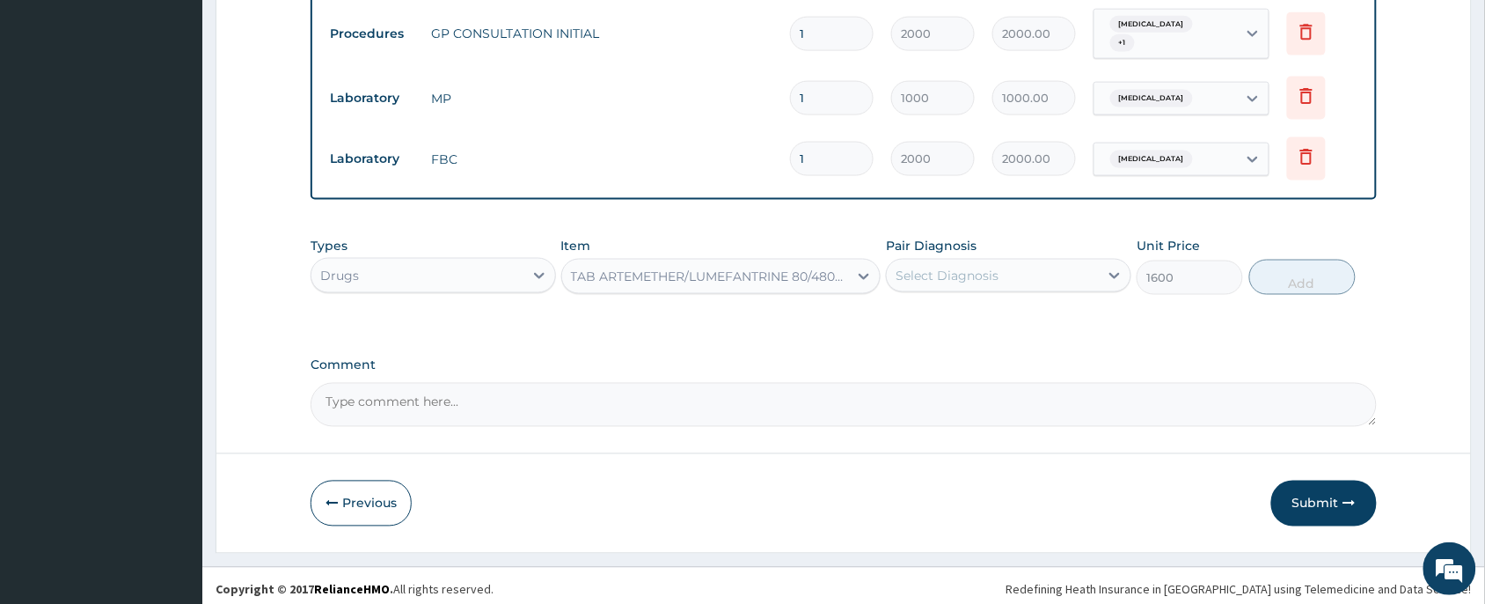
click at [943, 271] on div "Select Diagnosis" at bounding box center [947, 276] width 103 height 18
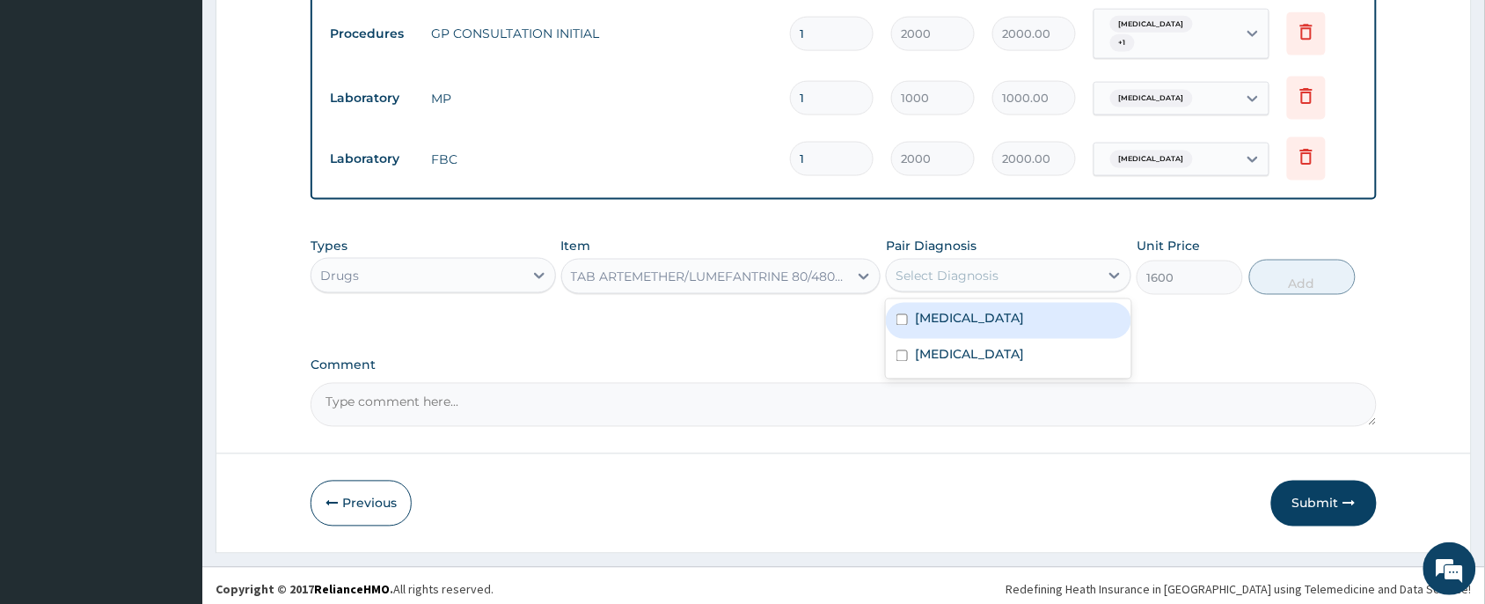
click at [949, 318] on label "[MEDICAL_DATA]" at bounding box center [969, 319] width 109 height 18
checkbox input "true"
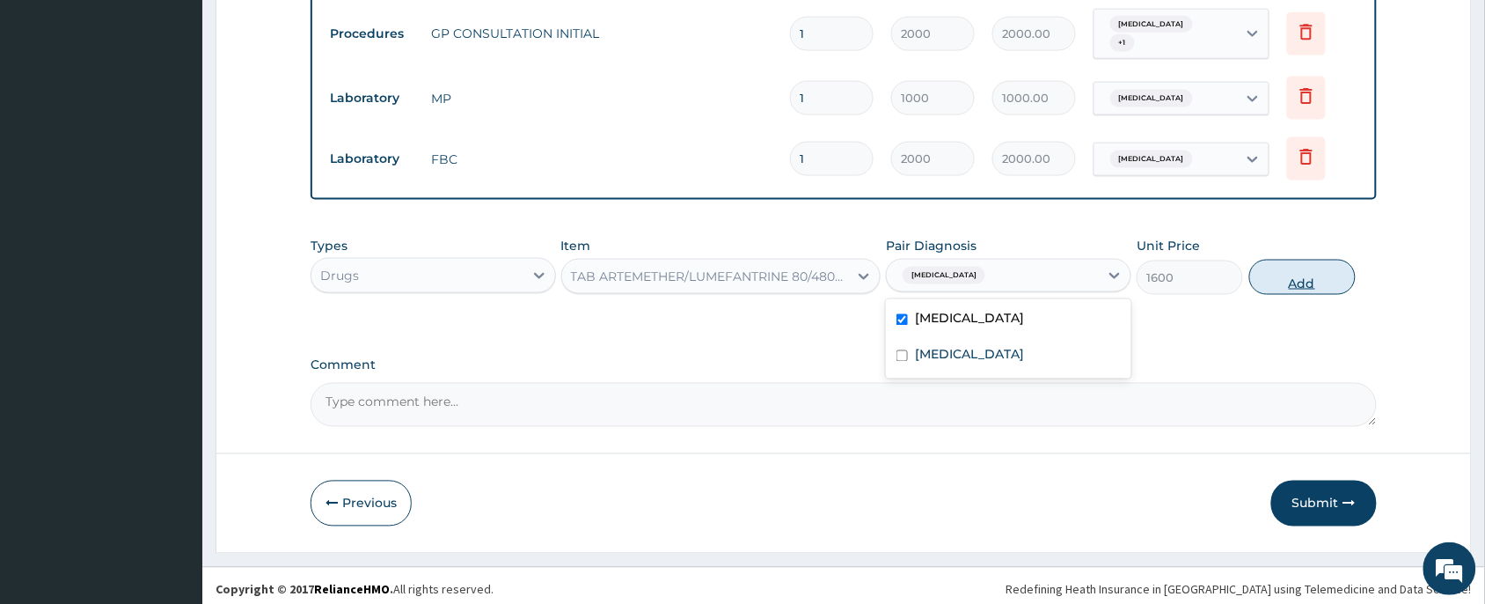
click at [1274, 261] on button "Add" at bounding box center [1303, 277] width 106 height 35
type input "0"
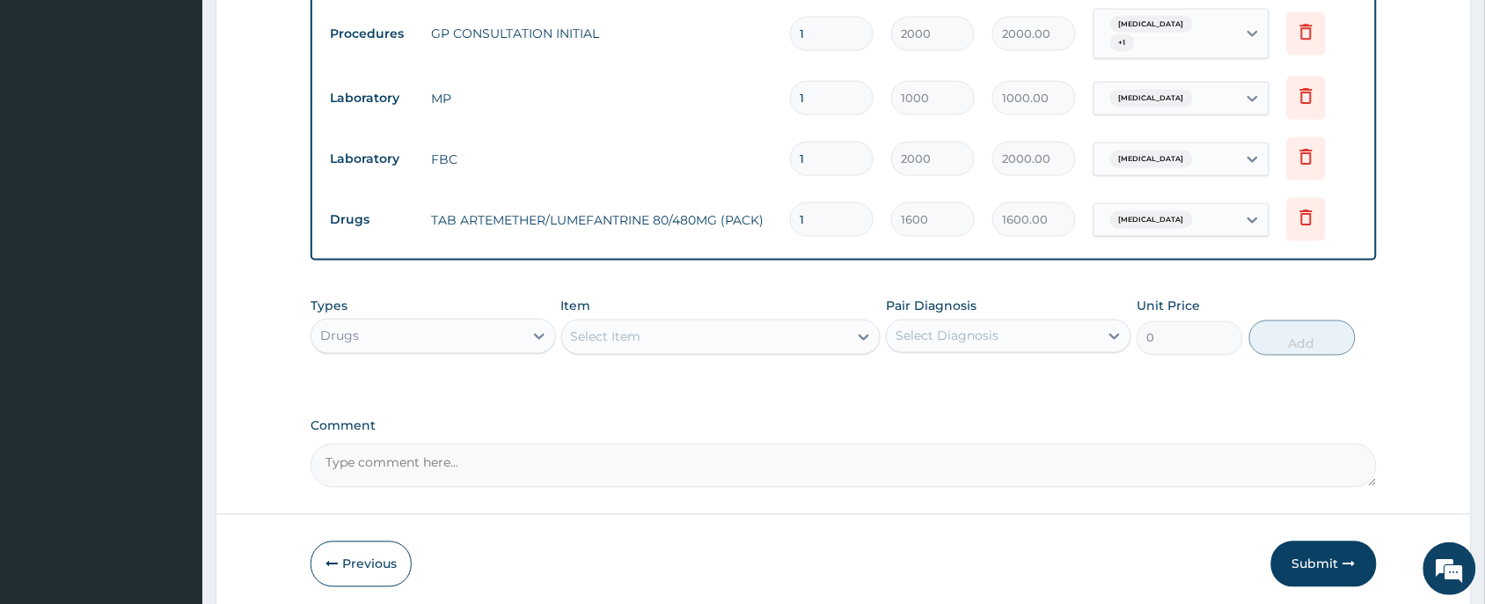
click at [653, 336] on div "Select Item" at bounding box center [705, 337] width 287 height 28
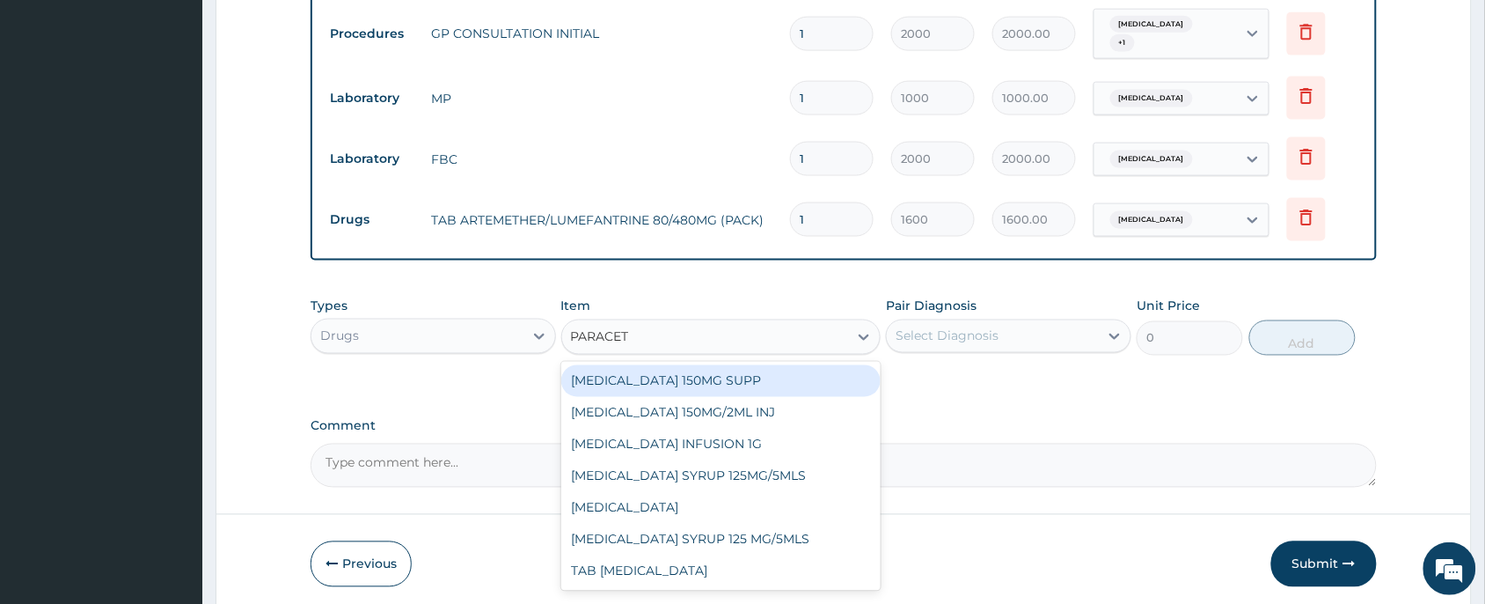
type input "PARACETA"
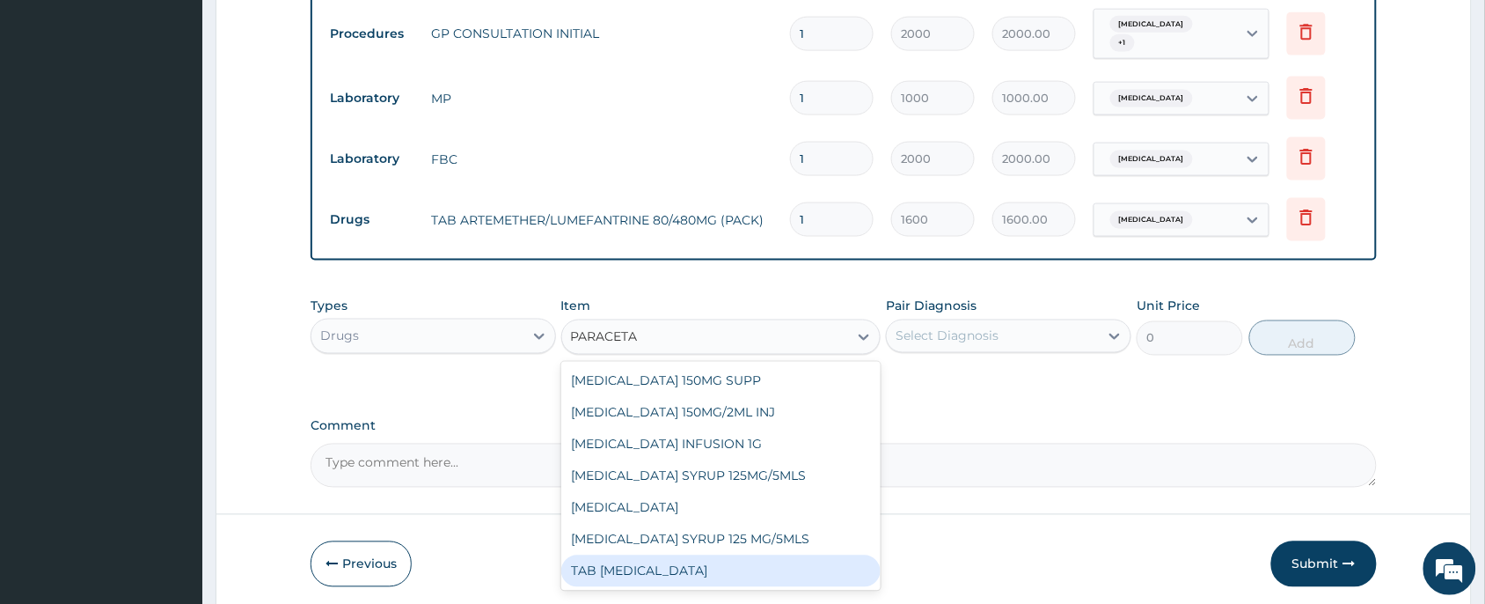
click at [664, 555] on div "TAB [MEDICAL_DATA]" at bounding box center [721, 571] width 320 height 32
type input "15"
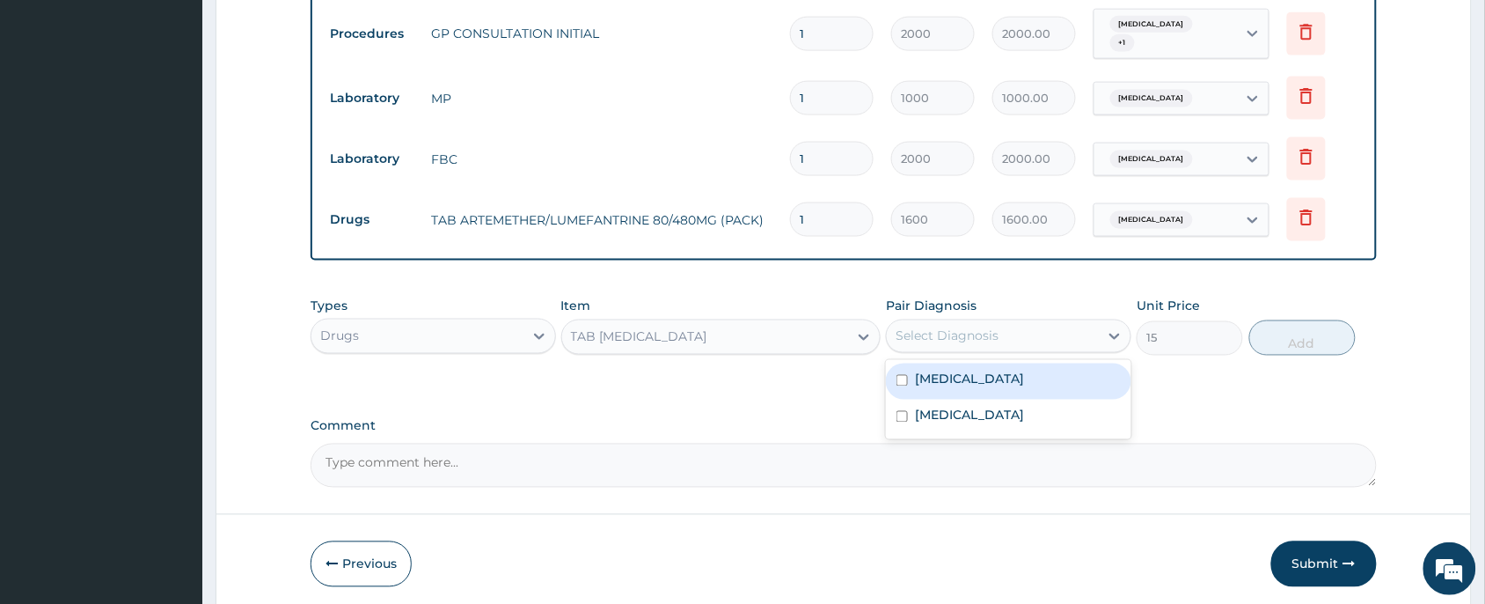
click at [970, 331] on div "Select Diagnosis" at bounding box center [947, 336] width 103 height 18
click at [975, 375] on div "[MEDICAL_DATA]" at bounding box center [1009, 381] width 246 height 36
checkbox input "true"
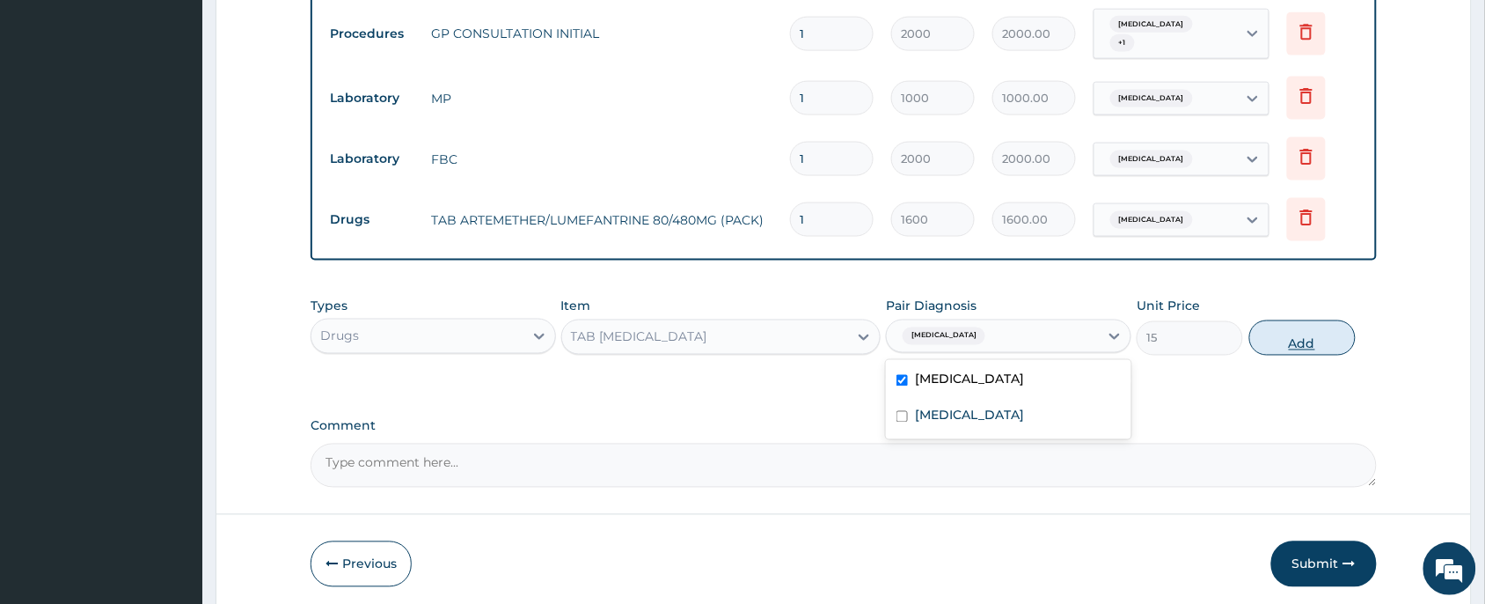
click at [1336, 330] on button "Add" at bounding box center [1303, 337] width 106 height 35
type input "0"
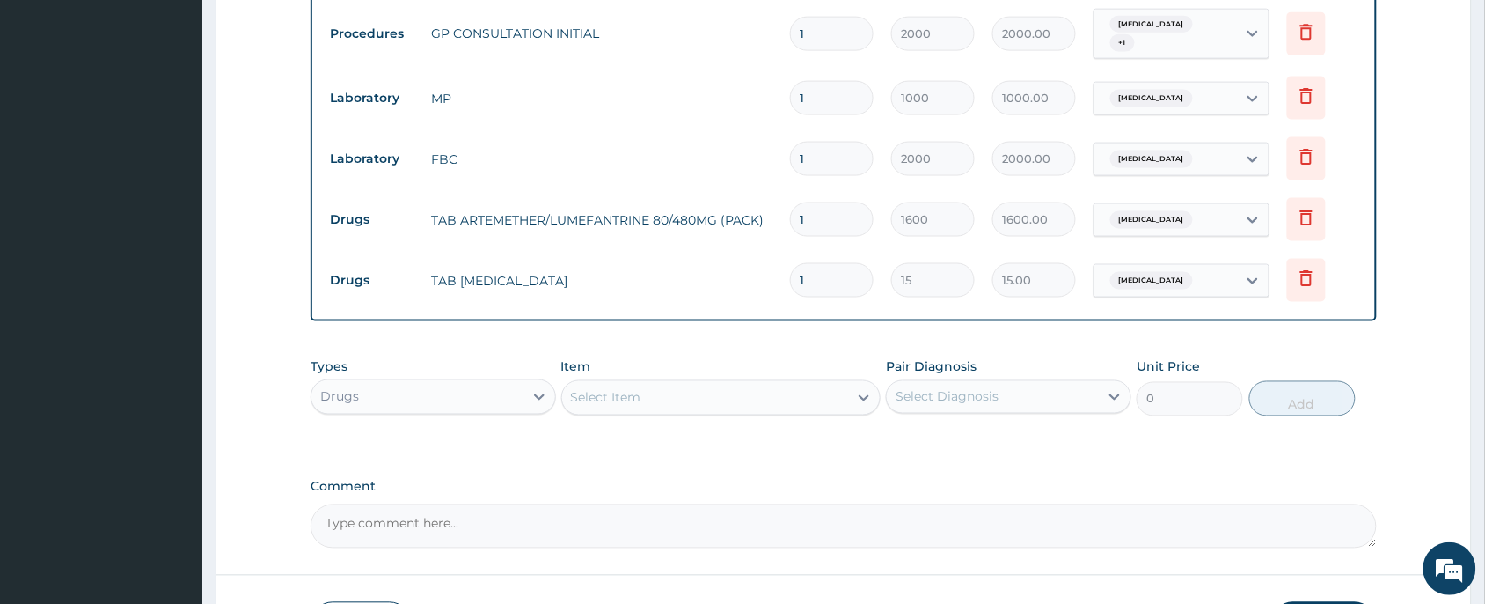
type input "18"
type input "270.00"
type input "18"
click at [695, 469] on div "PA Code / Prescription Code Enter Code(Secondary Care Only) Encounter Date [DAT…" at bounding box center [844, 7] width 1066 height 1082
click at [692, 385] on div "Select Item" at bounding box center [705, 398] width 287 height 28
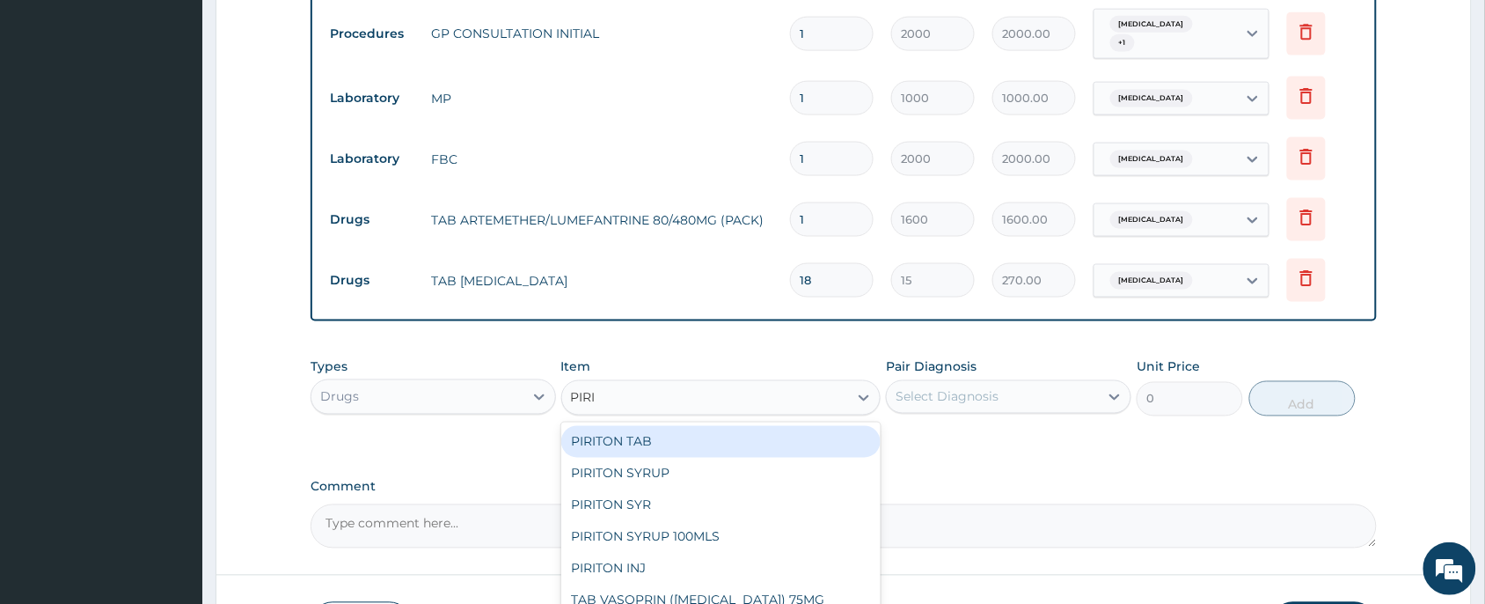
type input "PIRIT"
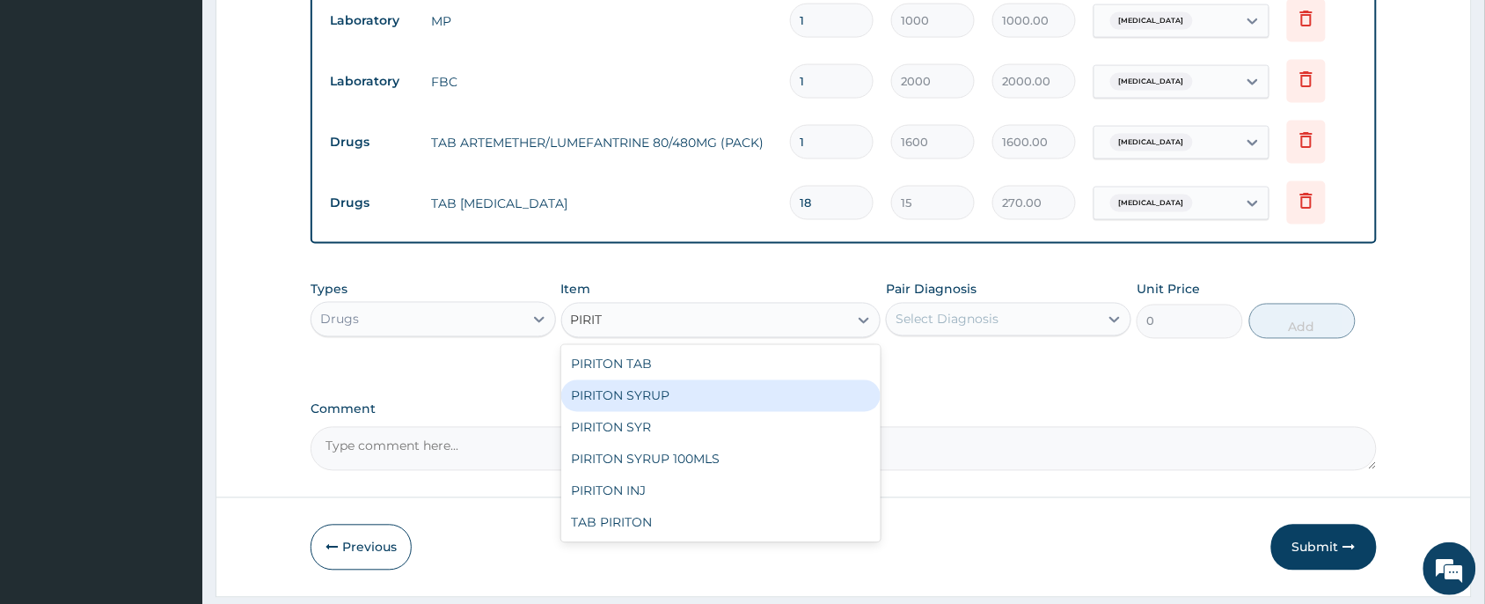
scroll to position [824, 0]
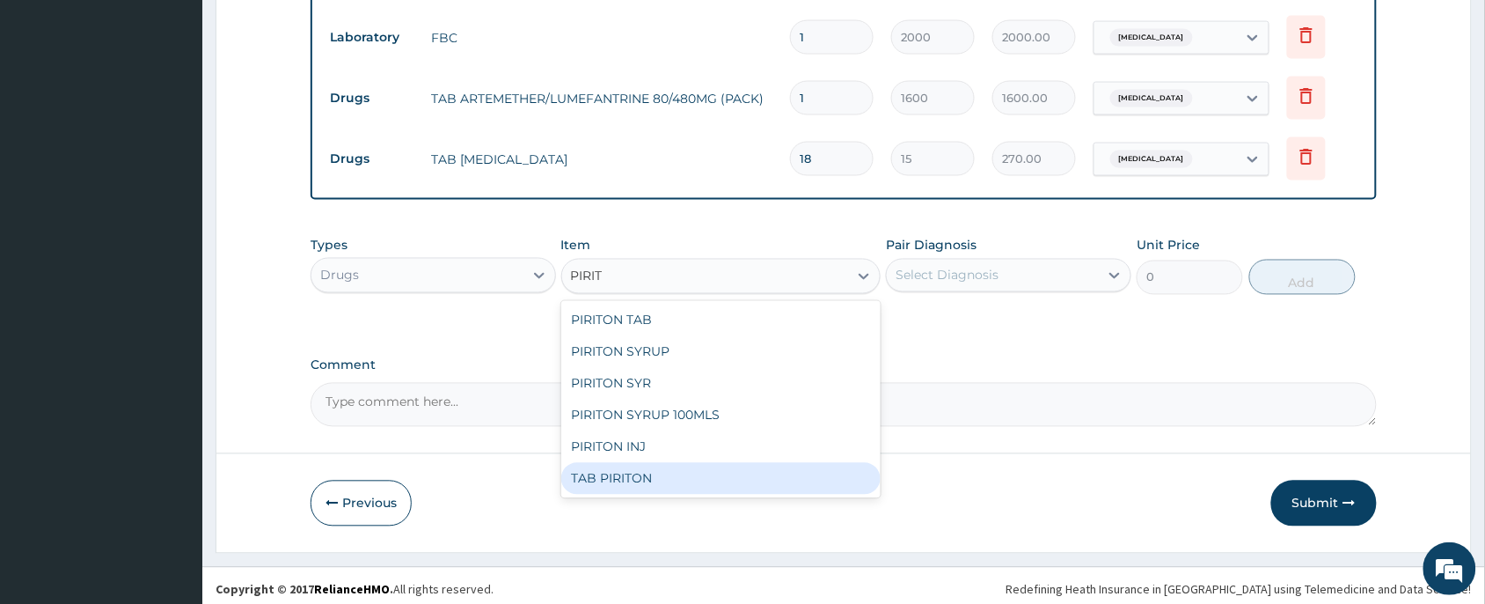
click at [742, 463] on div "TAB PIRITON" at bounding box center [721, 479] width 320 height 32
type input "15"
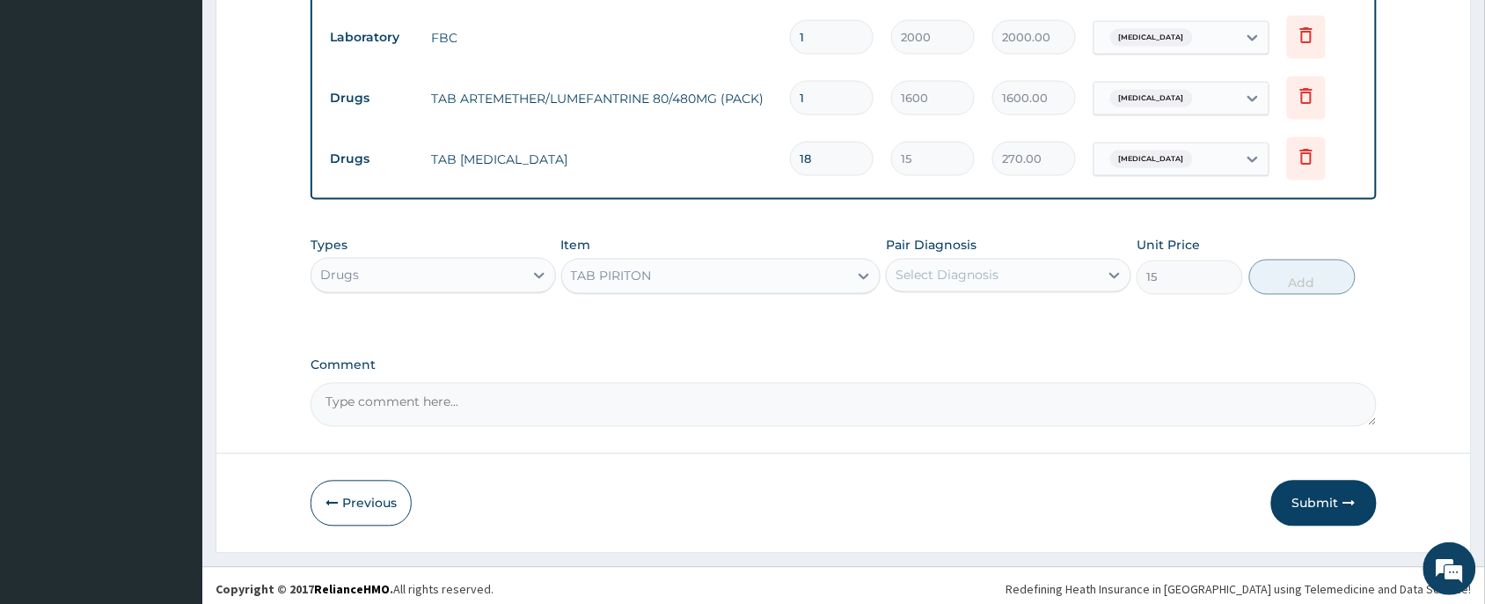
click at [951, 270] on div "Select Diagnosis" at bounding box center [947, 276] width 103 height 18
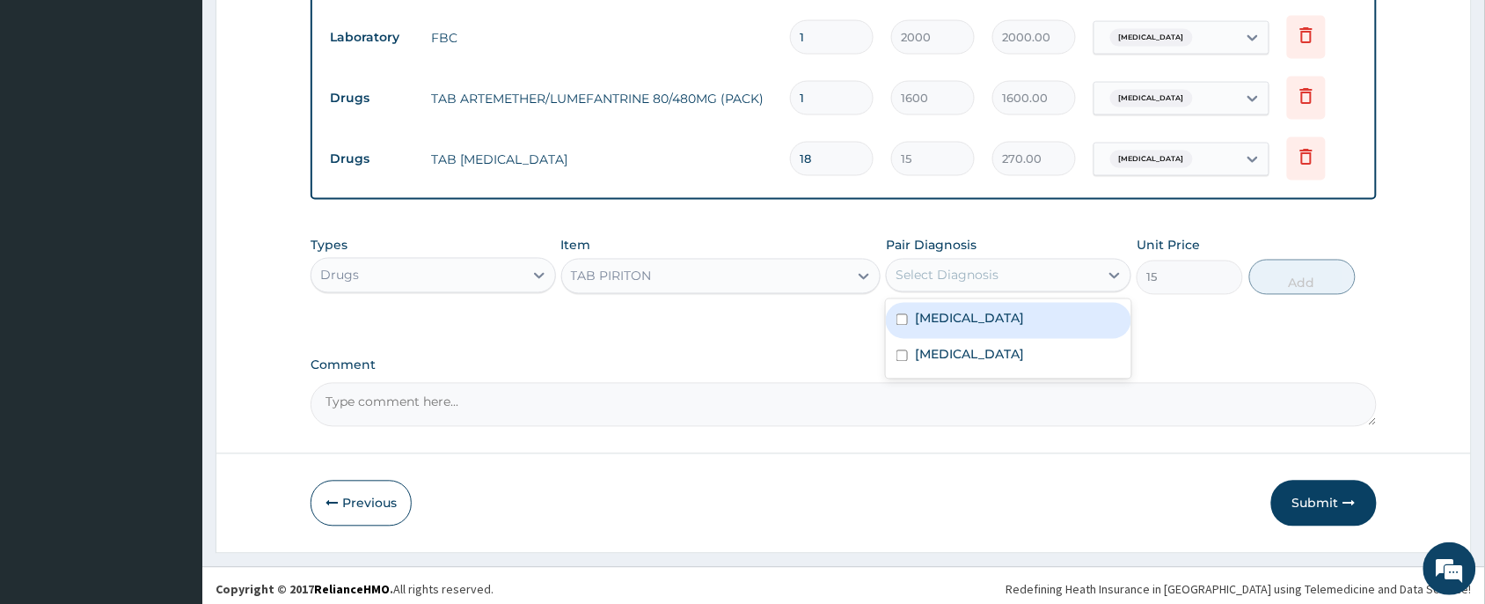
click at [803, 259] on div "TAB PIRITON" at bounding box center [721, 276] width 320 height 35
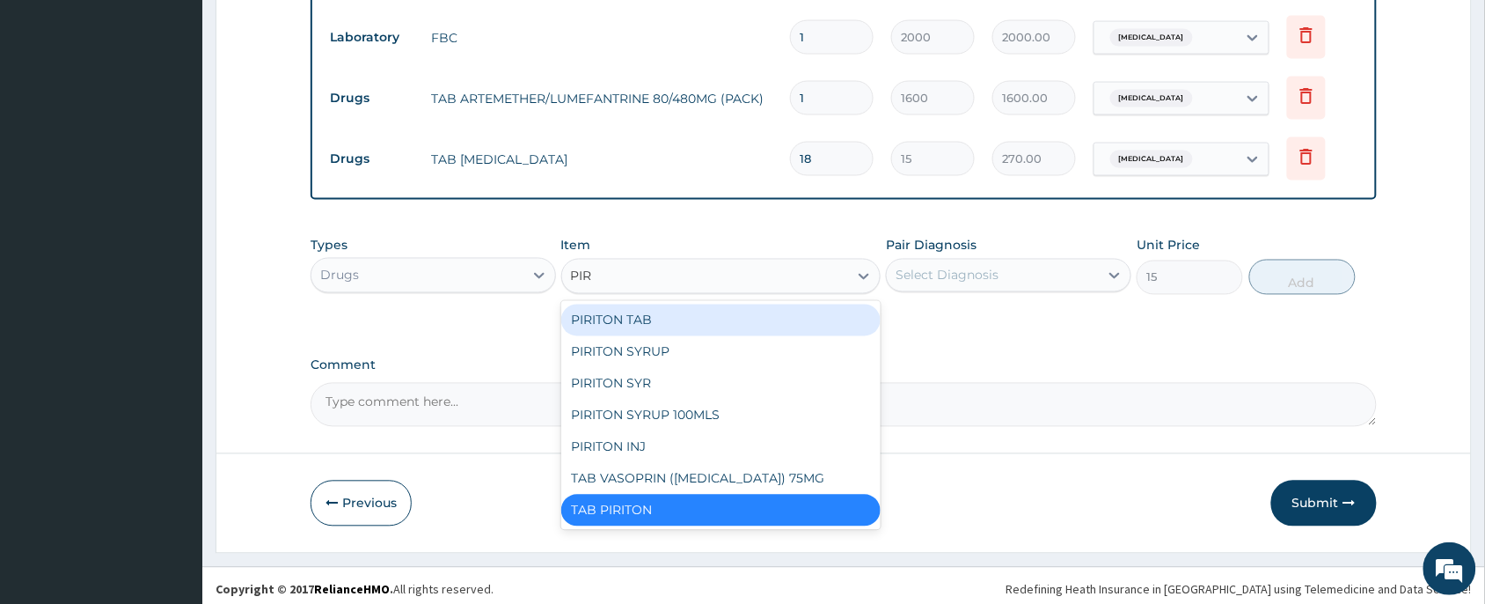
scroll to position [0, 0]
type input "PIRIT"
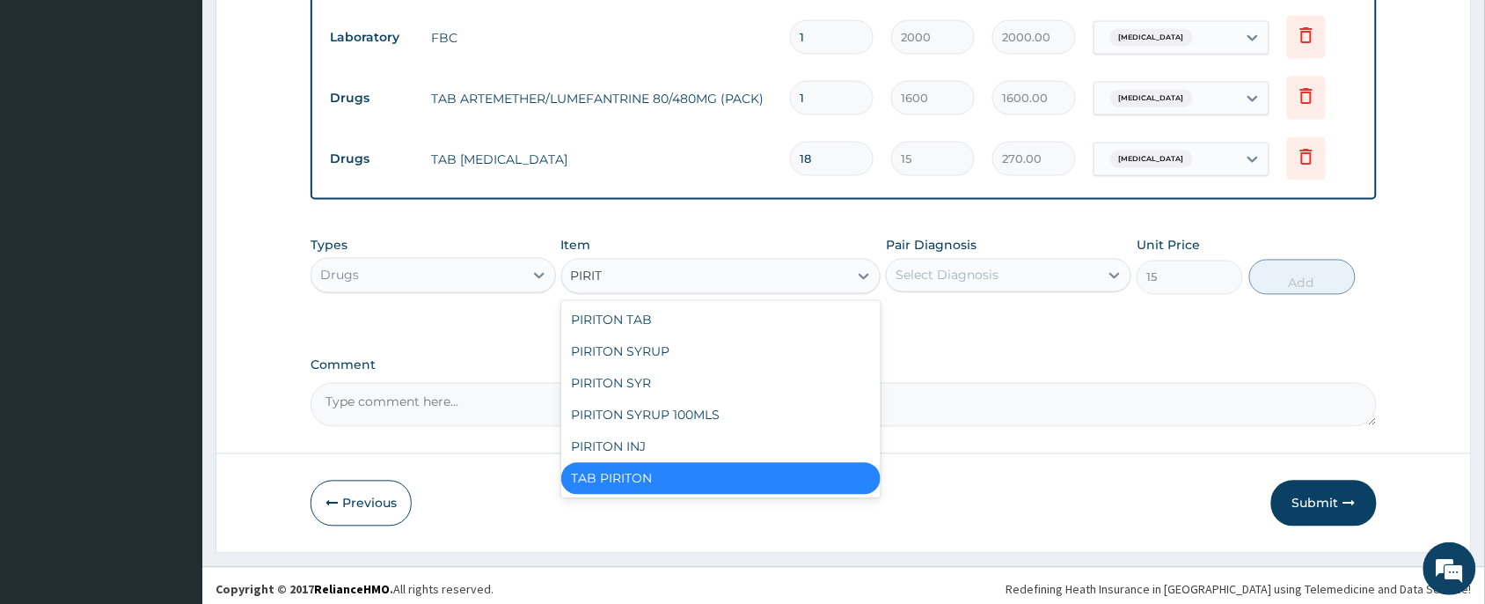
drag, startPoint x: 700, startPoint y: 472, endPoint x: 759, endPoint y: 444, distance: 65.0
click at [700, 472] on div "TAB PIRITON" at bounding box center [721, 479] width 320 height 32
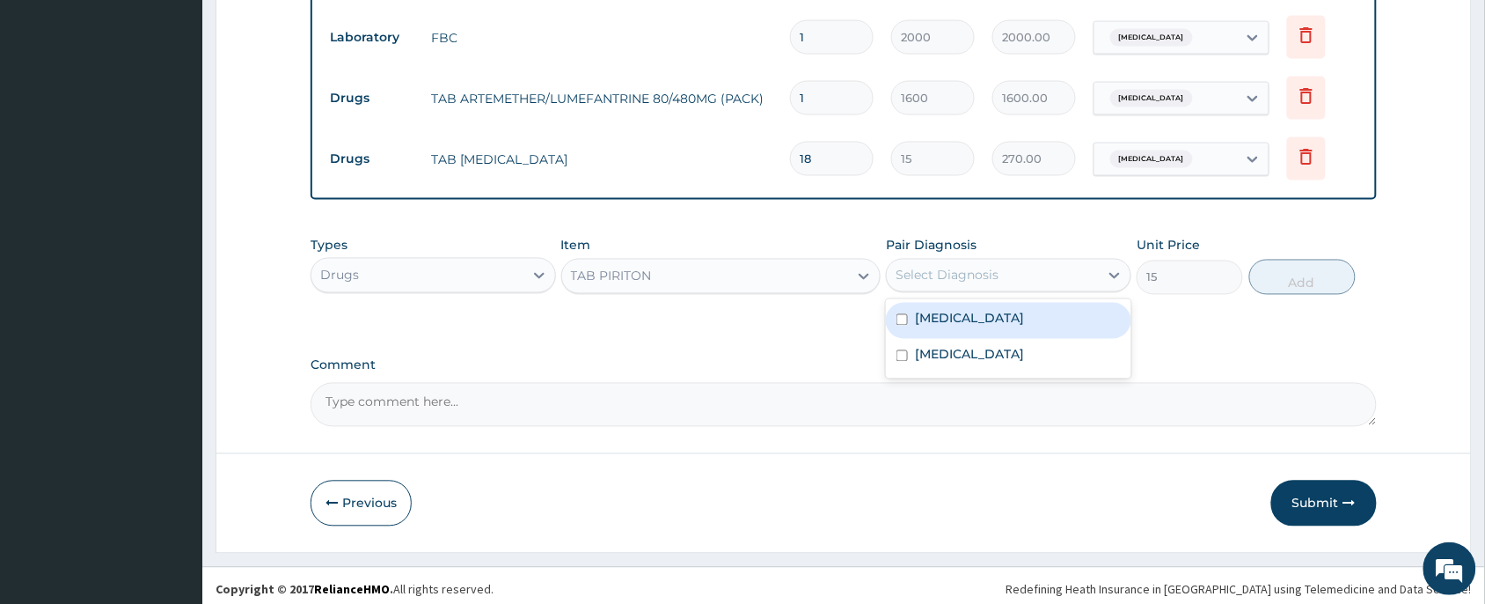
click at [1001, 261] on div "Select Diagnosis" at bounding box center [993, 275] width 212 height 28
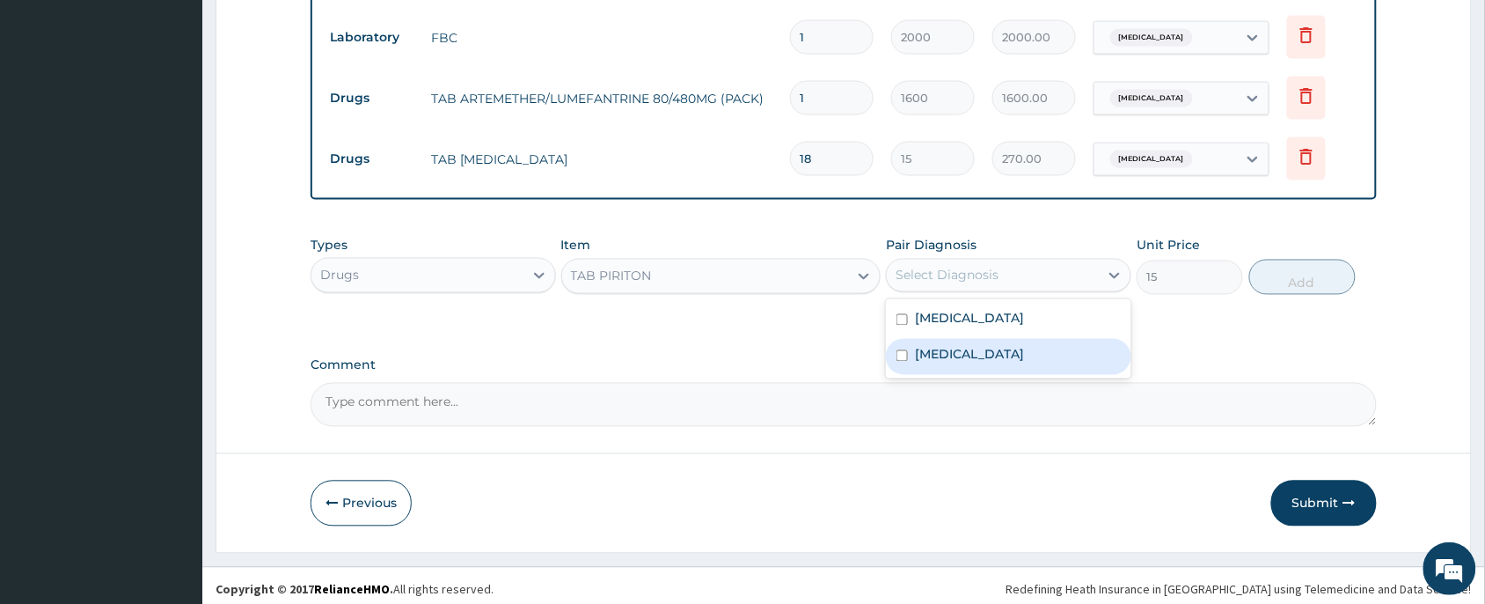
click at [1000, 348] on label "[MEDICAL_DATA]" at bounding box center [969, 355] width 109 height 18
checkbox input "true"
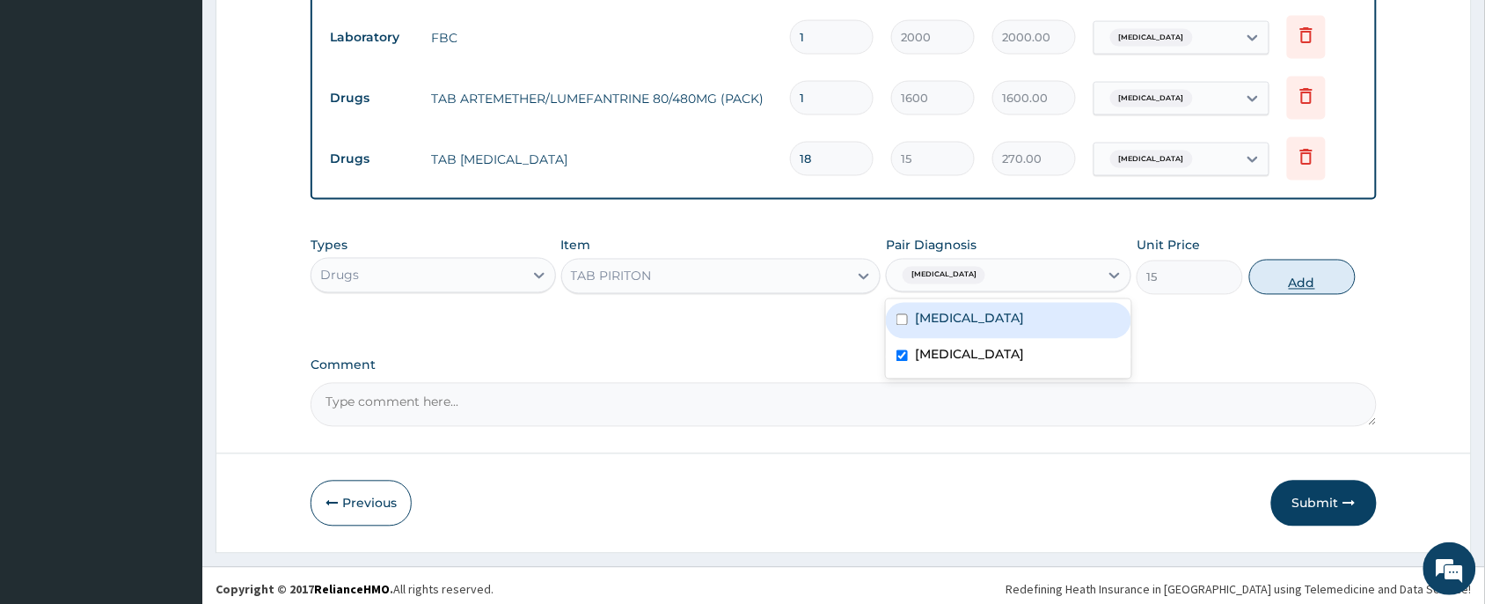
click at [1308, 262] on button "Add" at bounding box center [1303, 277] width 106 height 35
type input "0"
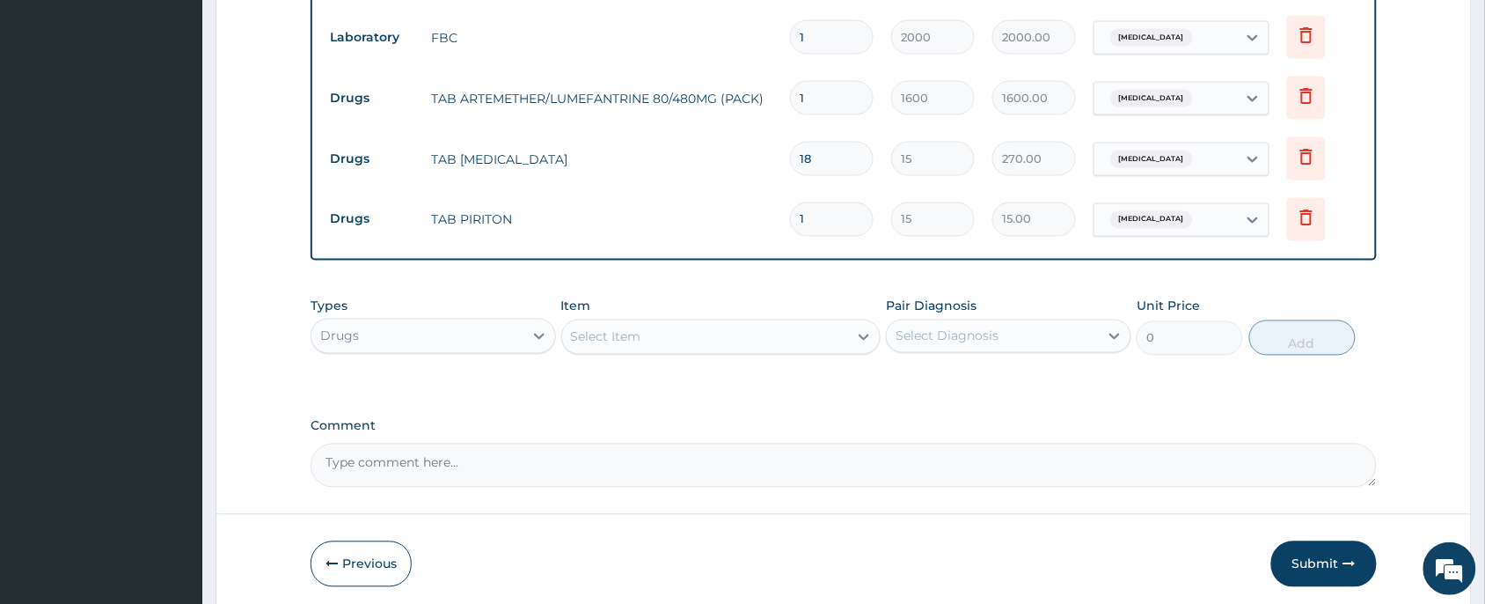
type input "10"
type input "150.00"
type input "10"
click at [731, 420] on label "Comment" at bounding box center [844, 426] width 1066 height 15
click at [731, 443] on textarea "Comment" at bounding box center [844, 465] width 1066 height 44
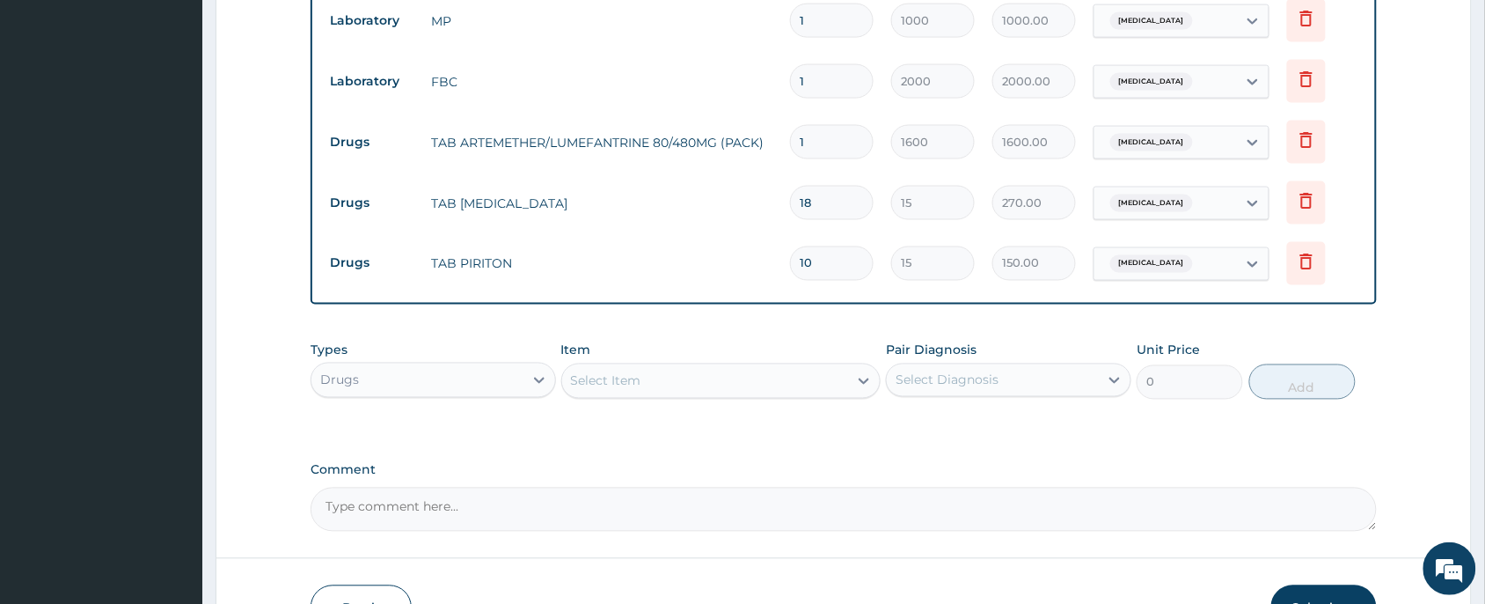
scroll to position [884, 0]
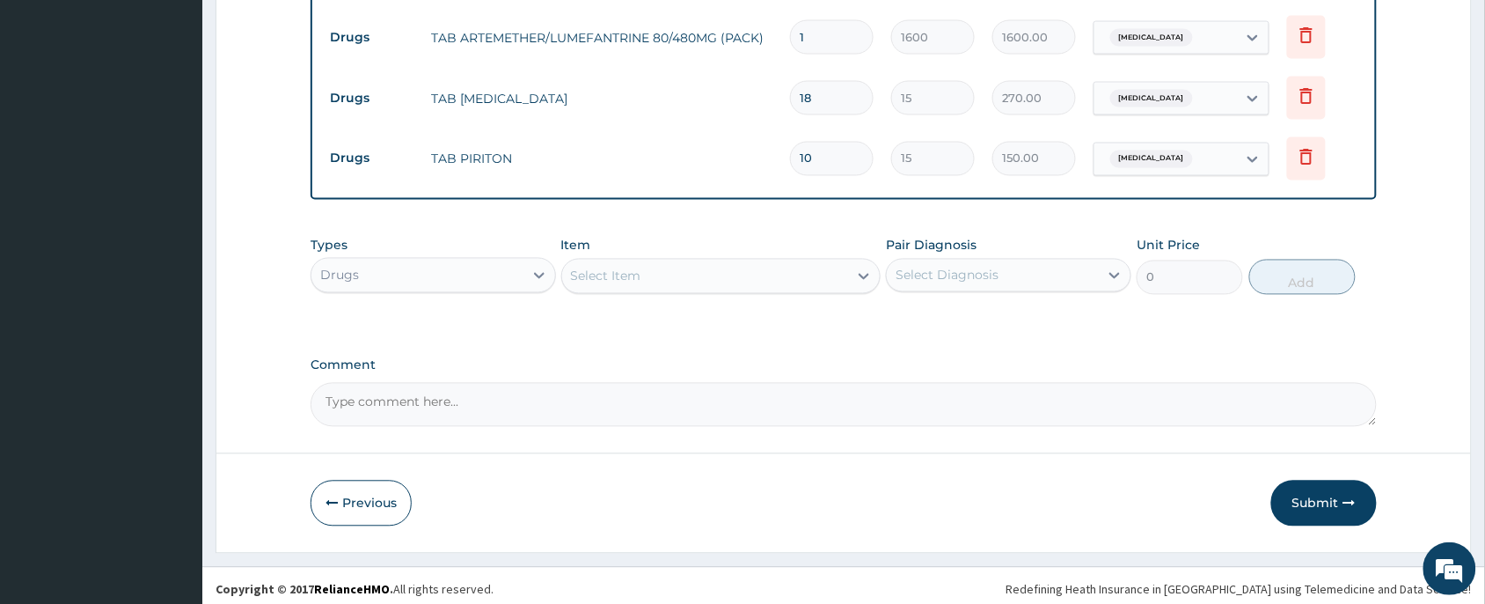
click at [757, 264] on div "Select Item" at bounding box center [705, 276] width 287 height 28
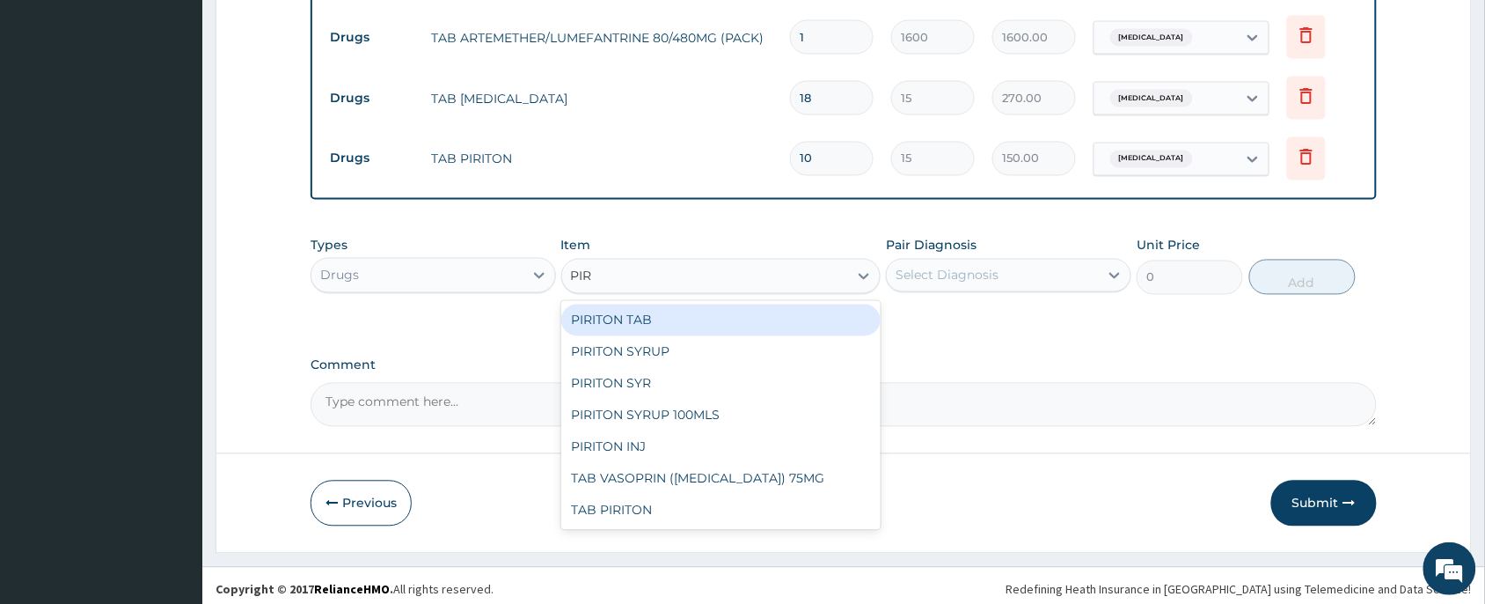
type input "PIRI"
click at [702, 306] on div "PIRITON TAB" at bounding box center [721, 320] width 320 height 32
type input "7.5"
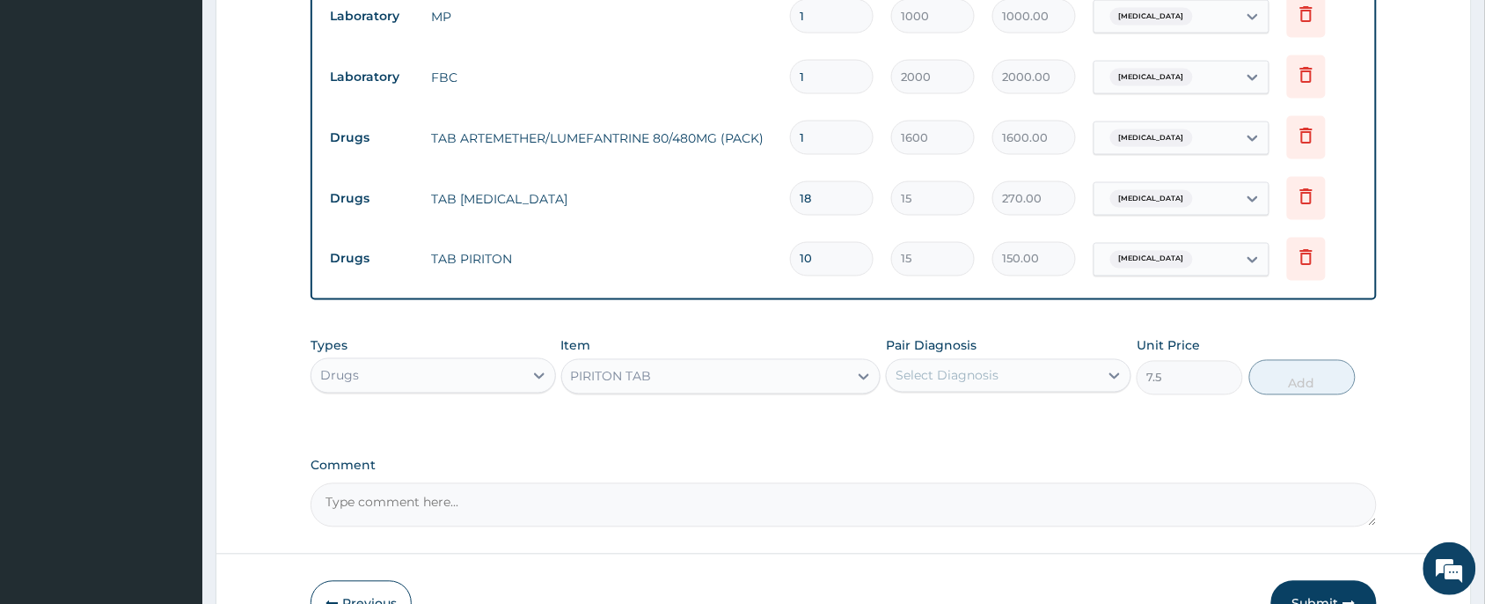
scroll to position [620, 0]
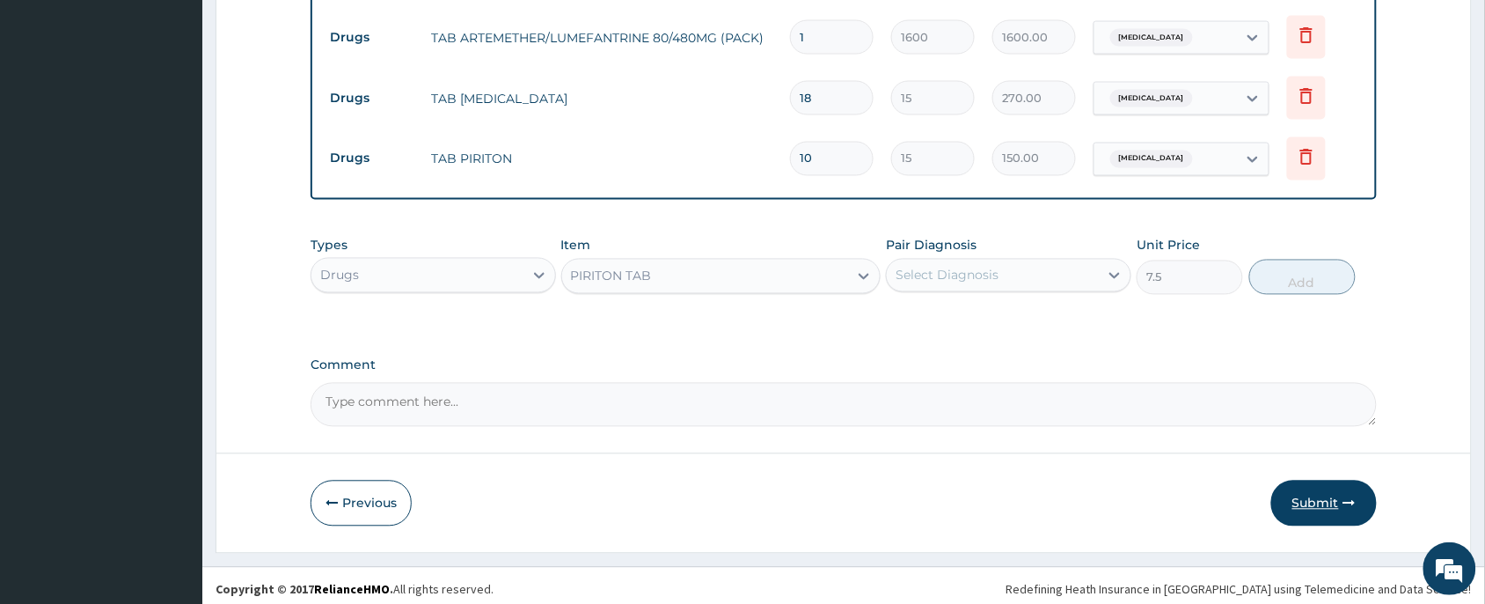
click at [1296, 491] on button "Submit" at bounding box center [1324, 503] width 106 height 46
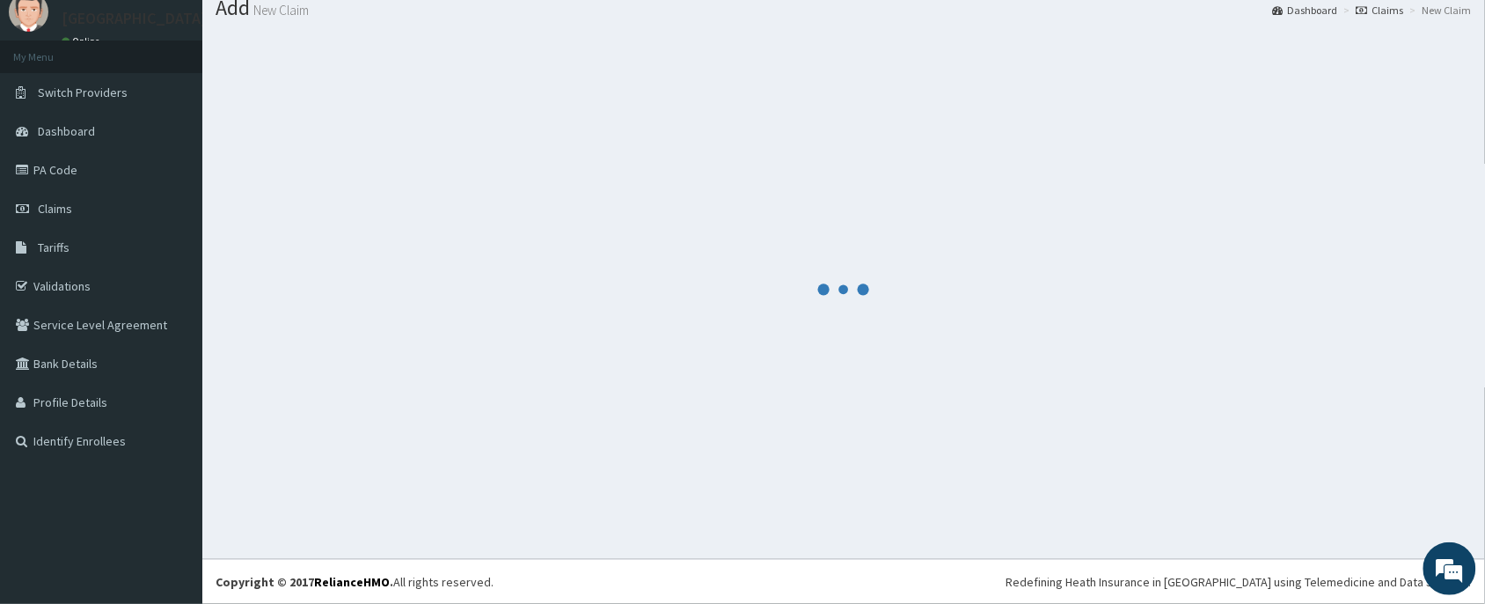
scroll to position [884, 0]
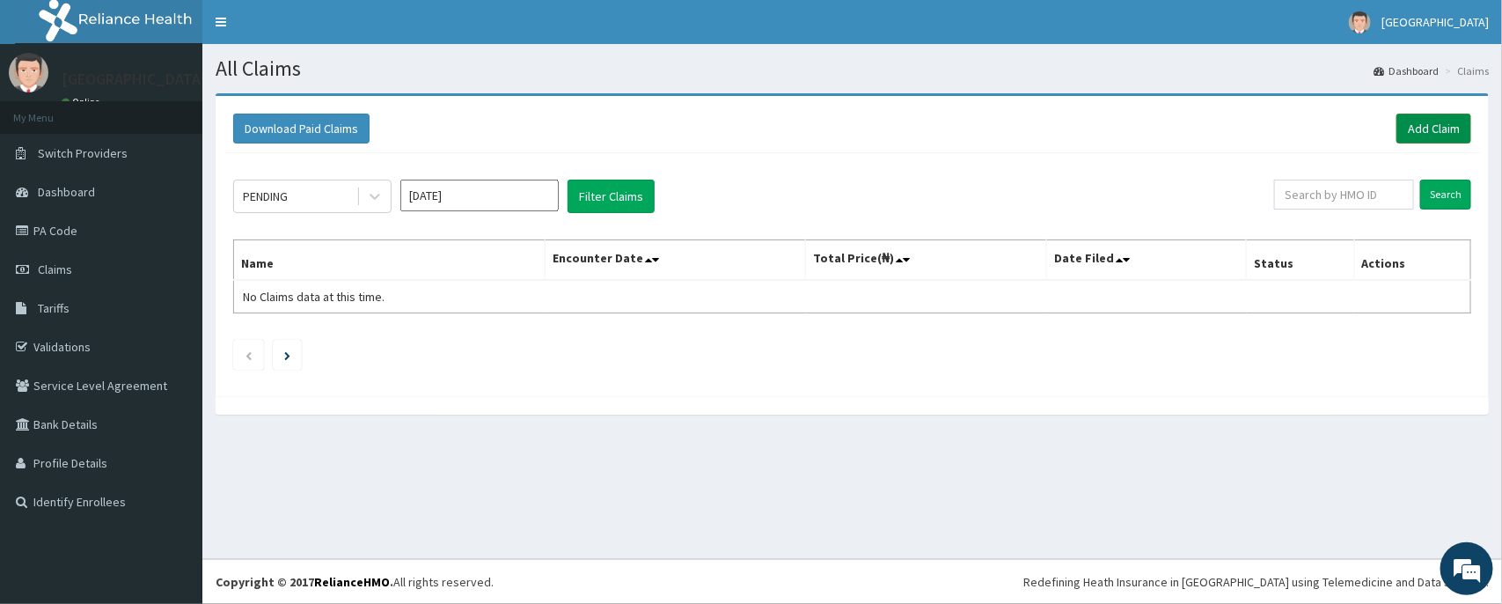
click at [1418, 135] on link "Add Claim" at bounding box center [1433, 129] width 75 height 30
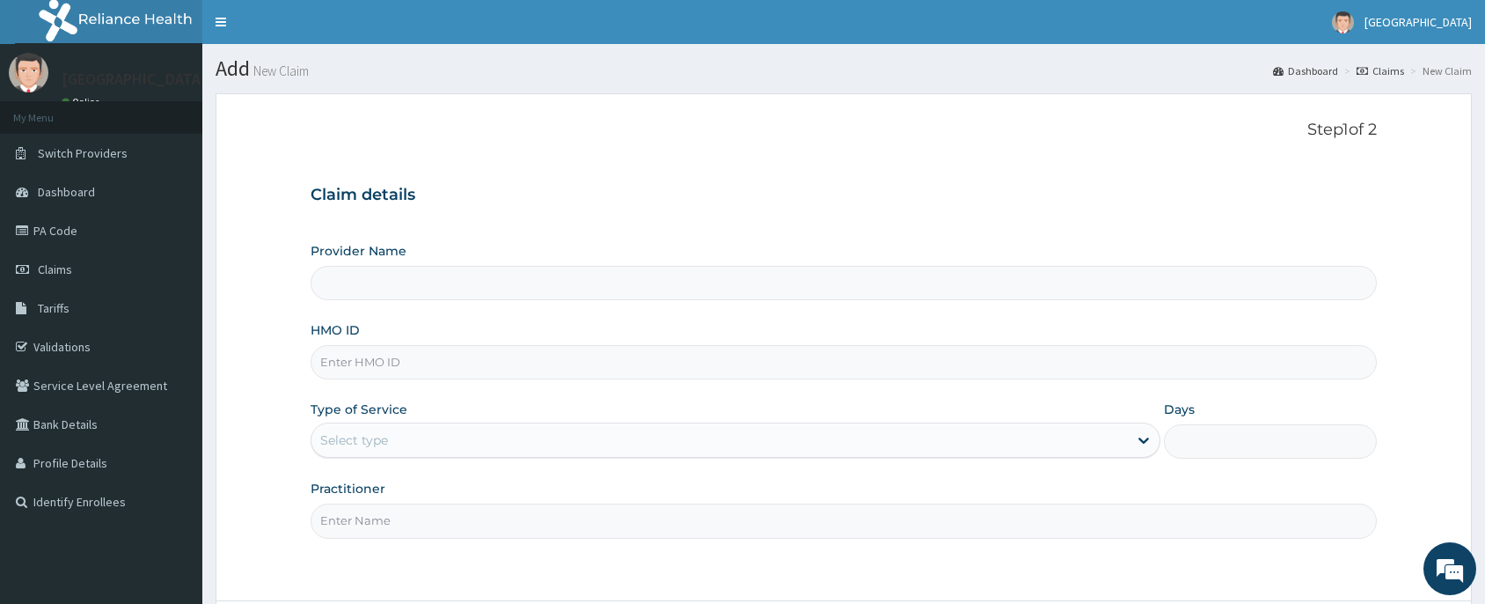
type input "[PERSON_NAME] and [PERSON_NAME][GEOGRAPHIC_DATA]"
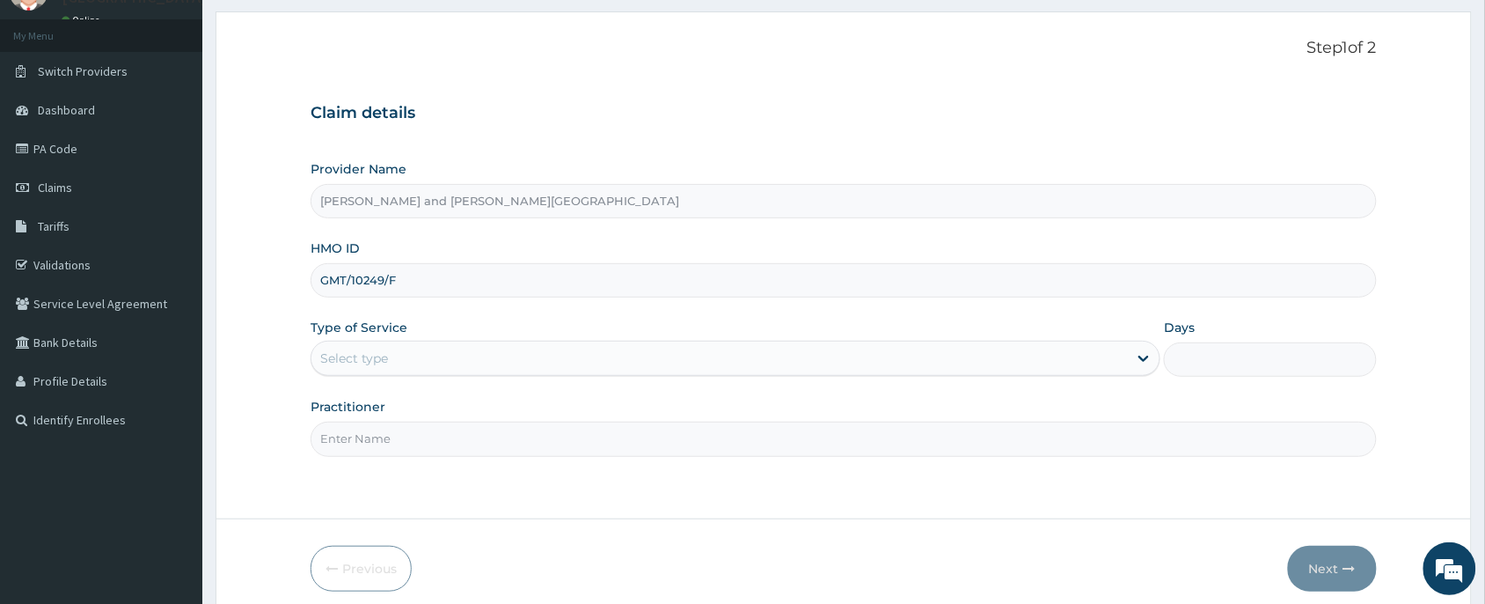
scroll to position [155, 0]
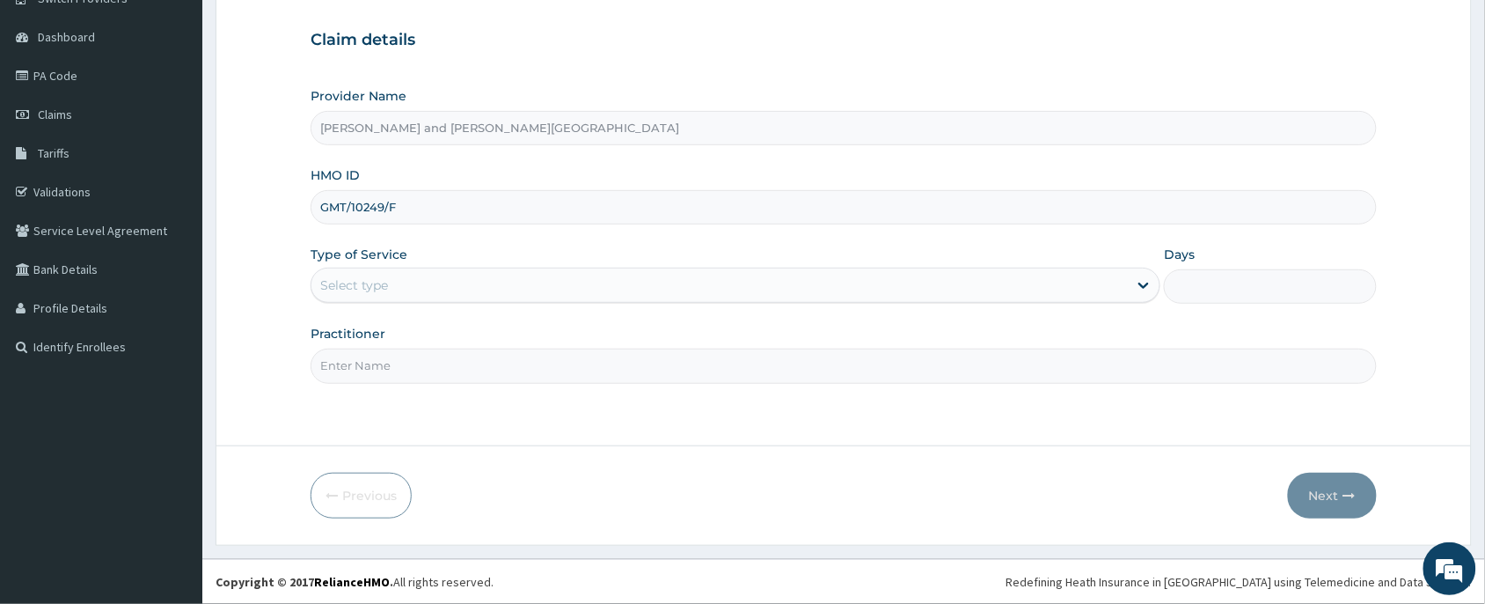
type input "GMT/10249/F"
click at [411, 302] on div "Select type" at bounding box center [736, 284] width 850 height 35
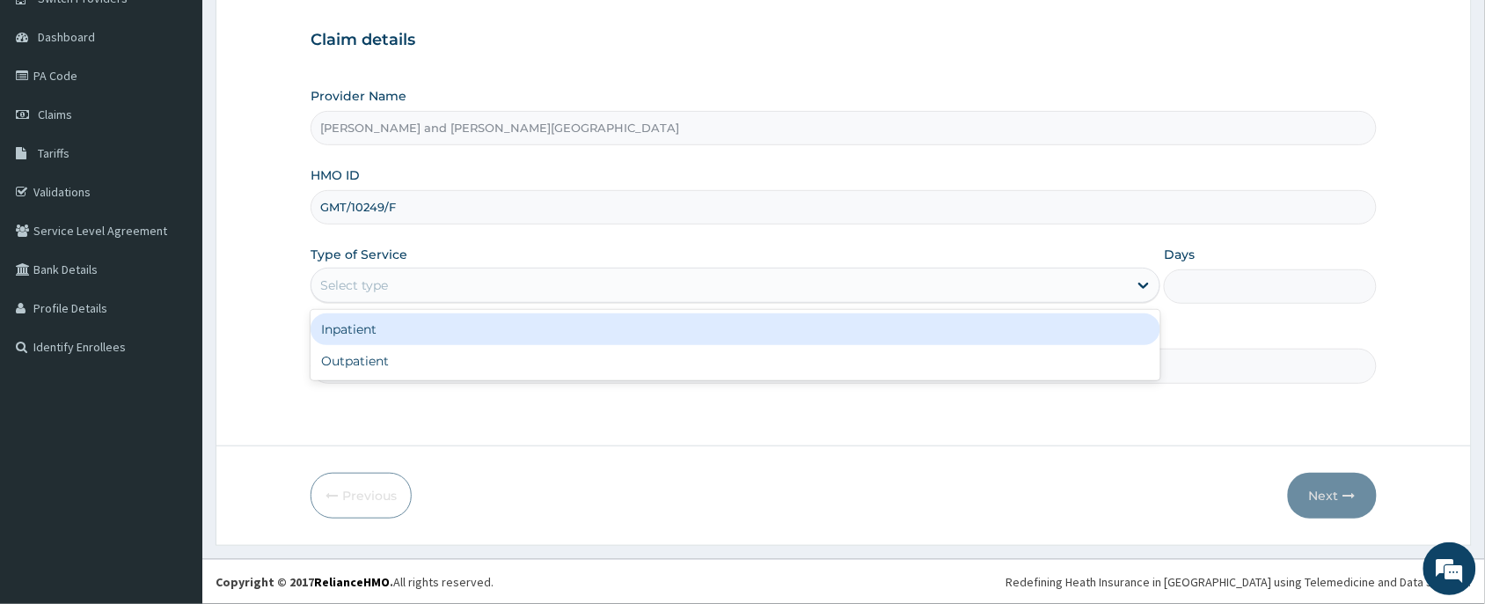
drag, startPoint x: 407, startPoint y: 362, endPoint x: 401, endPoint y: 376, distance: 15.0
click at [401, 376] on div "Outpatient" at bounding box center [736, 361] width 850 height 32
type input "1"
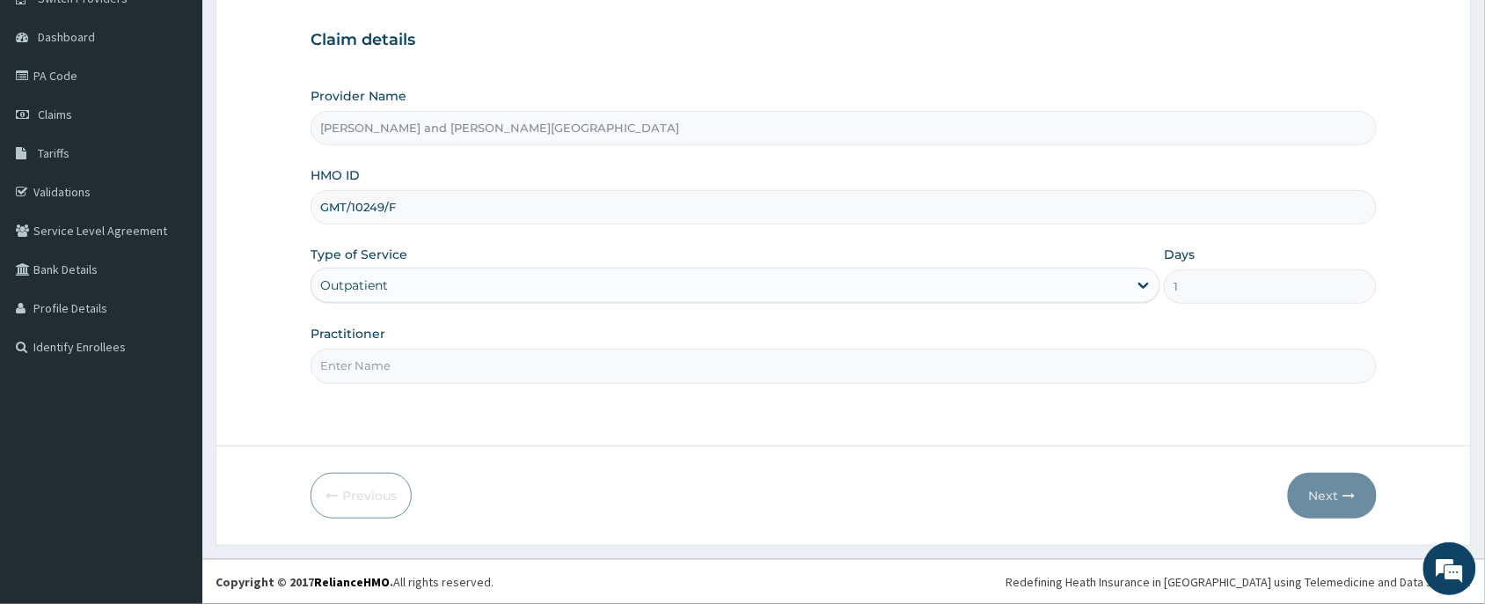
click at [400, 376] on input "Practitioner" at bounding box center [844, 365] width 1066 height 34
type input "[PERSON_NAME] TIMILEYIN"
click at [1323, 507] on button "Next" at bounding box center [1332, 496] width 89 height 46
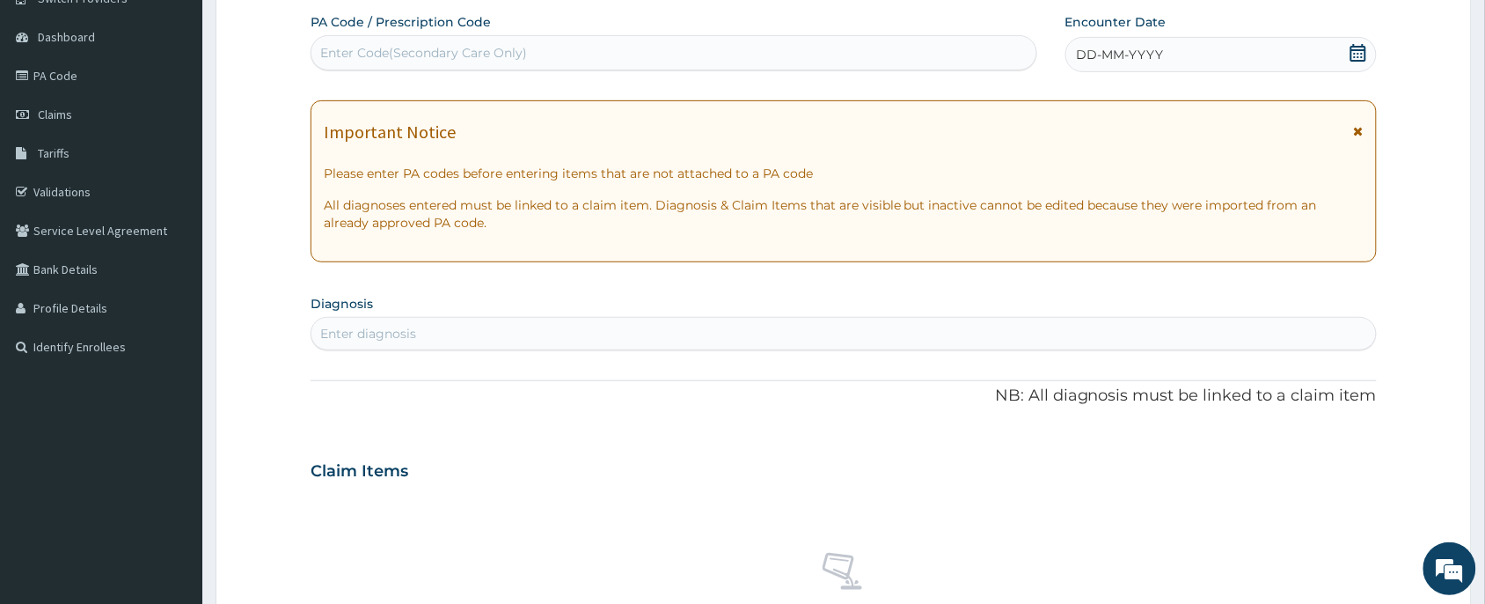
click at [1364, 45] on icon at bounding box center [1359, 53] width 16 height 18
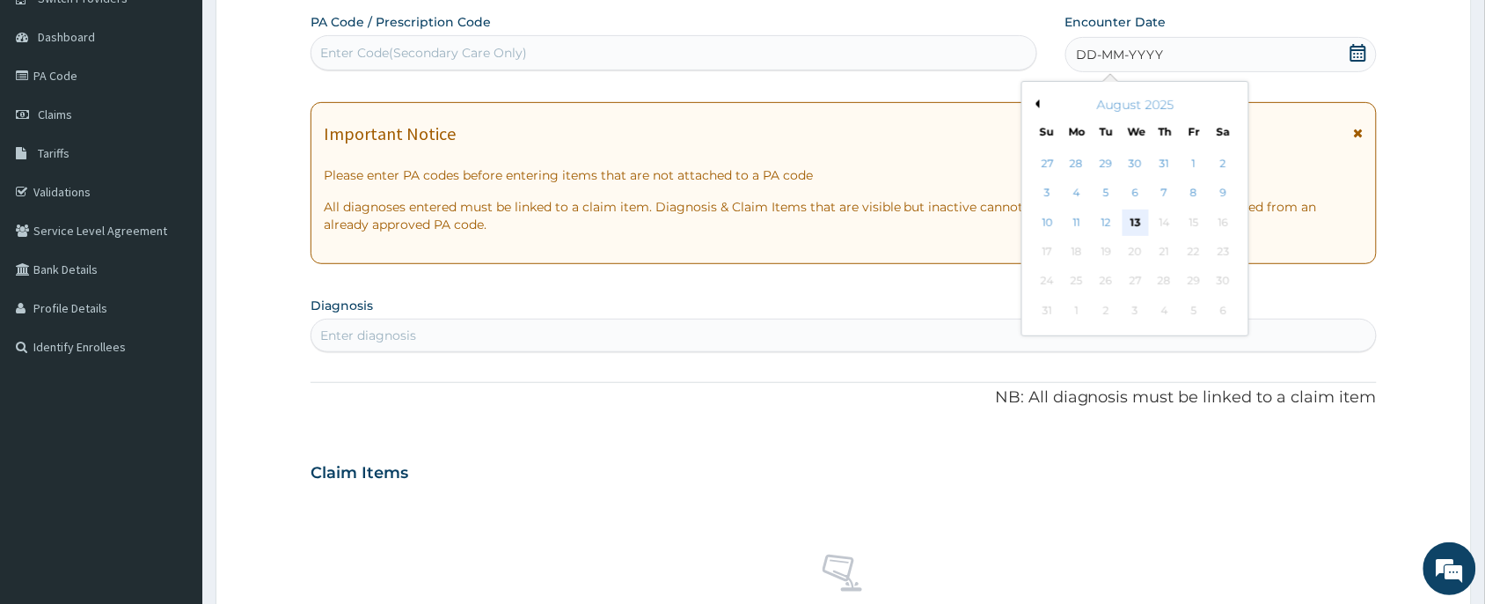
click at [1132, 222] on div "13" at bounding box center [1136, 222] width 26 height 26
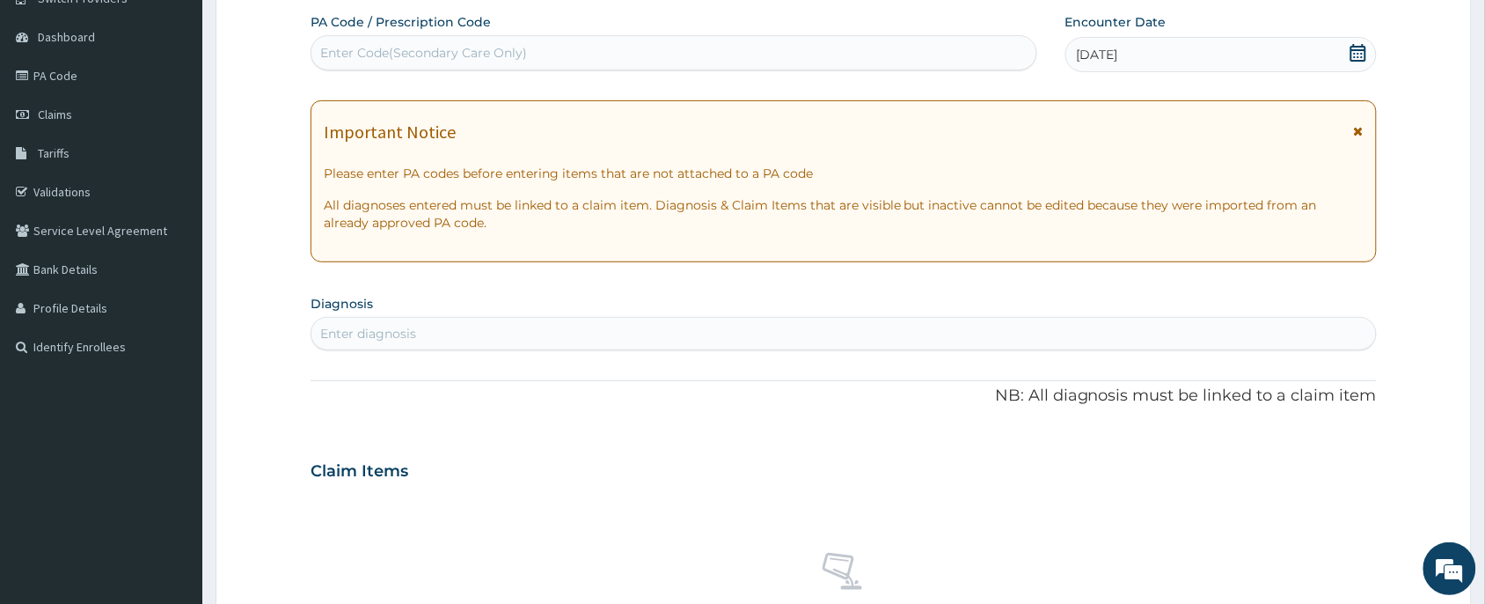
click at [585, 322] on div "Enter diagnosis" at bounding box center [843, 333] width 1065 height 28
type input "MALAR"
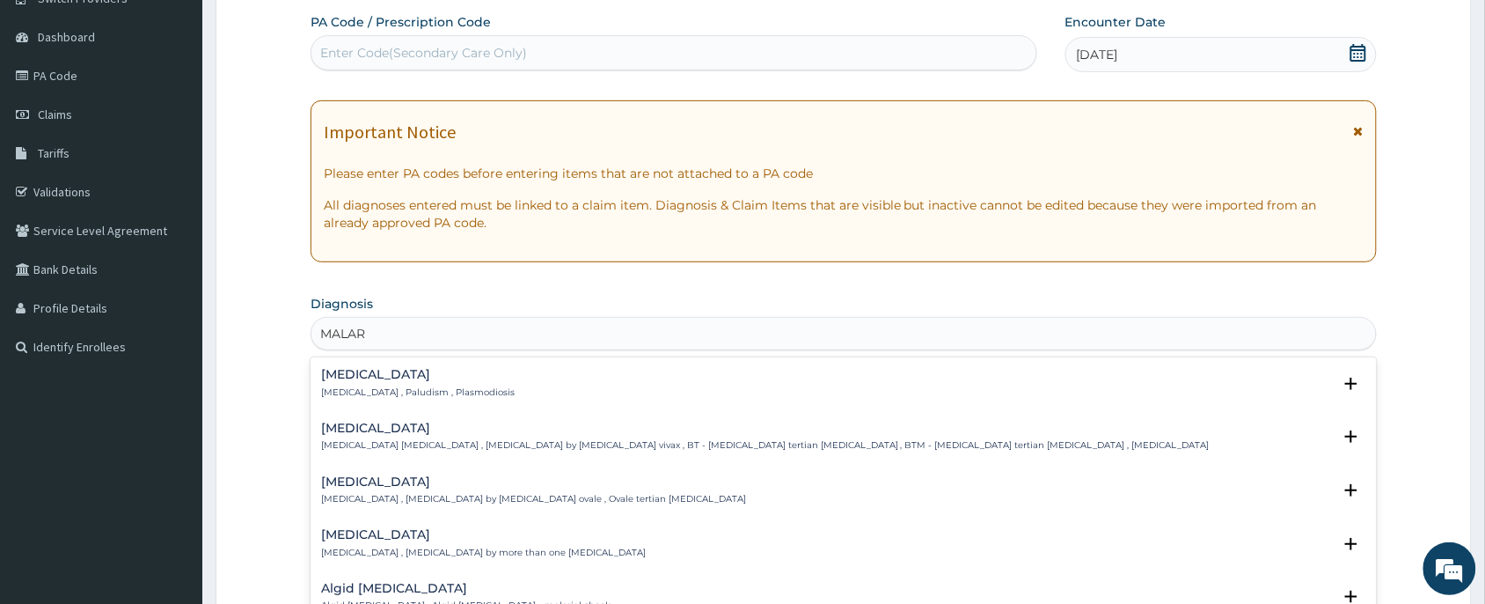
click at [472, 389] on div "Malaria Malaria , Paludism , Plasmodiosis" at bounding box center [843, 383] width 1045 height 31
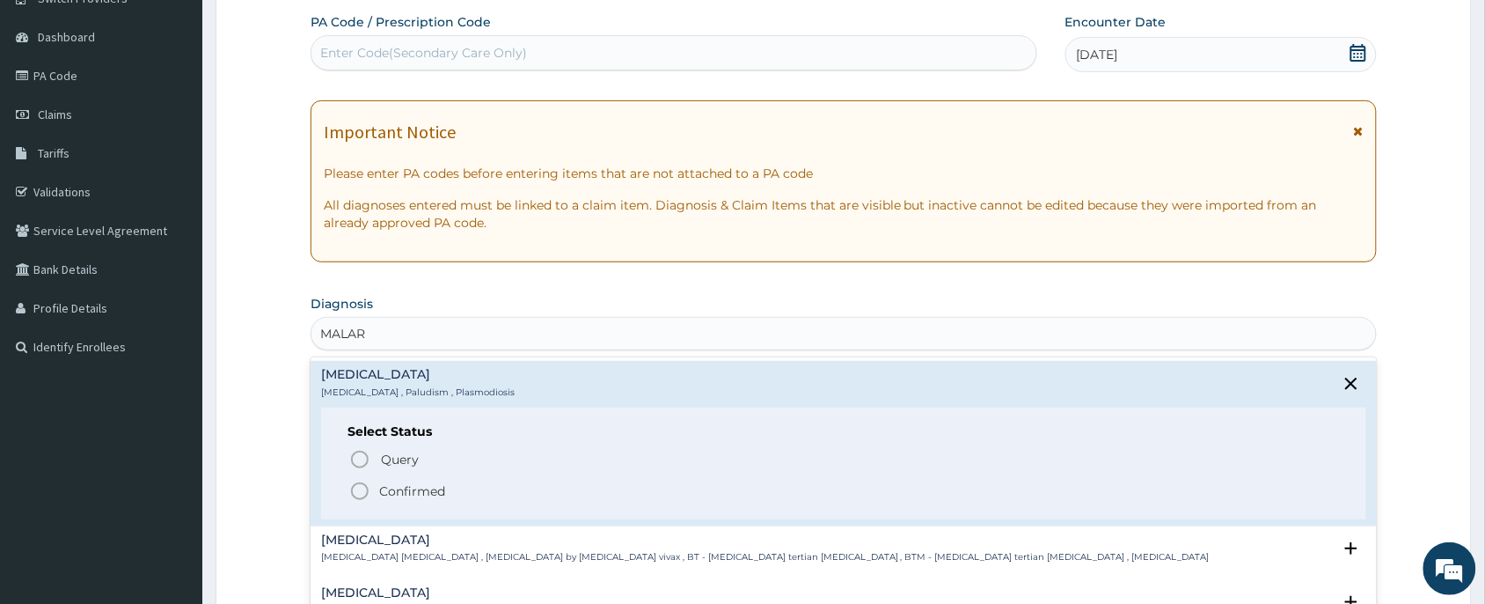
scroll to position [0, 0]
click at [377, 485] on span "Confirmed" at bounding box center [844, 490] width 991 height 21
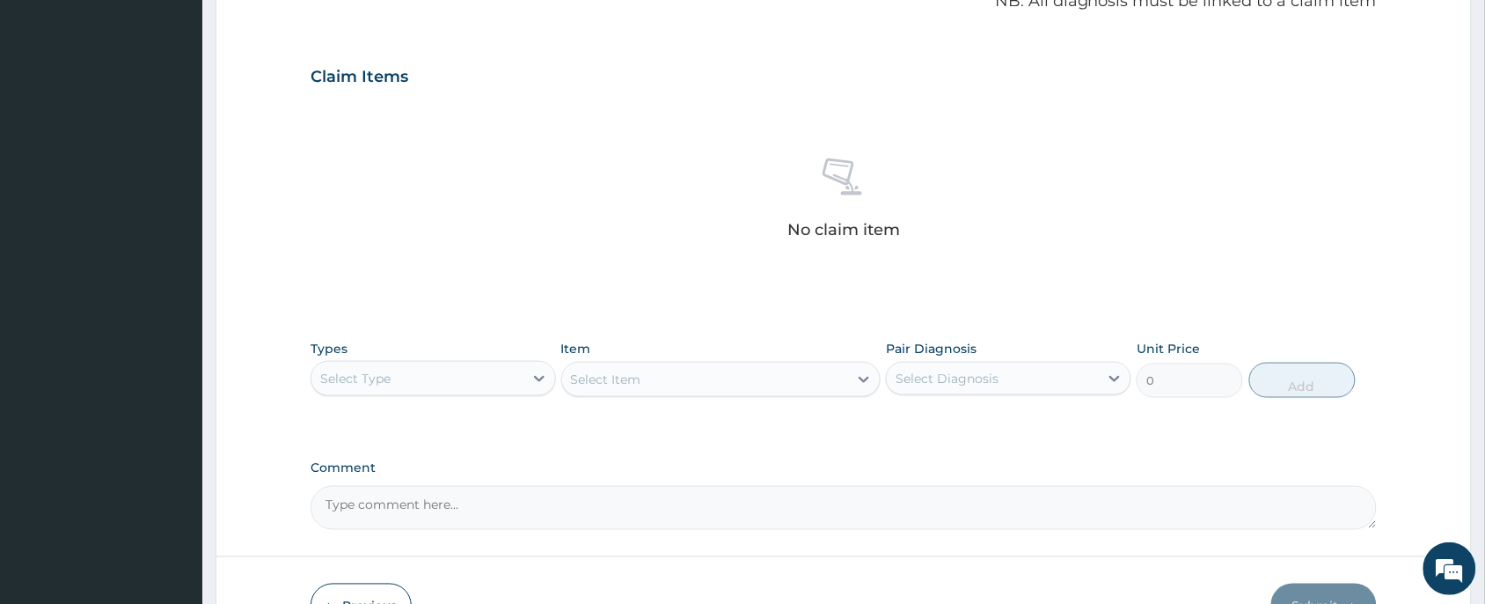
scroll to position [666, 0]
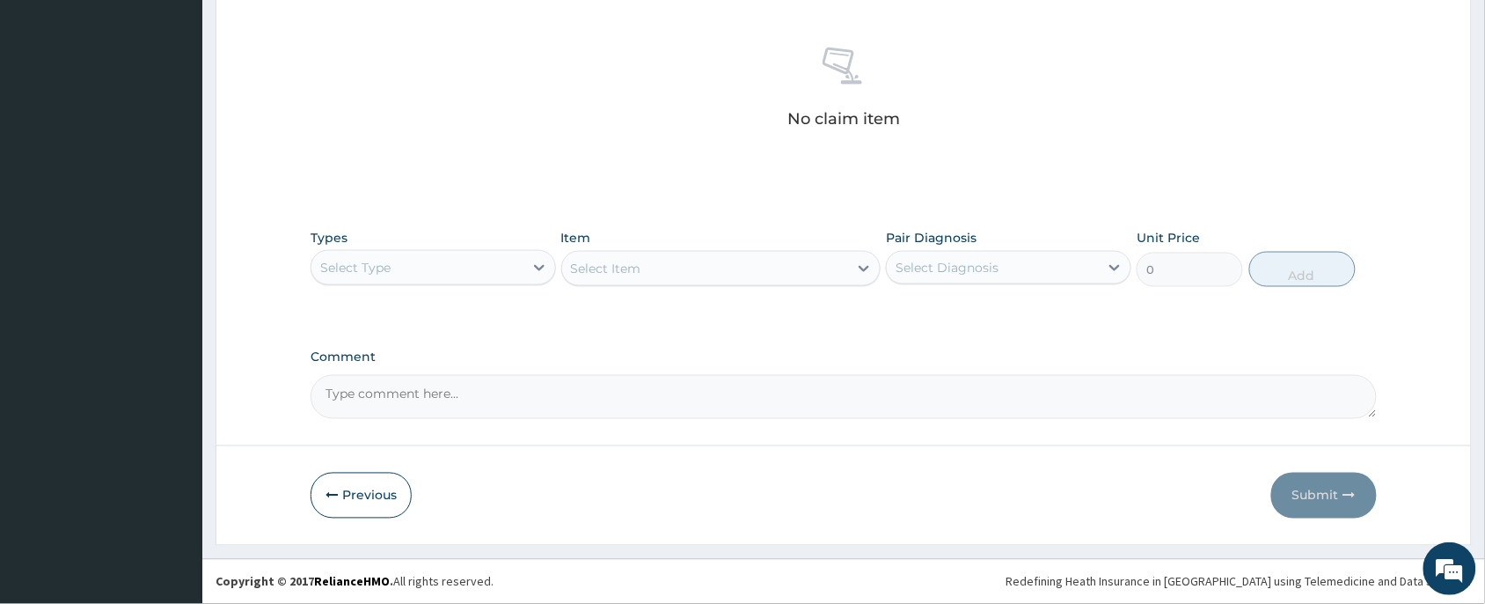
click at [467, 282] on div "Select Type" at bounding box center [417, 267] width 212 height 28
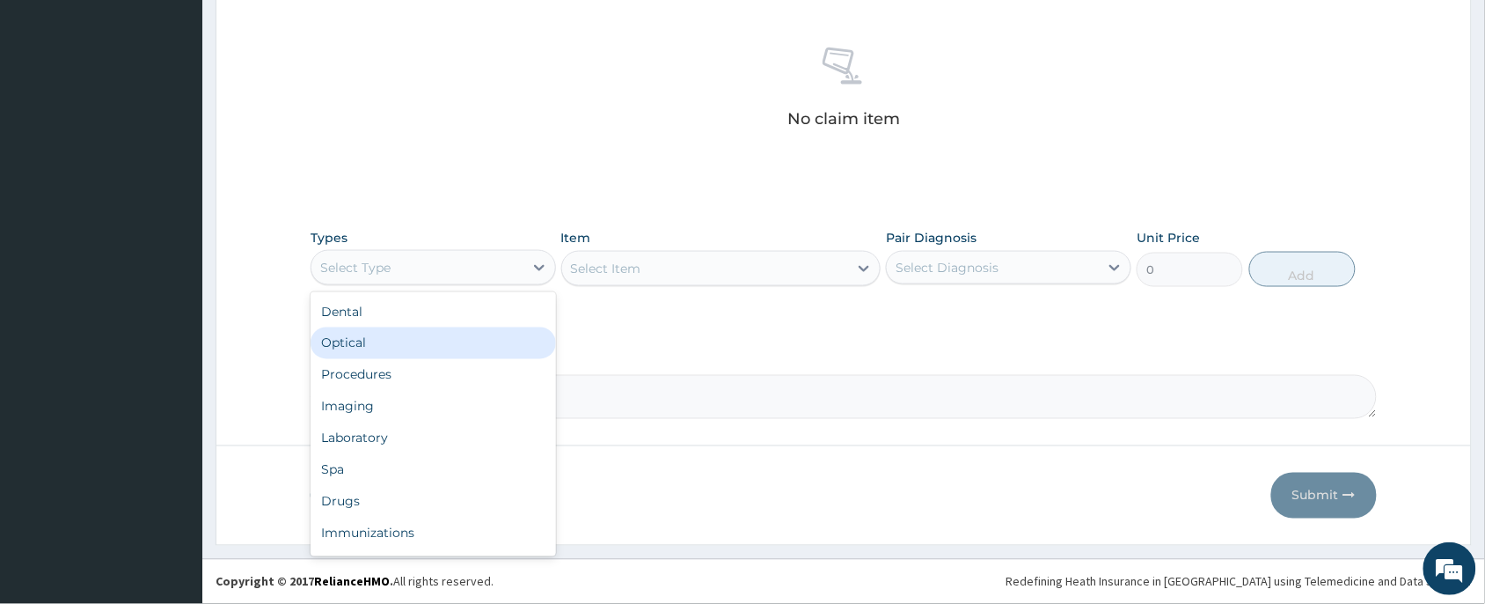
scroll to position [59, 0]
click at [670, 245] on div "Item Select Item" at bounding box center [721, 258] width 320 height 58
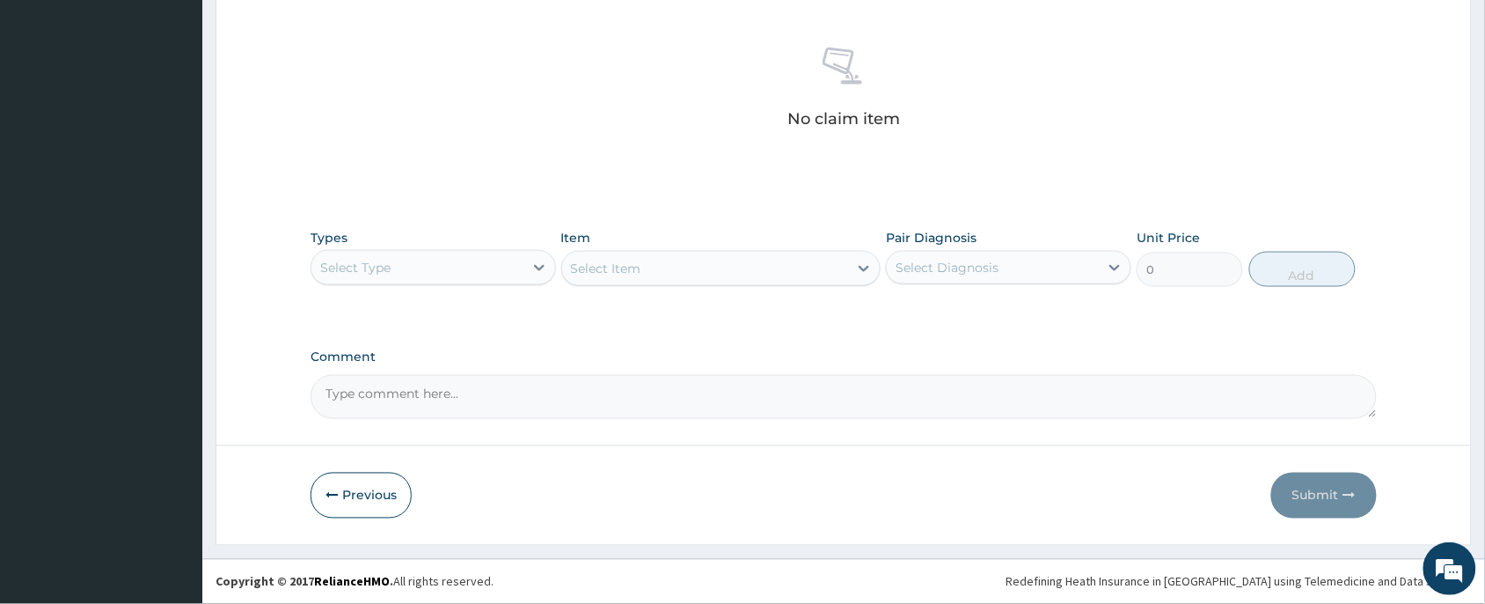
click at [422, 235] on div "Types Select Type" at bounding box center [434, 258] width 246 height 58
click at [421, 265] on div "Select Type" at bounding box center [417, 267] width 212 height 28
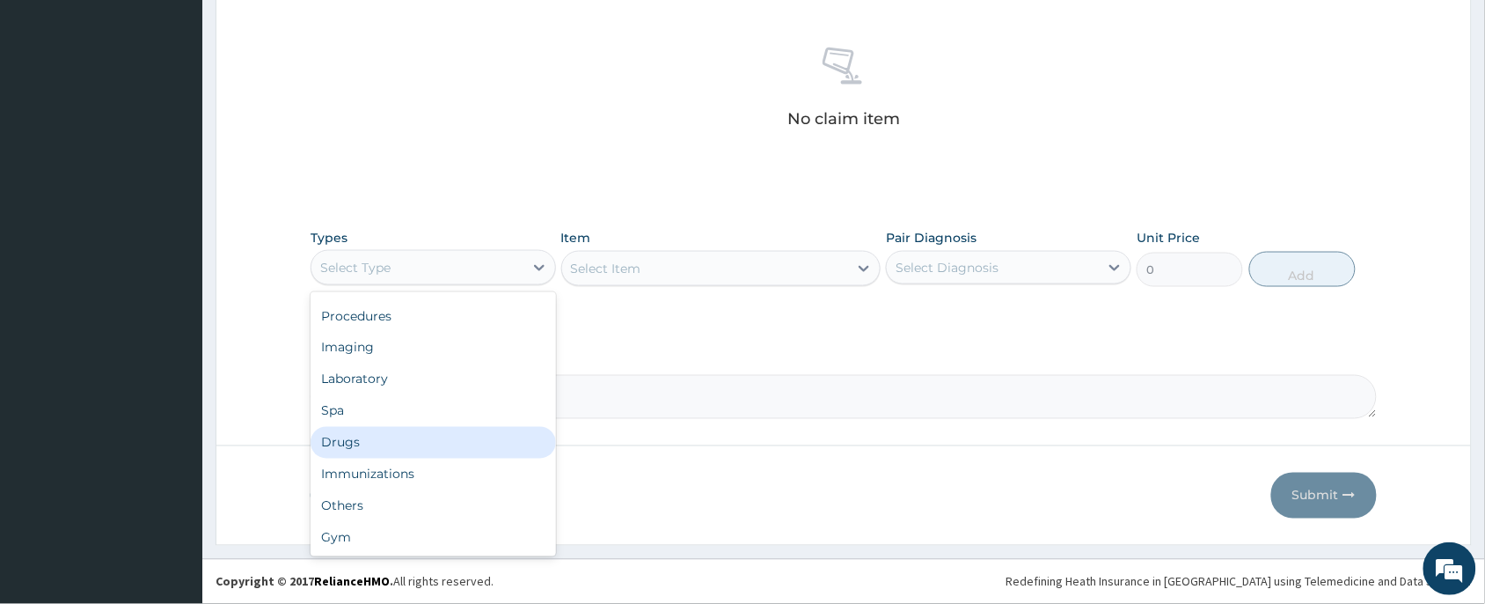
click at [377, 445] on div "Drugs" at bounding box center [434, 443] width 246 height 32
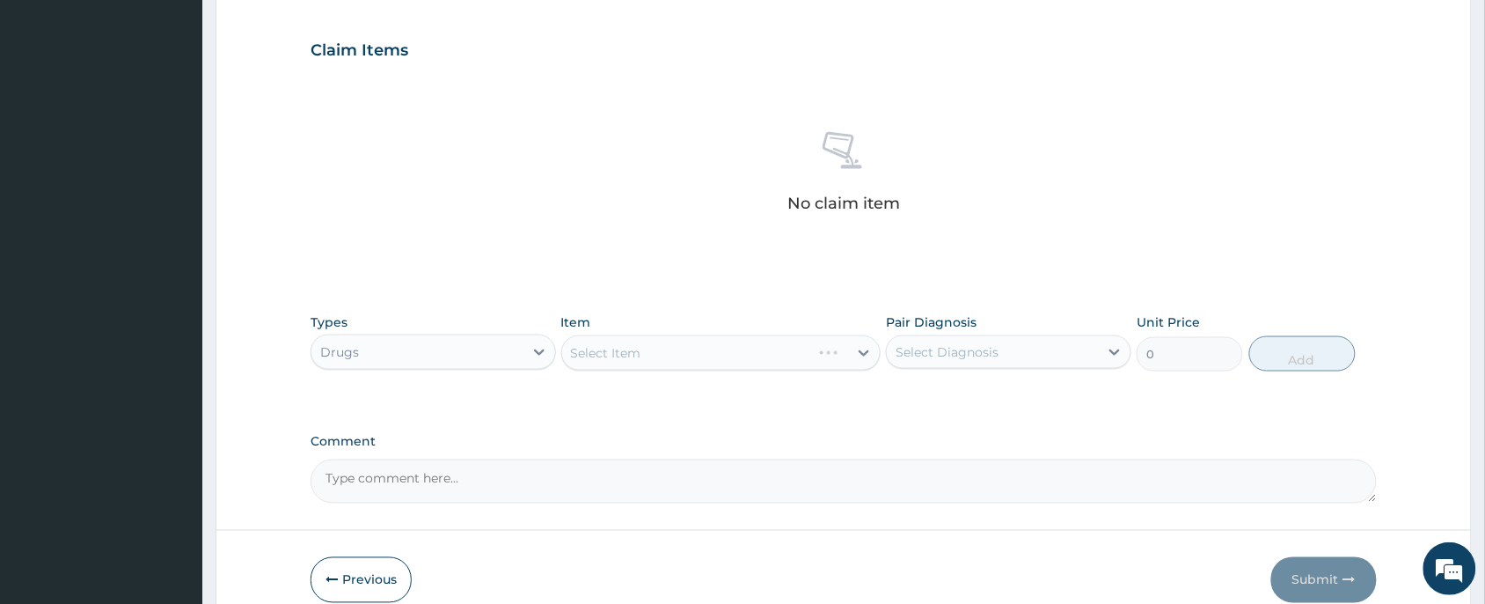
scroll to position [534, 0]
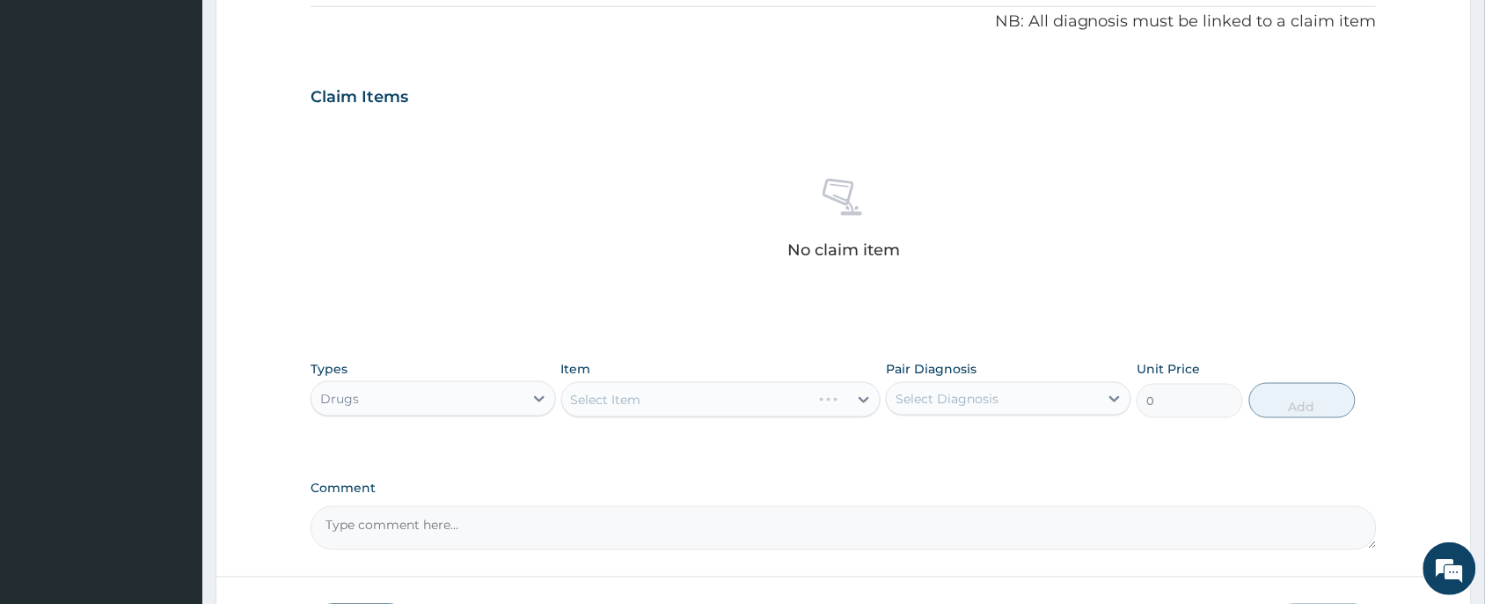
click at [700, 399] on div "Select Item" at bounding box center [721, 399] width 320 height 35
click at [693, 398] on div "Select Item" at bounding box center [721, 399] width 320 height 35
click at [686, 398] on div "Select Item" at bounding box center [705, 399] width 287 height 28
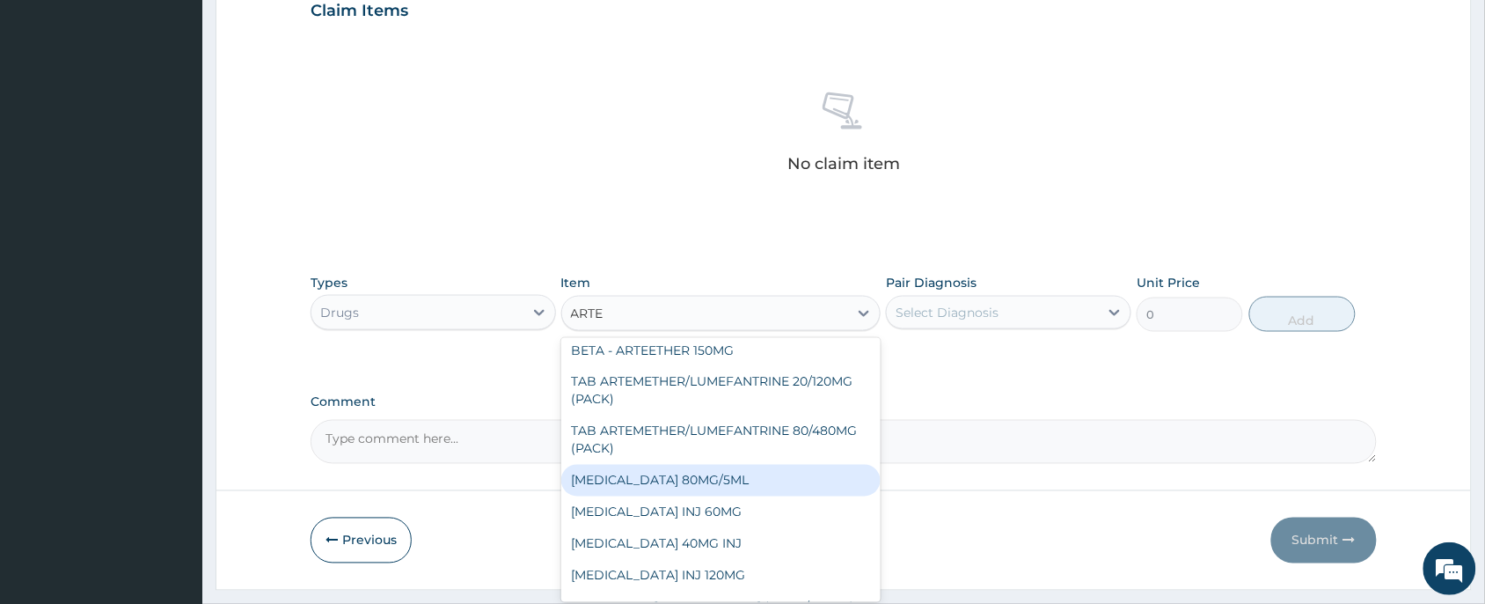
scroll to position [666, 0]
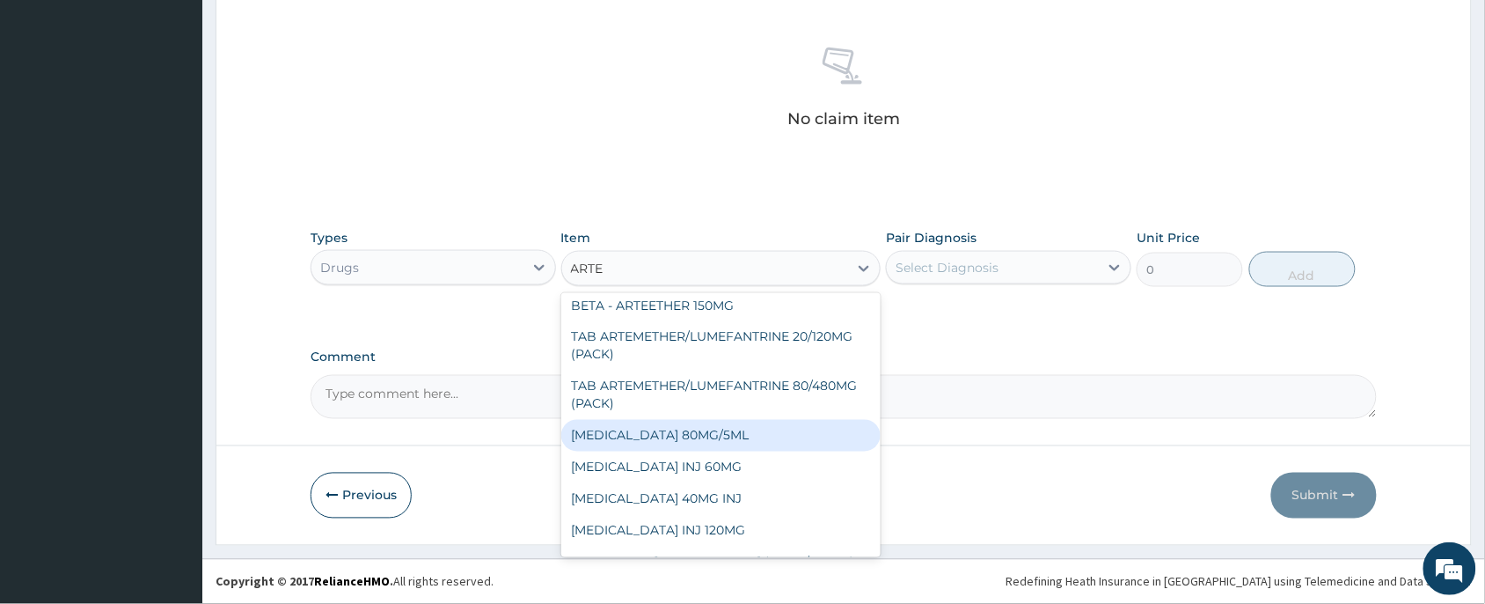
type input "ARTEE"
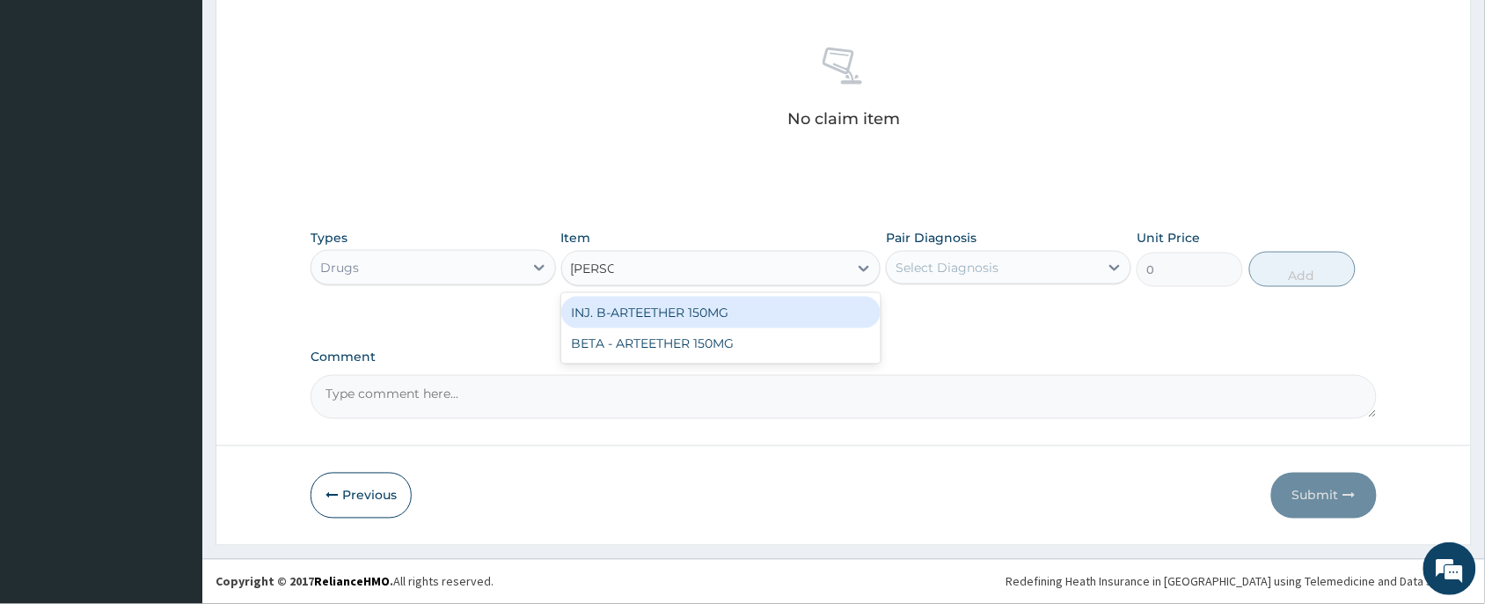
scroll to position [0, 0]
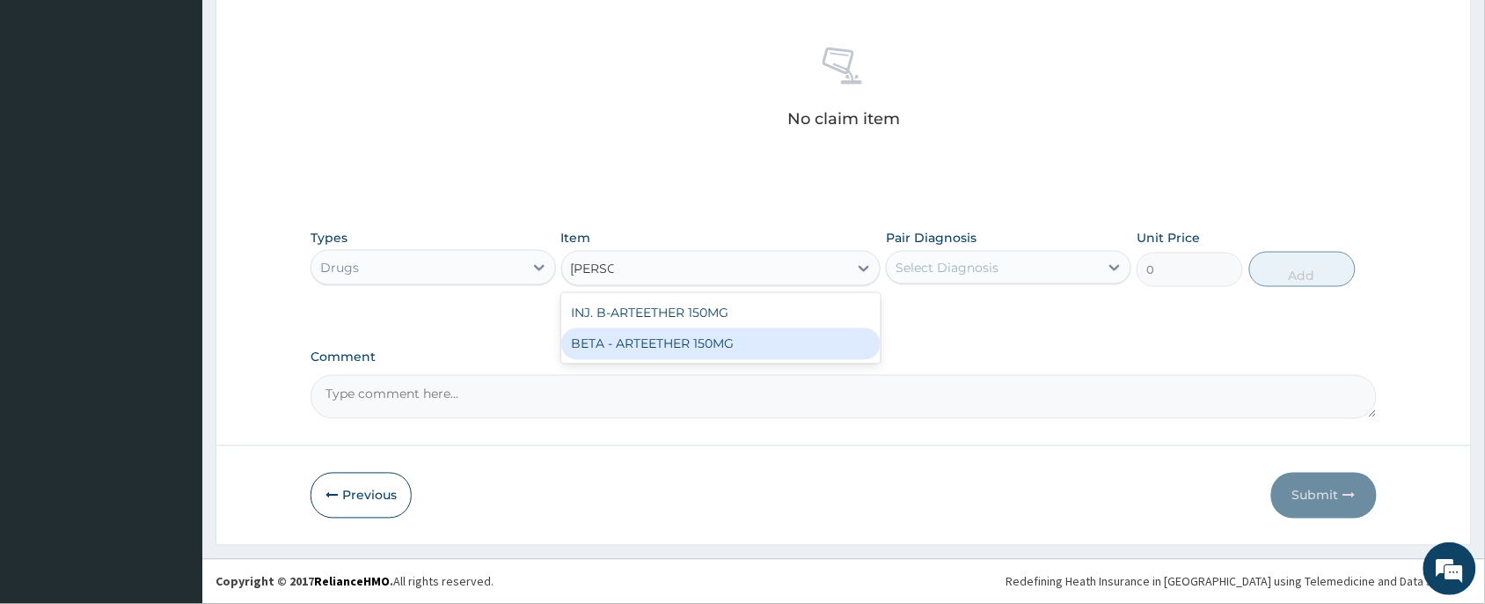
click at [670, 349] on div "BETA - ARTEETHER 150MG" at bounding box center [721, 344] width 320 height 32
type input "1000"
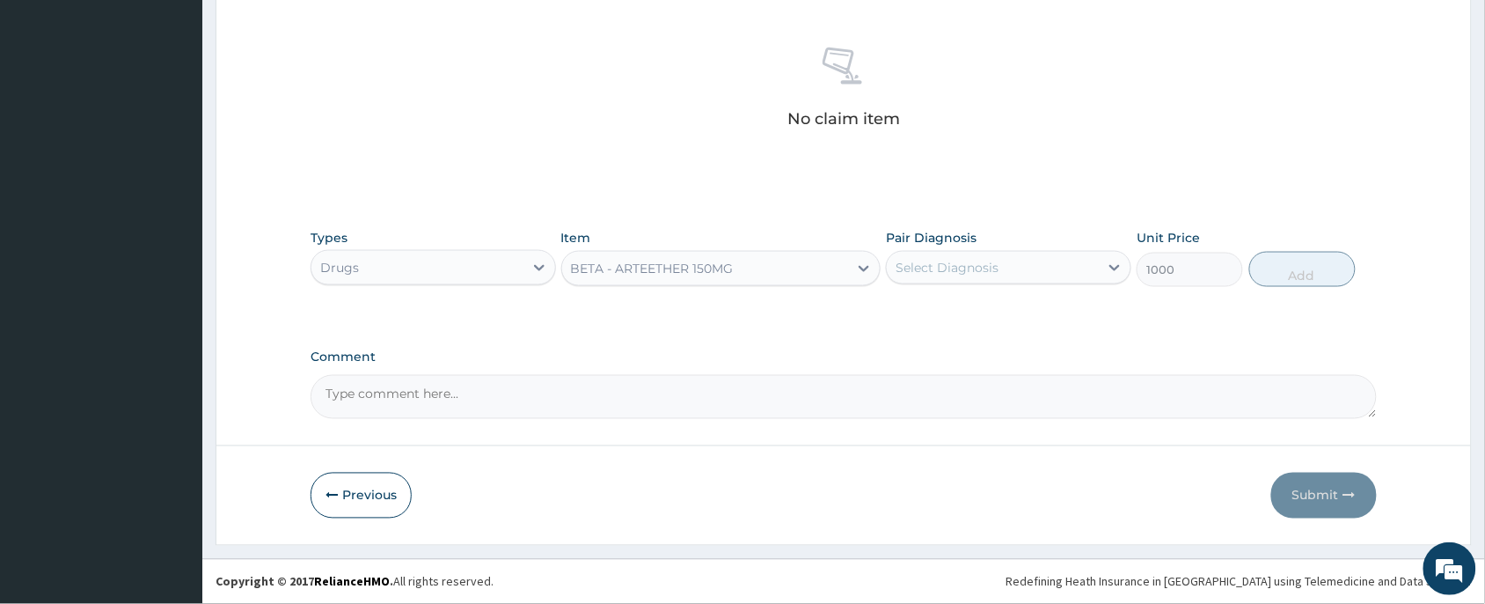
click at [977, 268] on div "Select Diagnosis" at bounding box center [947, 268] width 103 height 18
click at [1008, 321] on div "[MEDICAL_DATA]" at bounding box center [1009, 313] width 246 height 36
checkbox input "true"
click at [1290, 273] on button "Add" at bounding box center [1303, 269] width 106 height 35
type input "0"
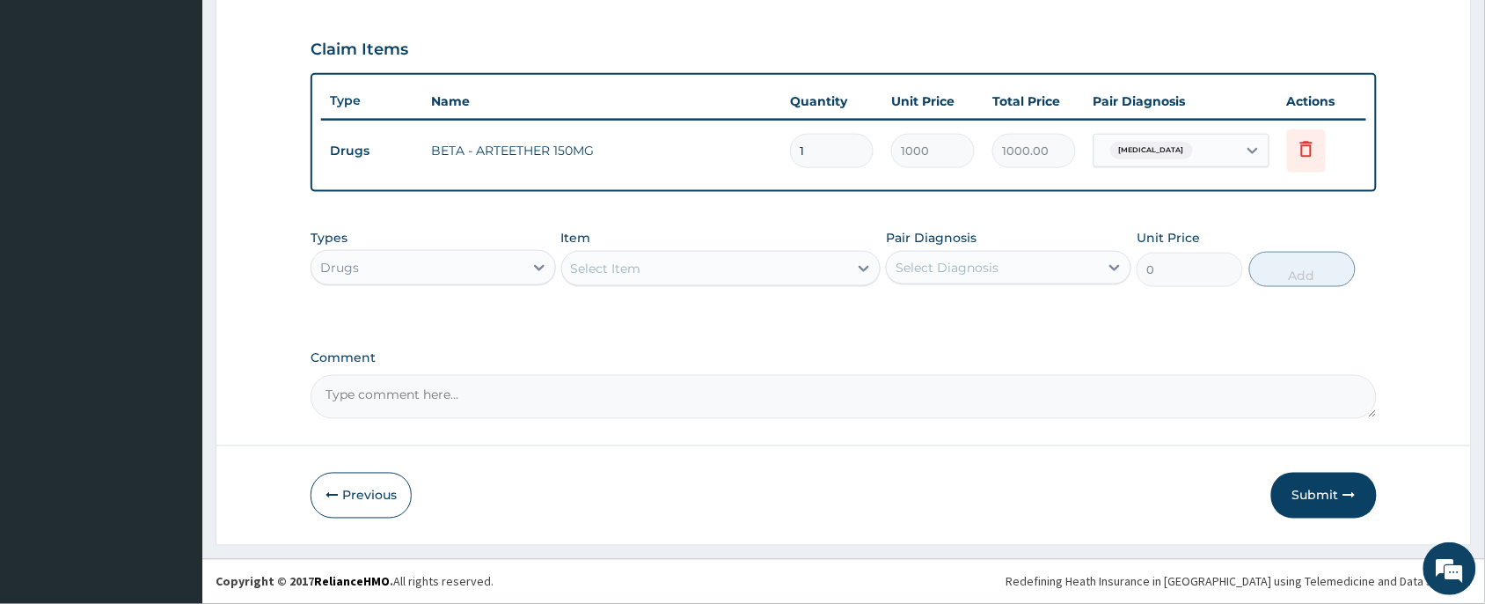
scroll to position [581, 0]
type input "13"
type input "13000.00"
type input "1"
type input "1000.00"
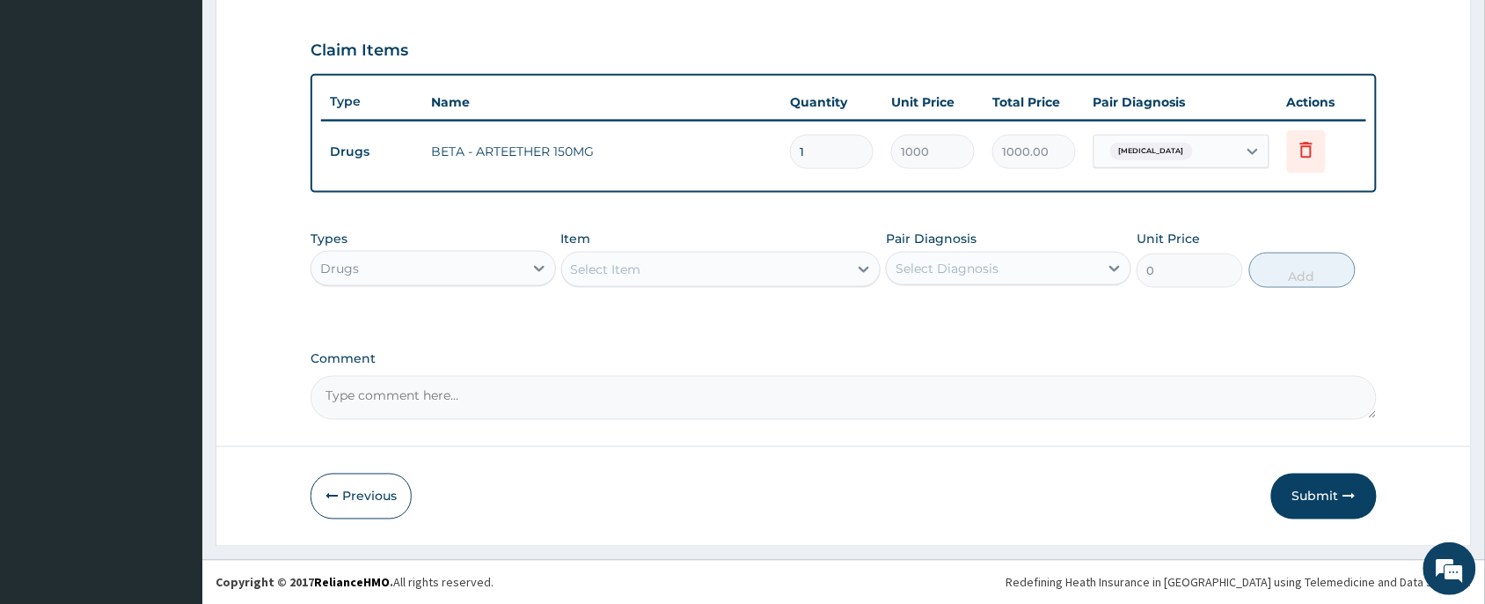
type input "0.00"
type input "3"
type input "3000.00"
type input "3"
click at [664, 275] on div "Select Item" at bounding box center [705, 269] width 287 height 28
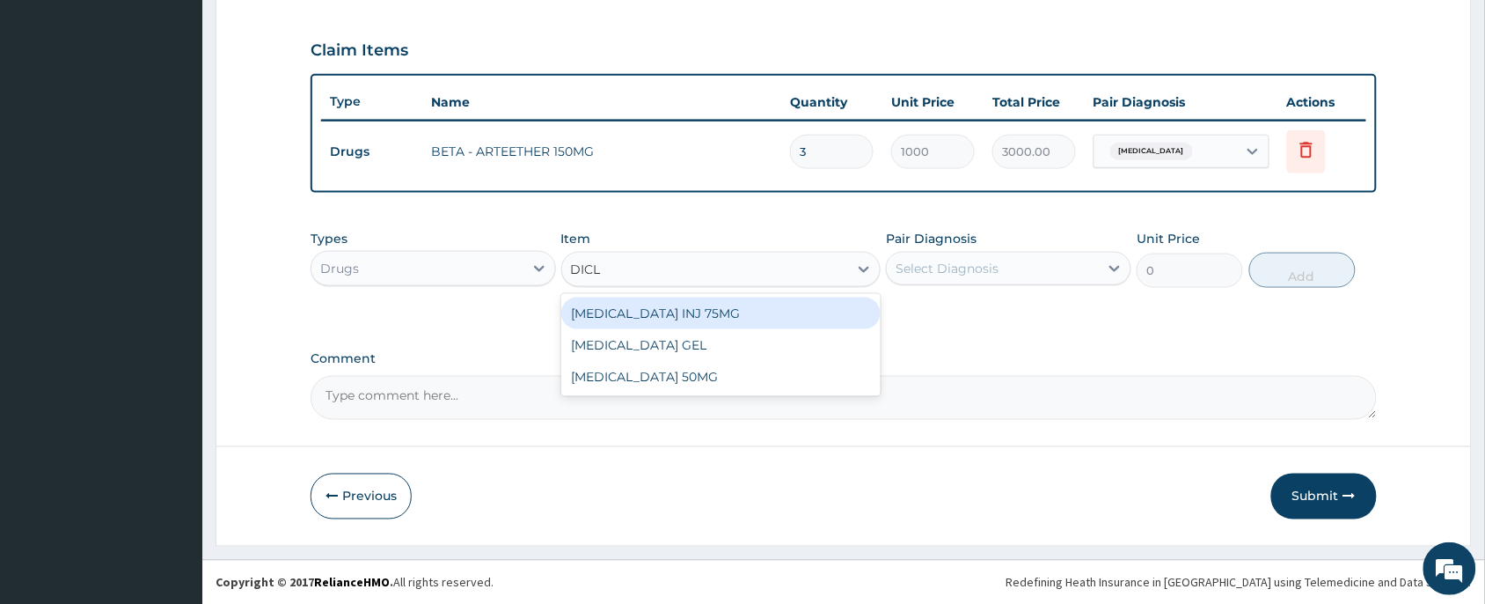
type input "DICLO"
click at [697, 315] on div "[MEDICAL_DATA] INJ 75MG" at bounding box center [721, 313] width 320 height 32
type input "200"
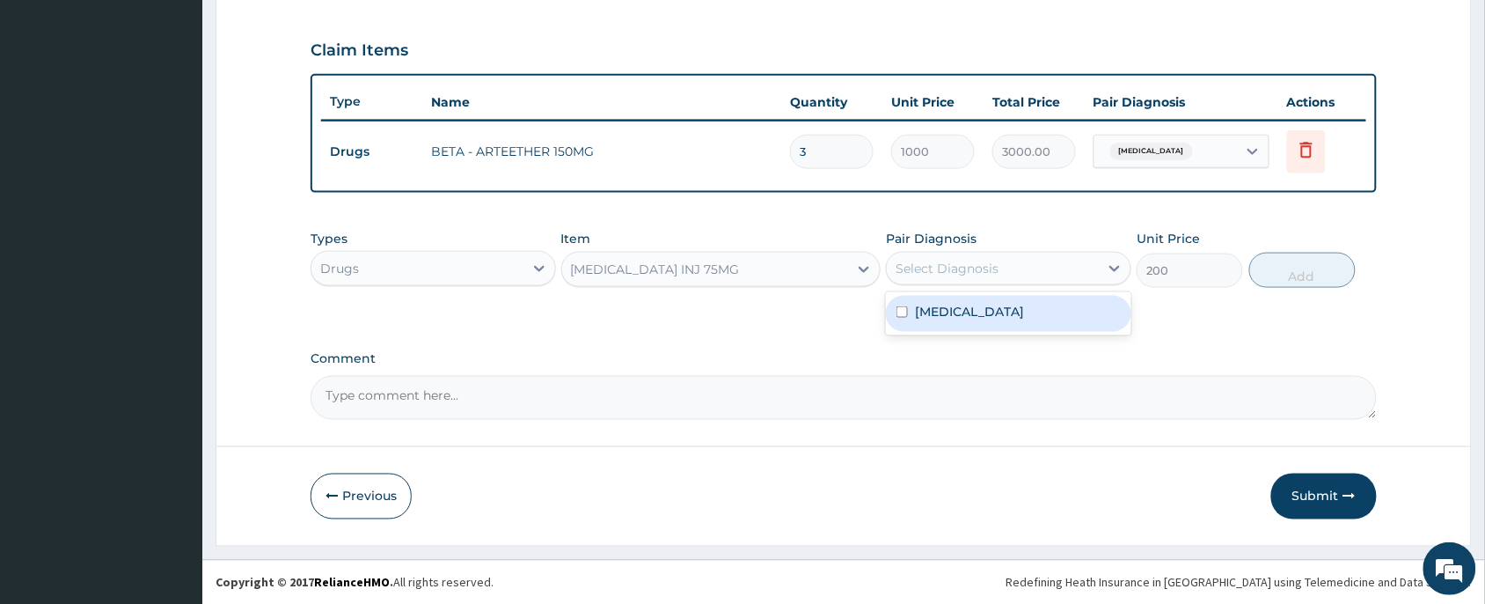
drag, startPoint x: 943, startPoint y: 266, endPoint x: 1008, endPoint y: 318, distance: 83.3
click at [944, 266] on div "Select Diagnosis" at bounding box center [947, 269] width 103 height 18
click at [1000, 319] on div "[MEDICAL_DATA]" at bounding box center [1009, 314] width 246 height 36
checkbox input "true"
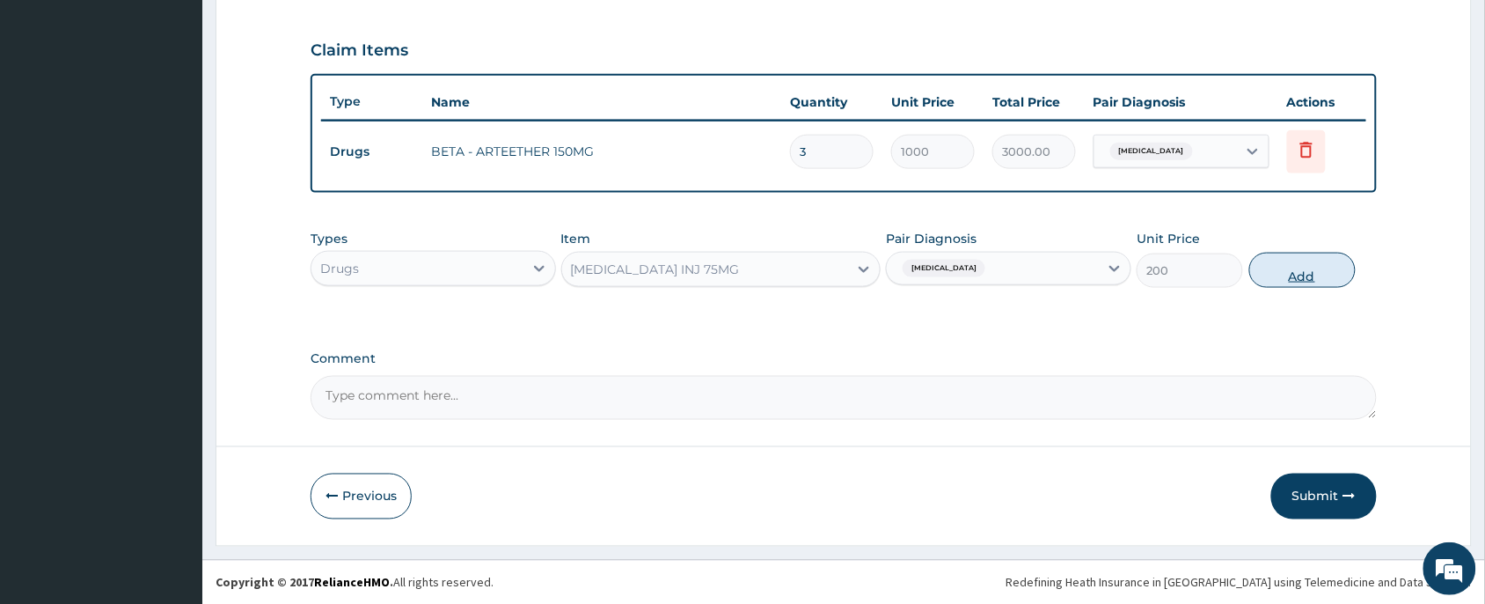
click at [1299, 262] on button "Add" at bounding box center [1303, 270] width 106 height 35
type input "0"
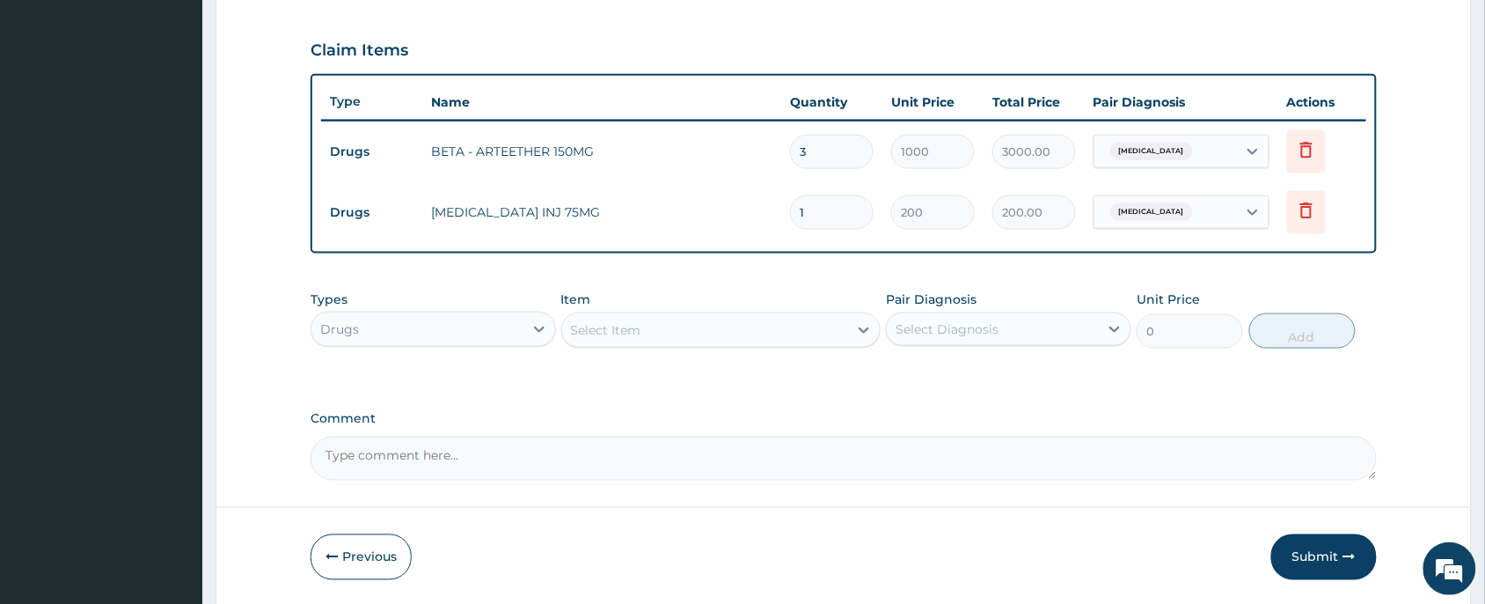
click at [749, 327] on div "Select Item" at bounding box center [705, 330] width 287 height 28
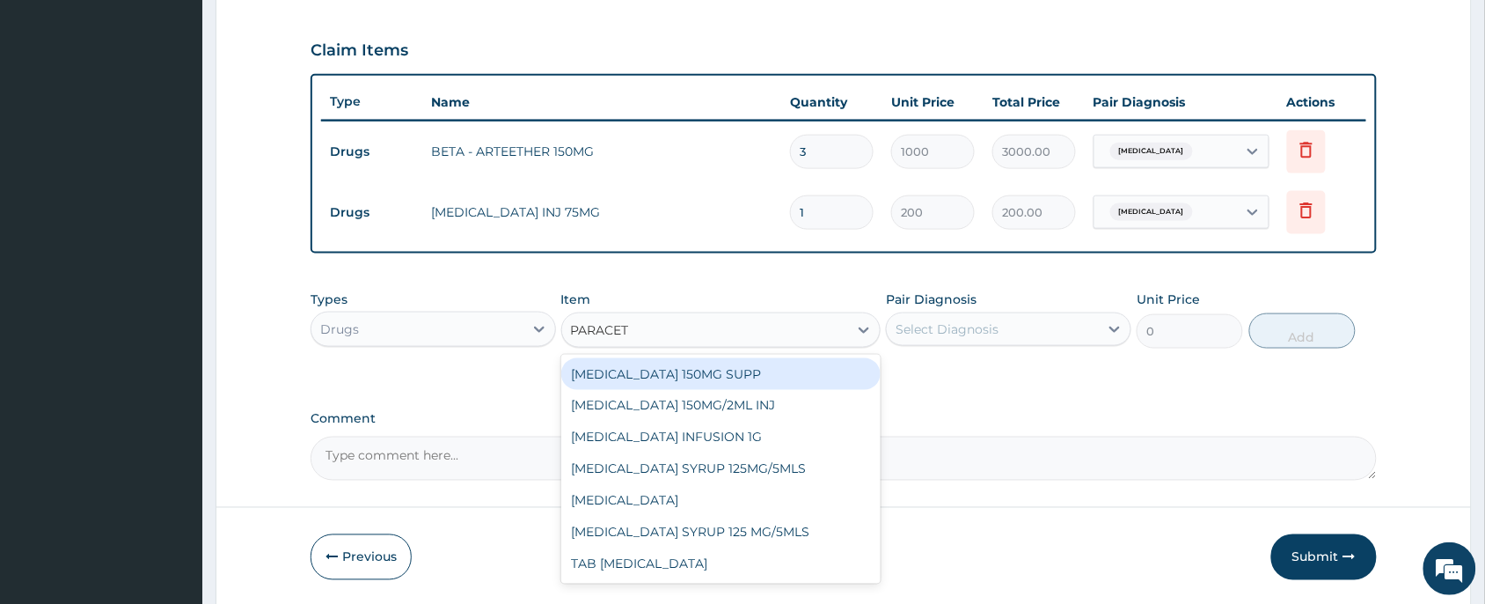
type input "PARACETA"
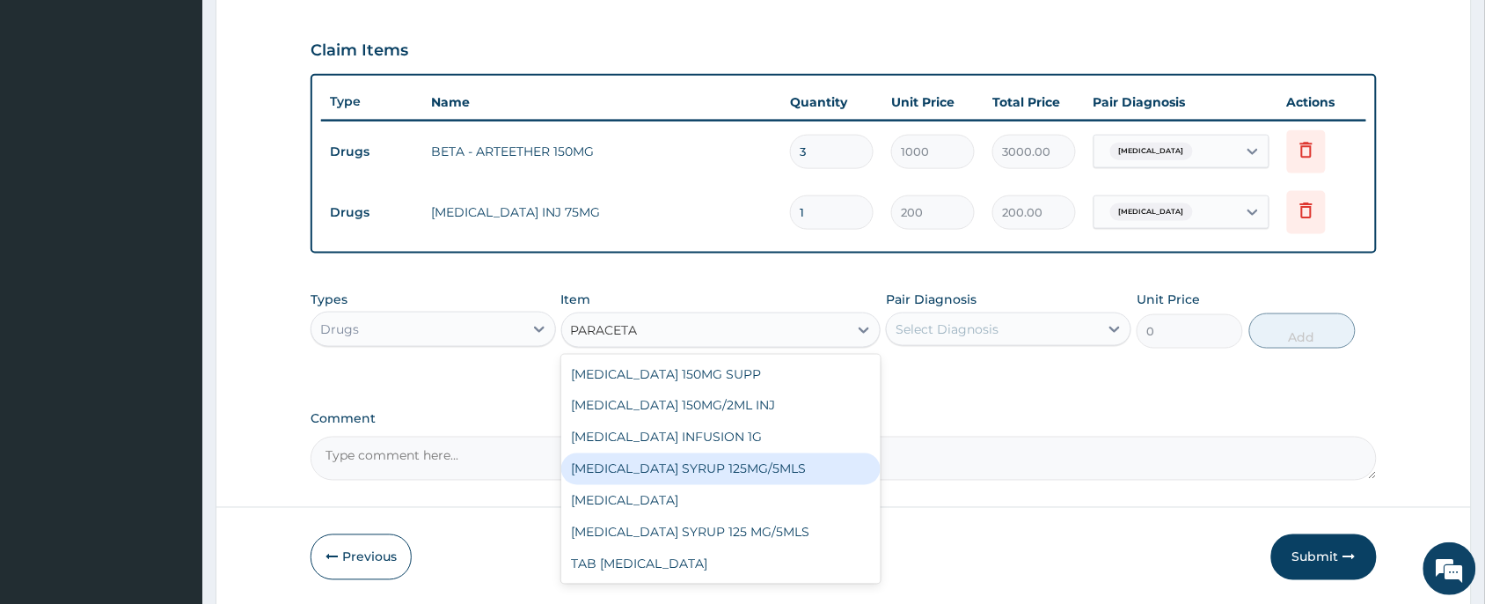
click at [746, 463] on div "[MEDICAL_DATA] SYRUP 125MG/5MLS" at bounding box center [721, 469] width 320 height 32
type input "150"
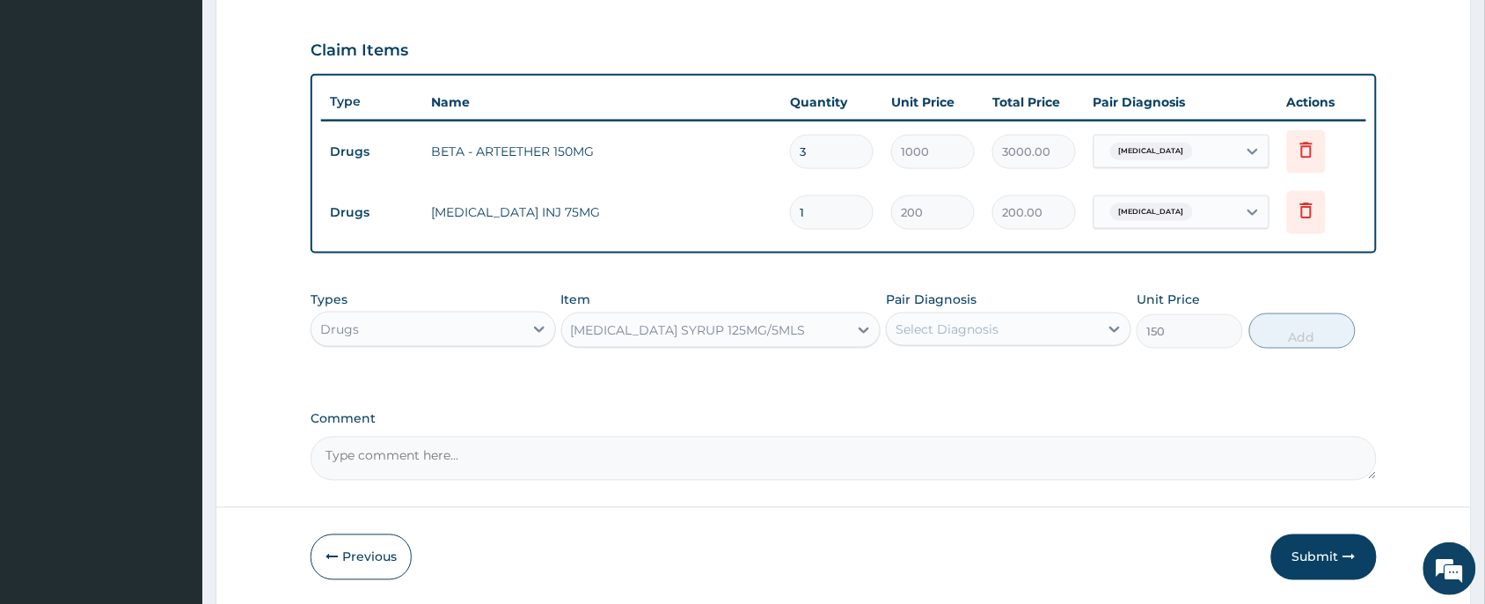
click at [1014, 331] on div "Select Diagnosis" at bounding box center [993, 329] width 212 height 28
click at [789, 334] on div "[MEDICAL_DATA] SYRUP 125MG/5MLS" at bounding box center [688, 330] width 235 height 18
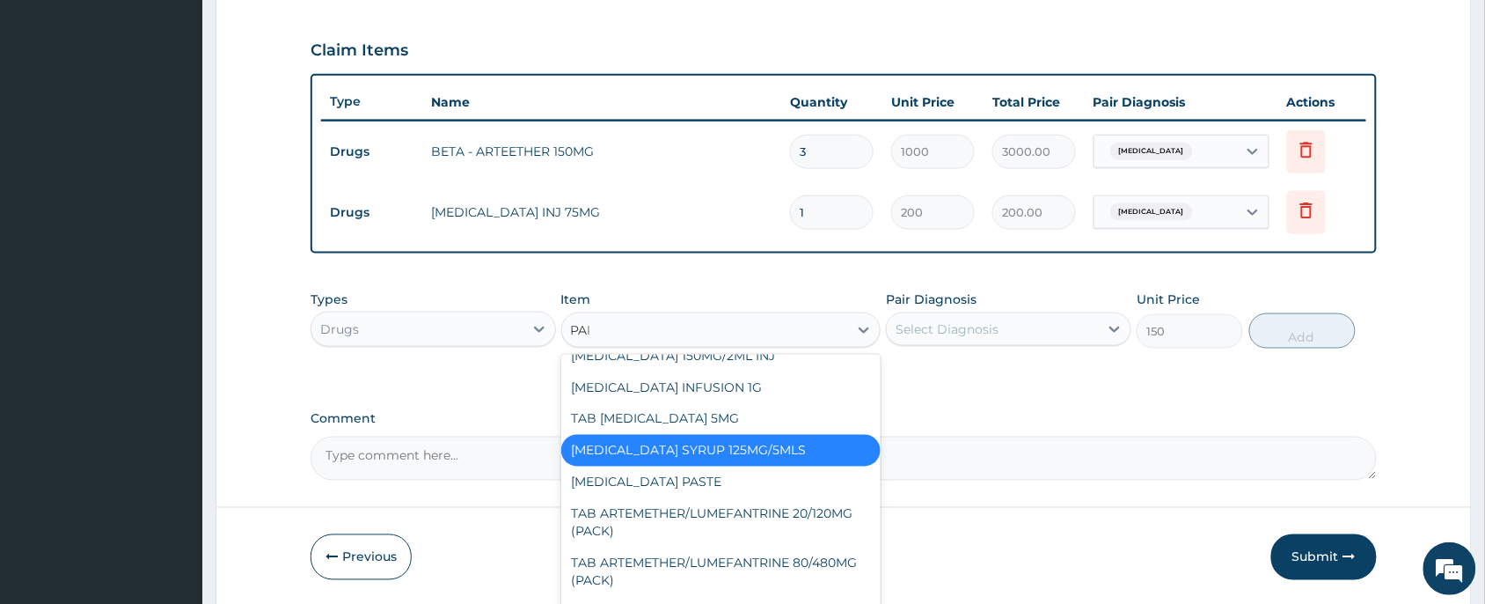
scroll to position [0, 0]
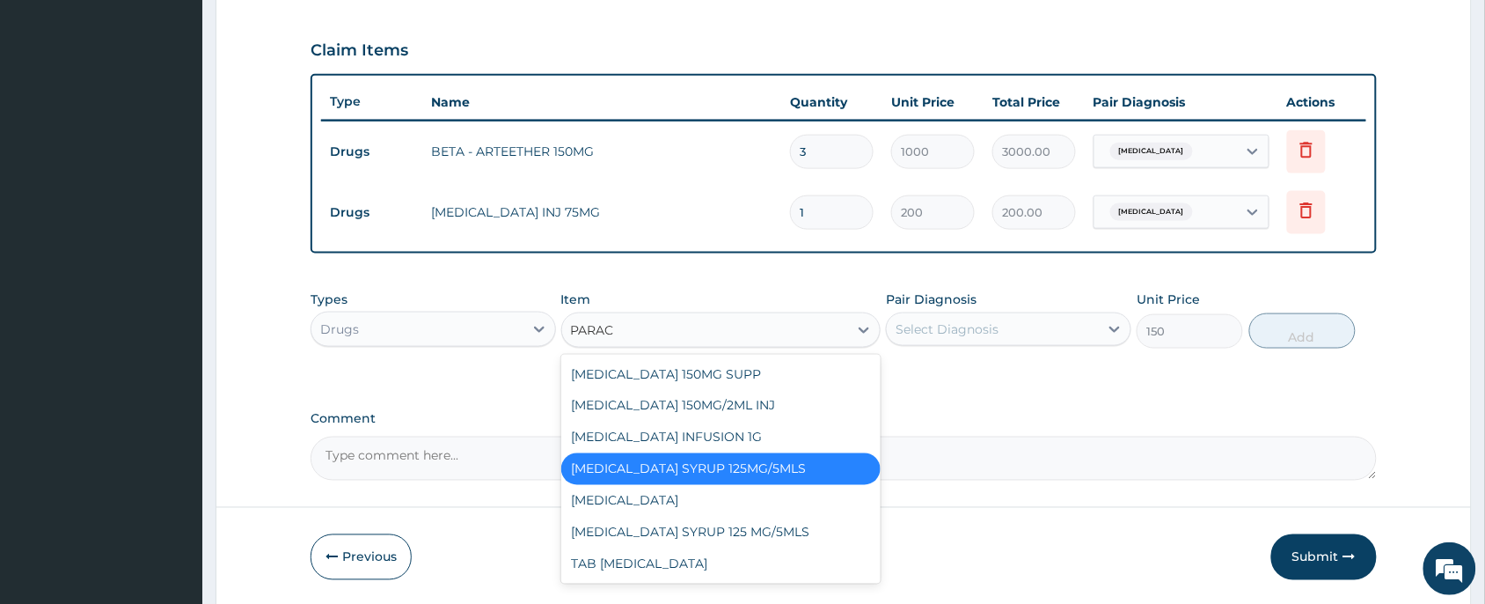
type input "PARACE"
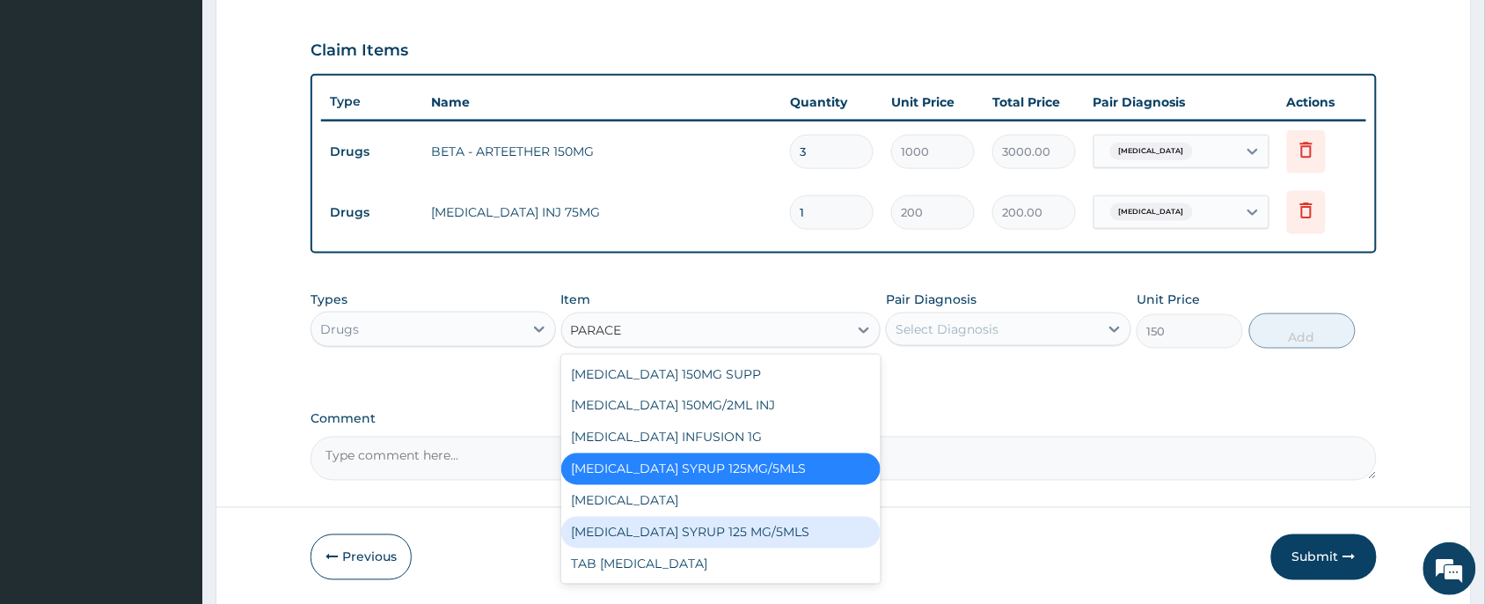
click at [761, 522] on div "[MEDICAL_DATA] SYRUP 125 MG/5MLS" at bounding box center [721, 533] width 320 height 32
type input "300"
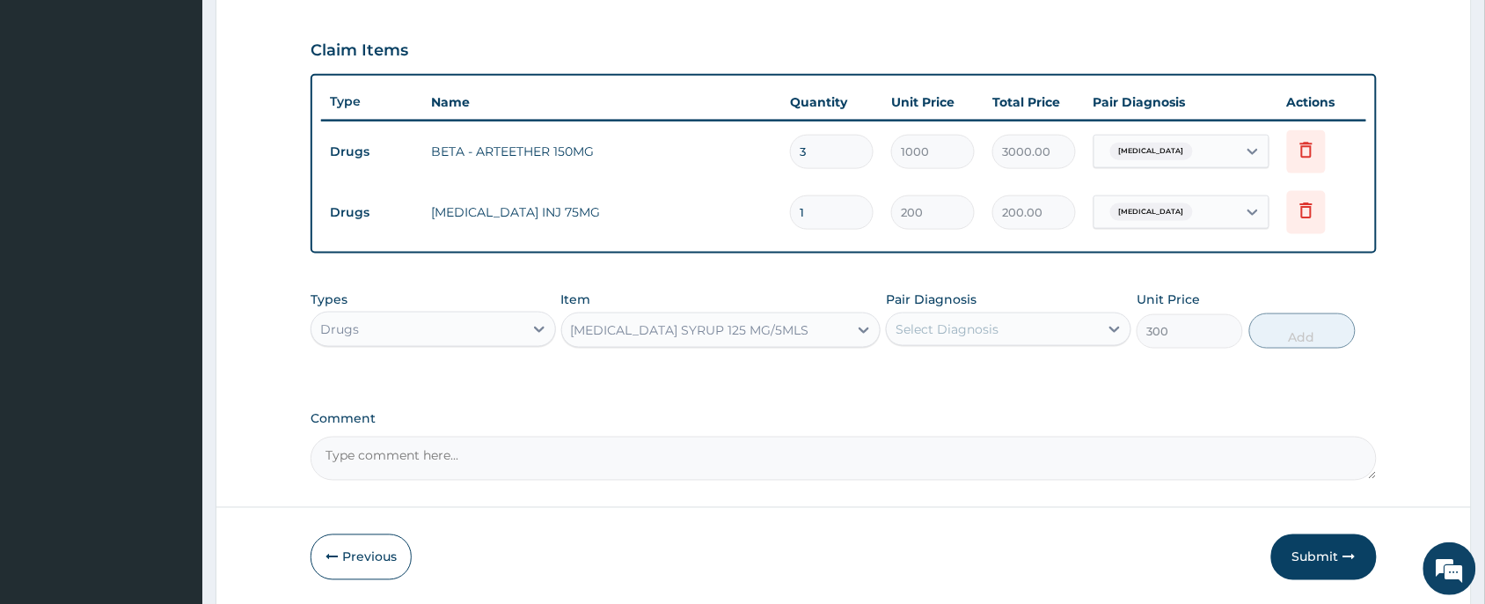
click at [1066, 341] on div "Select Diagnosis" at bounding box center [993, 329] width 212 height 28
click at [1054, 388] on div "[MEDICAL_DATA]" at bounding box center [1009, 374] width 246 height 36
checkbox input "true"
click at [1305, 343] on button "Add" at bounding box center [1303, 330] width 106 height 35
type input "0"
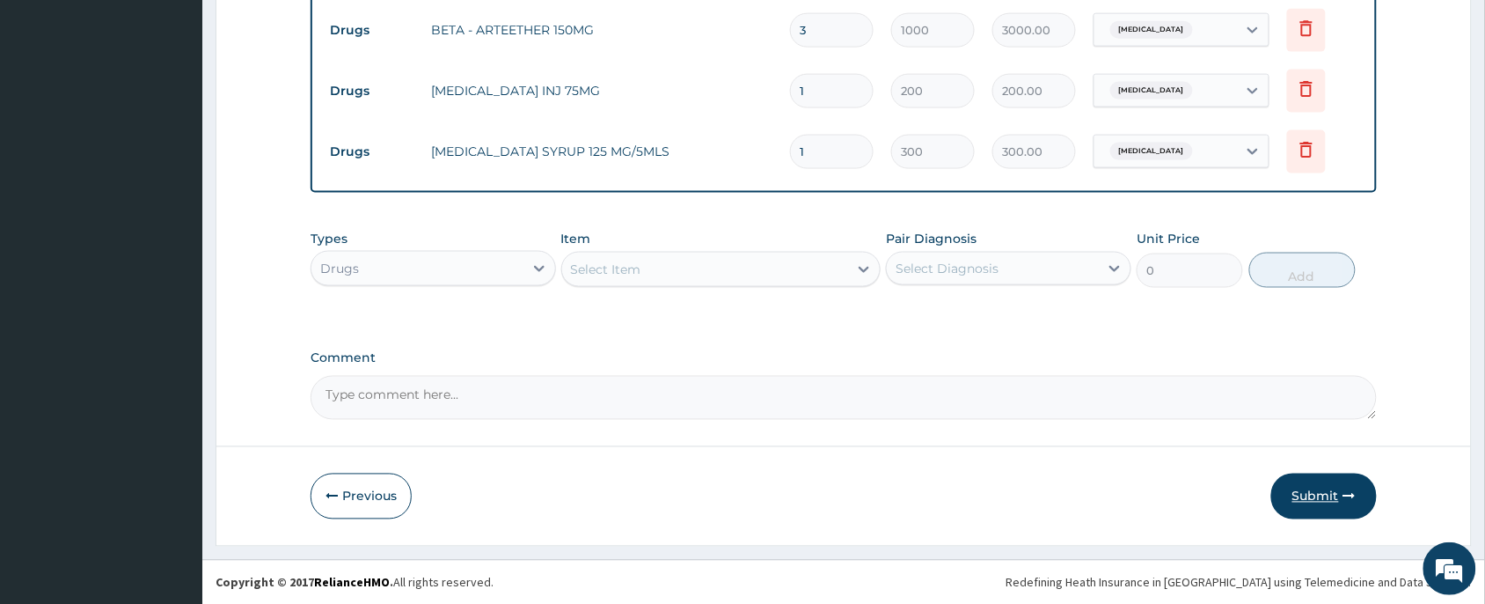
click at [1314, 495] on button "Submit" at bounding box center [1324, 496] width 106 height 46
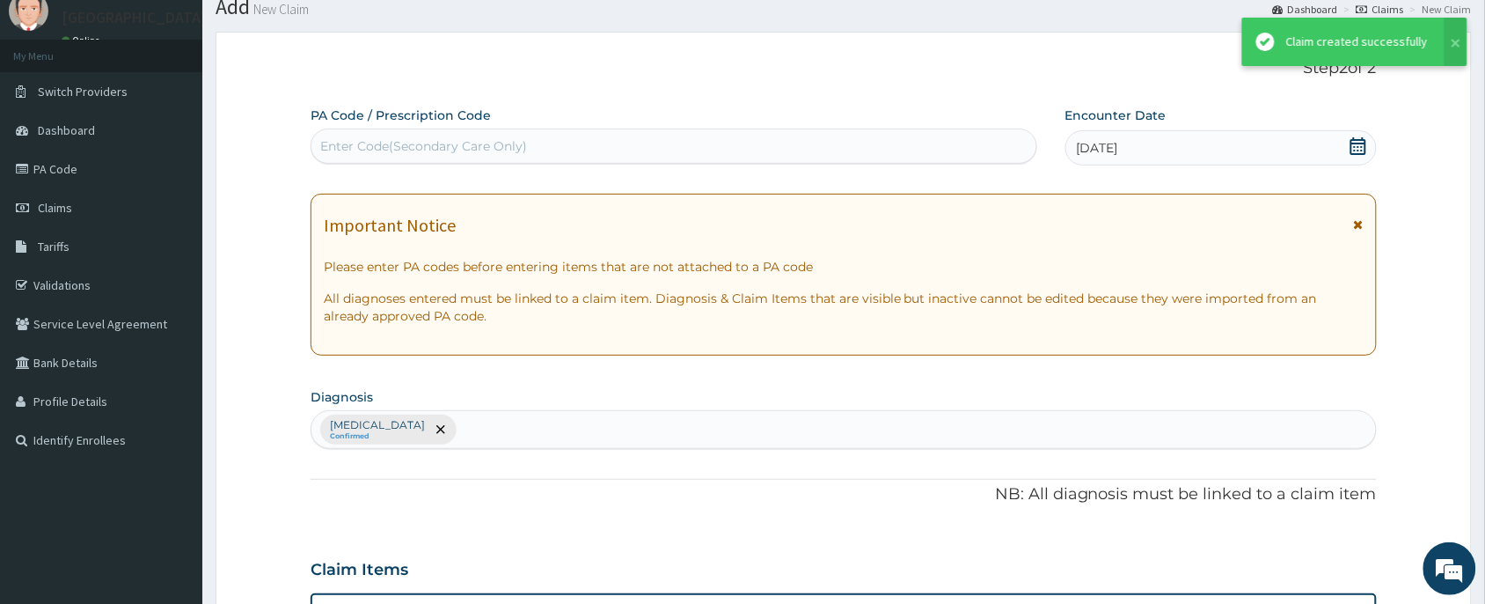
scroll to position [702, 0]
